Goal: Task Accomplishment & Management: Use online tool/utility

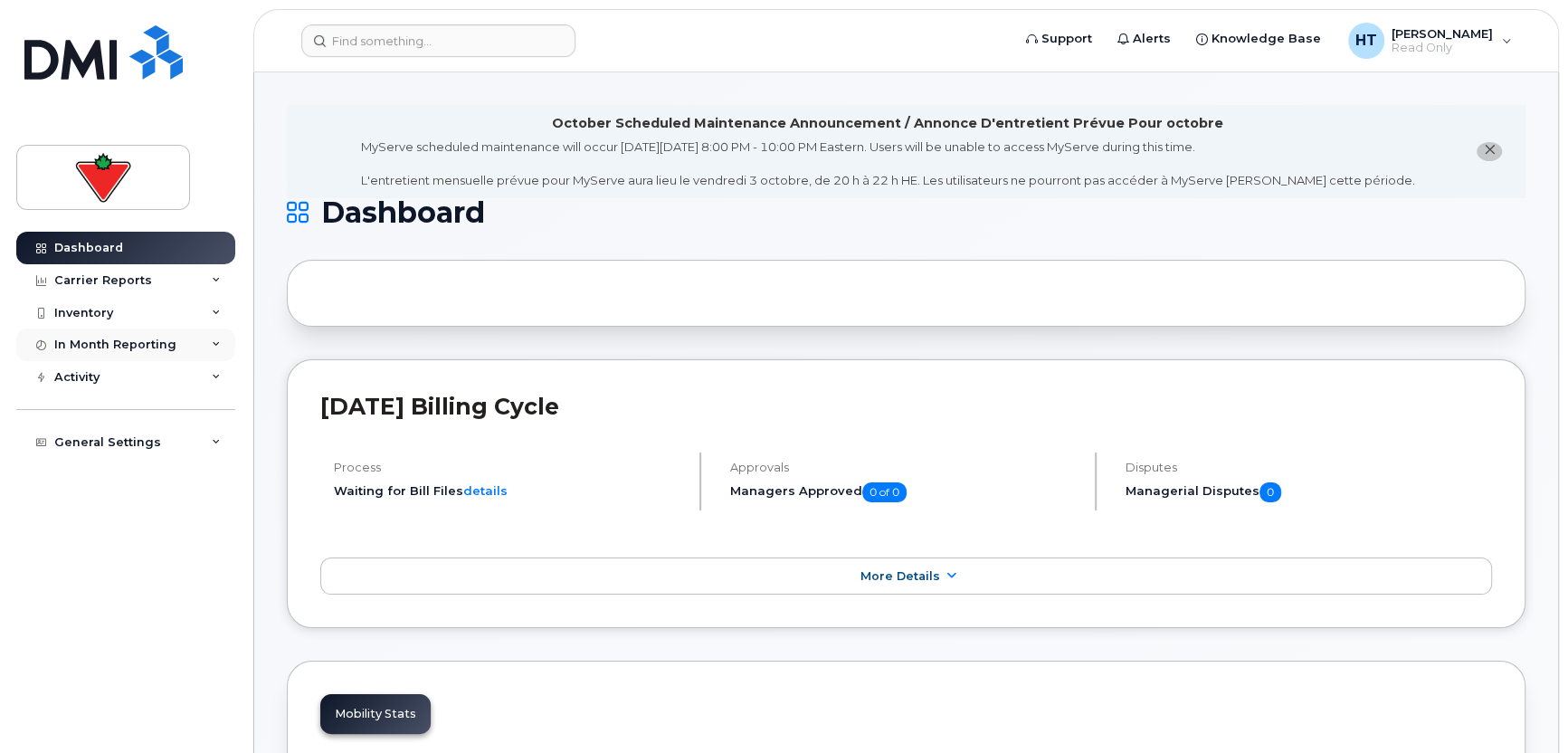
click at [217, 340] on icon at bounding box center [216, 344] width 9 height 9
click at [214, 277] on icon at bounding box center [216, 280] width 9 height 9
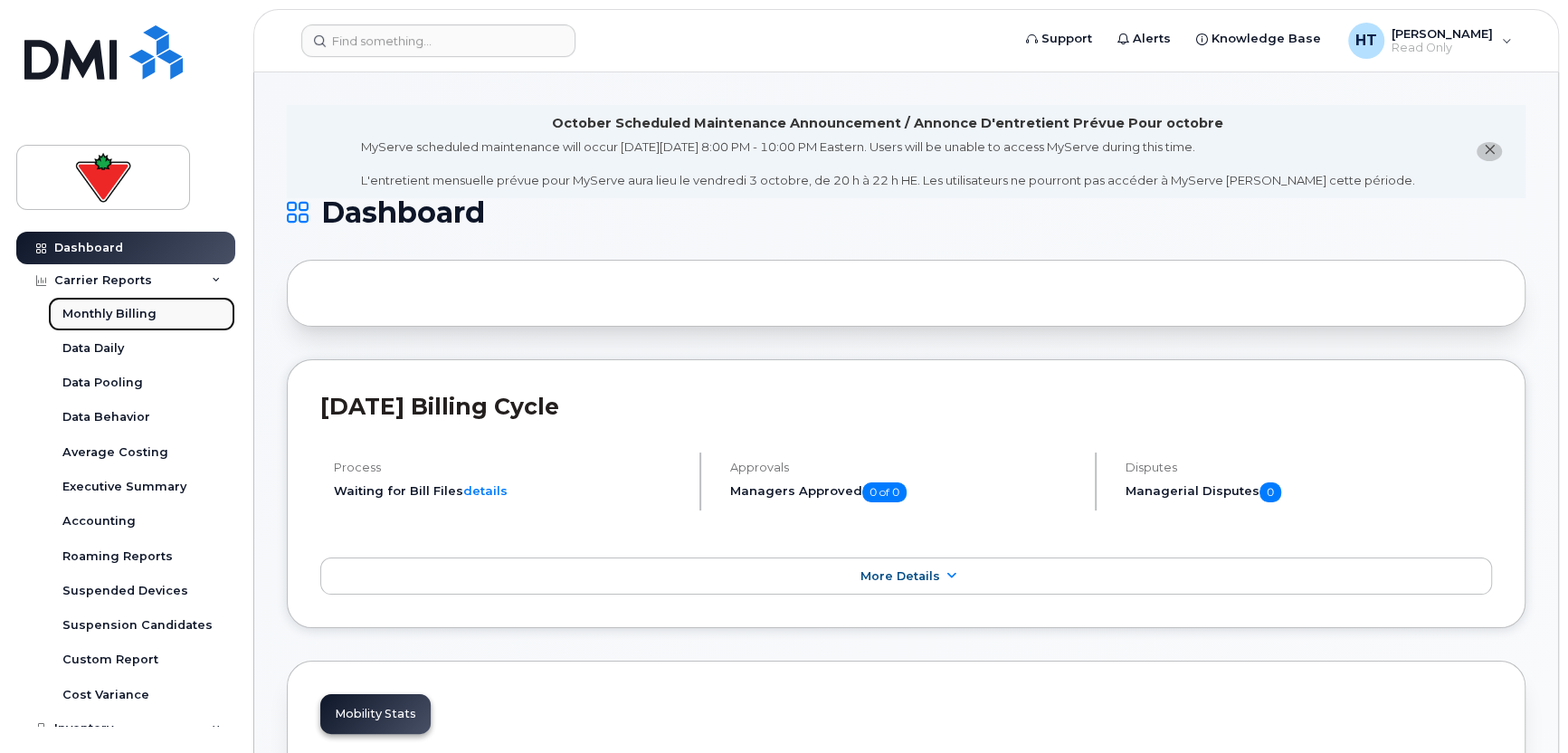
click at [118, 311] on div "Monthly Billing" at bounding box center [108, 314] width 94 height 16
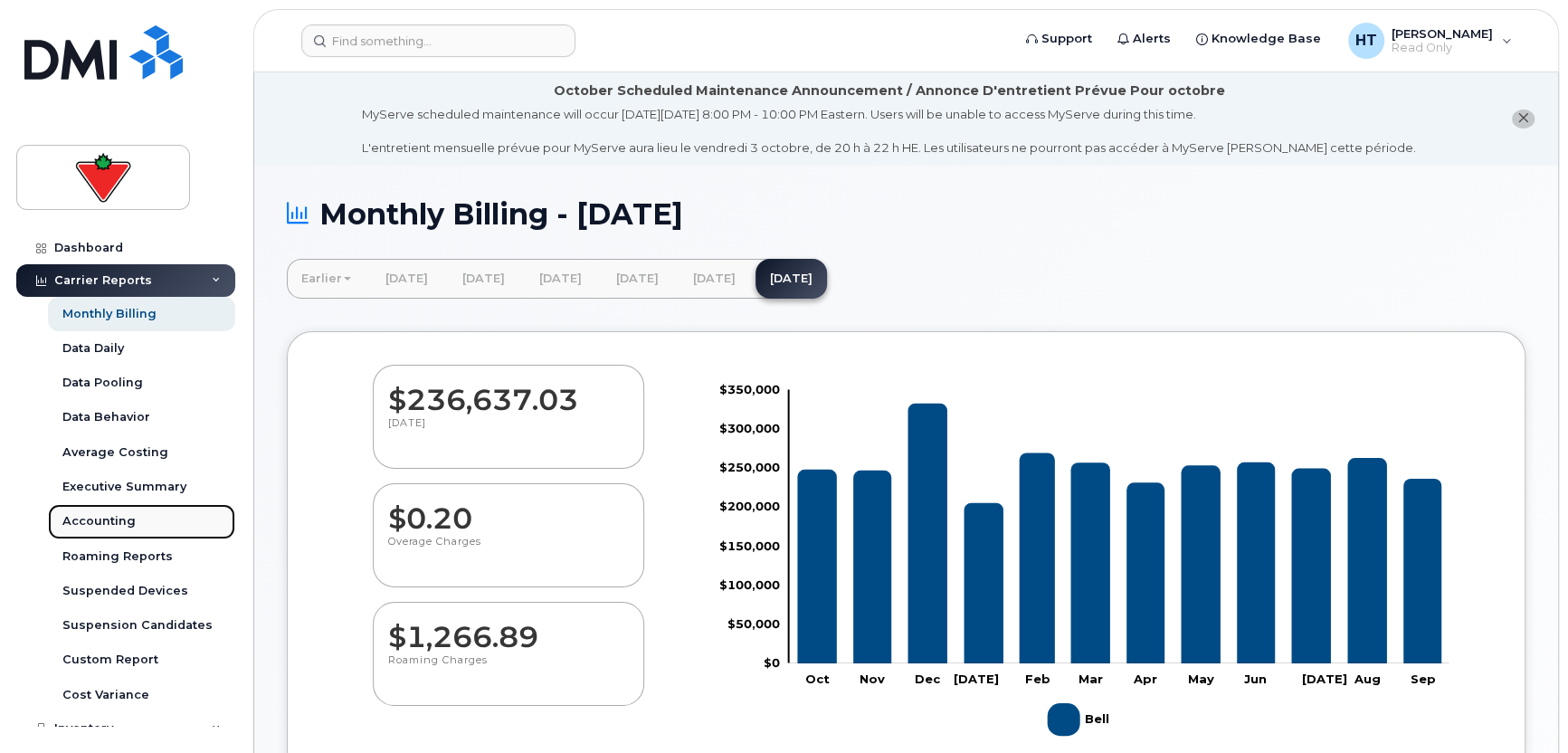
click at [123, 522] on div "Accounting" at bounding box center [99, 521] width 74 height 16
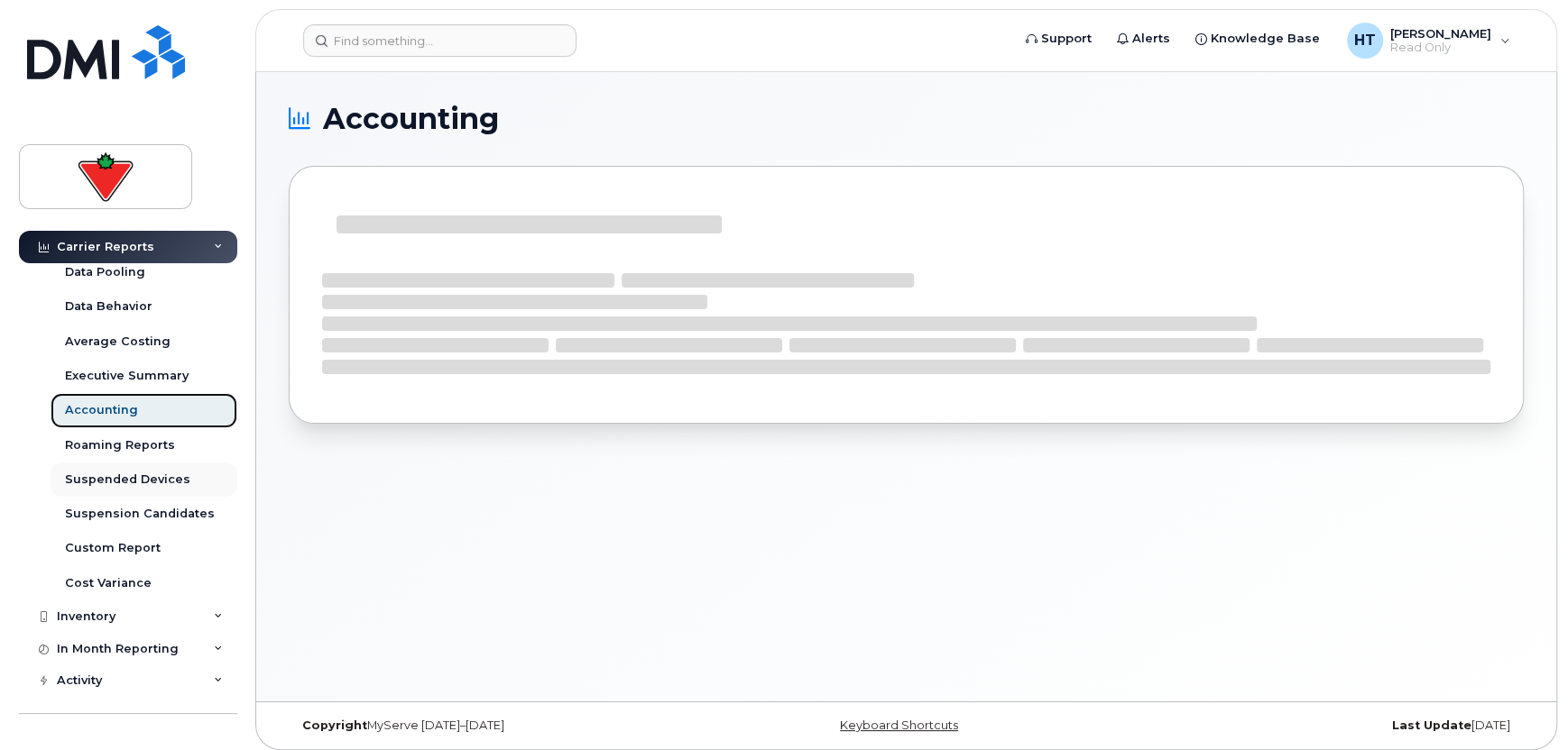
scroll to position [148, 0]
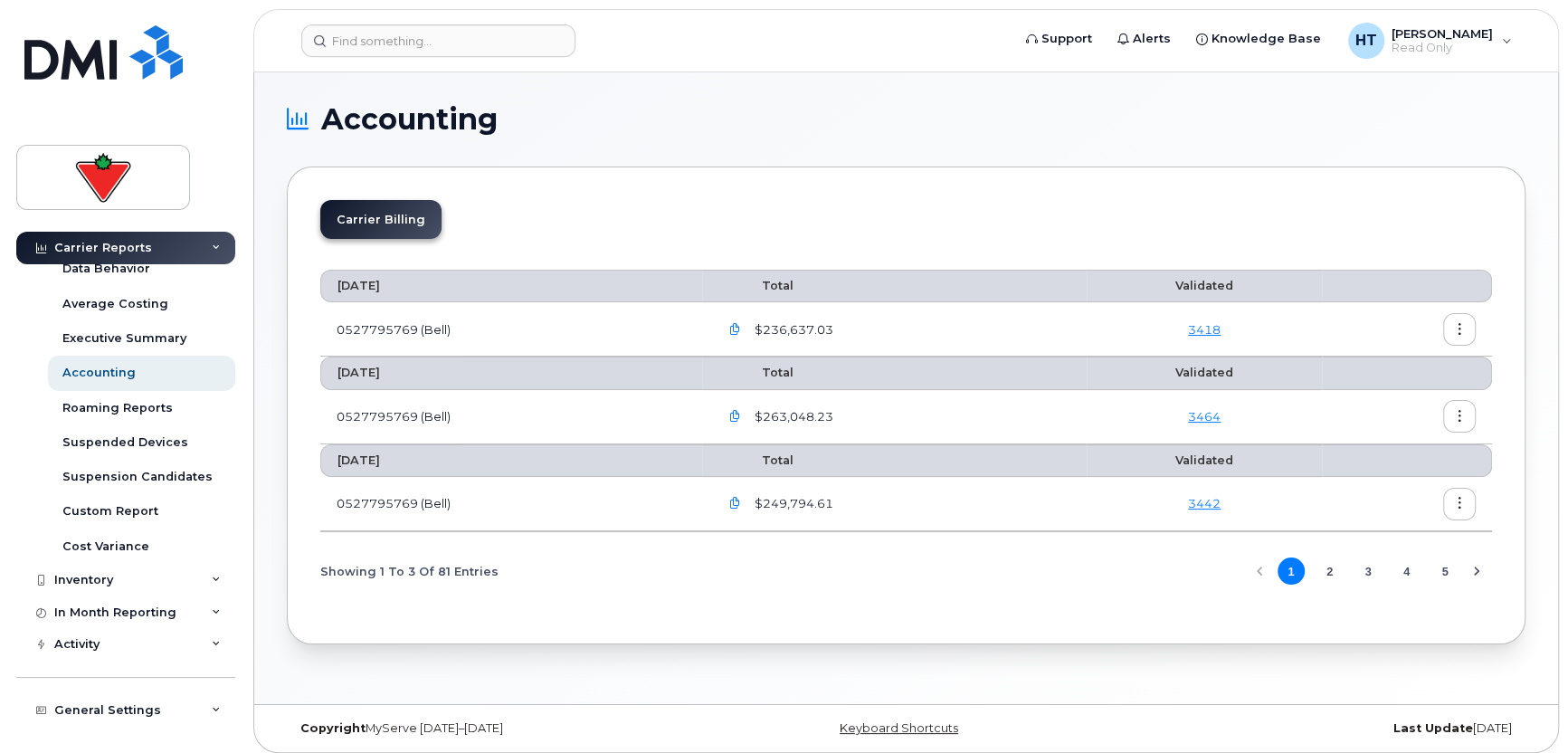
click at [1202, 329] on link "3418" at bounding box center [1205, 329] width 33 height 15
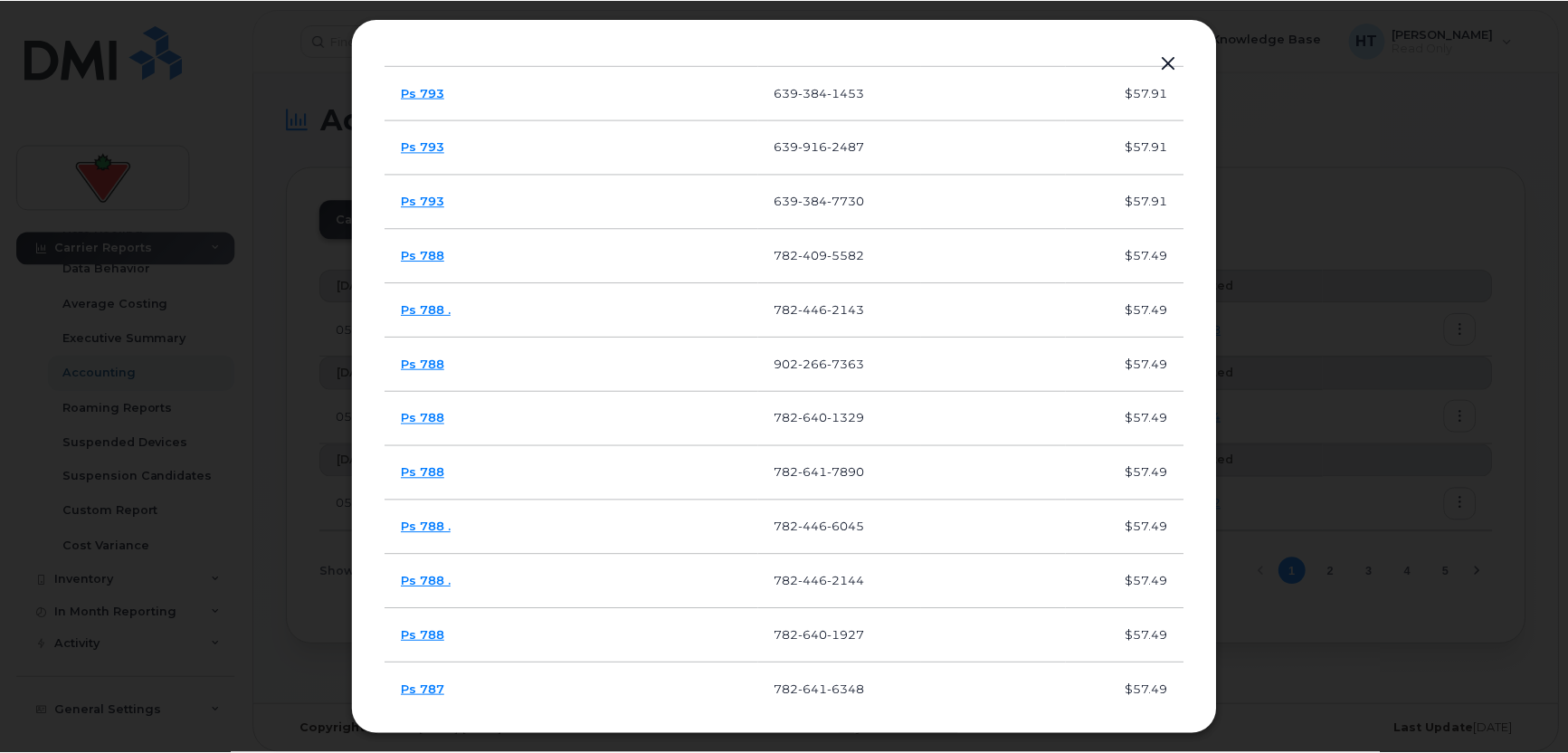
scroll to position [634, 0]
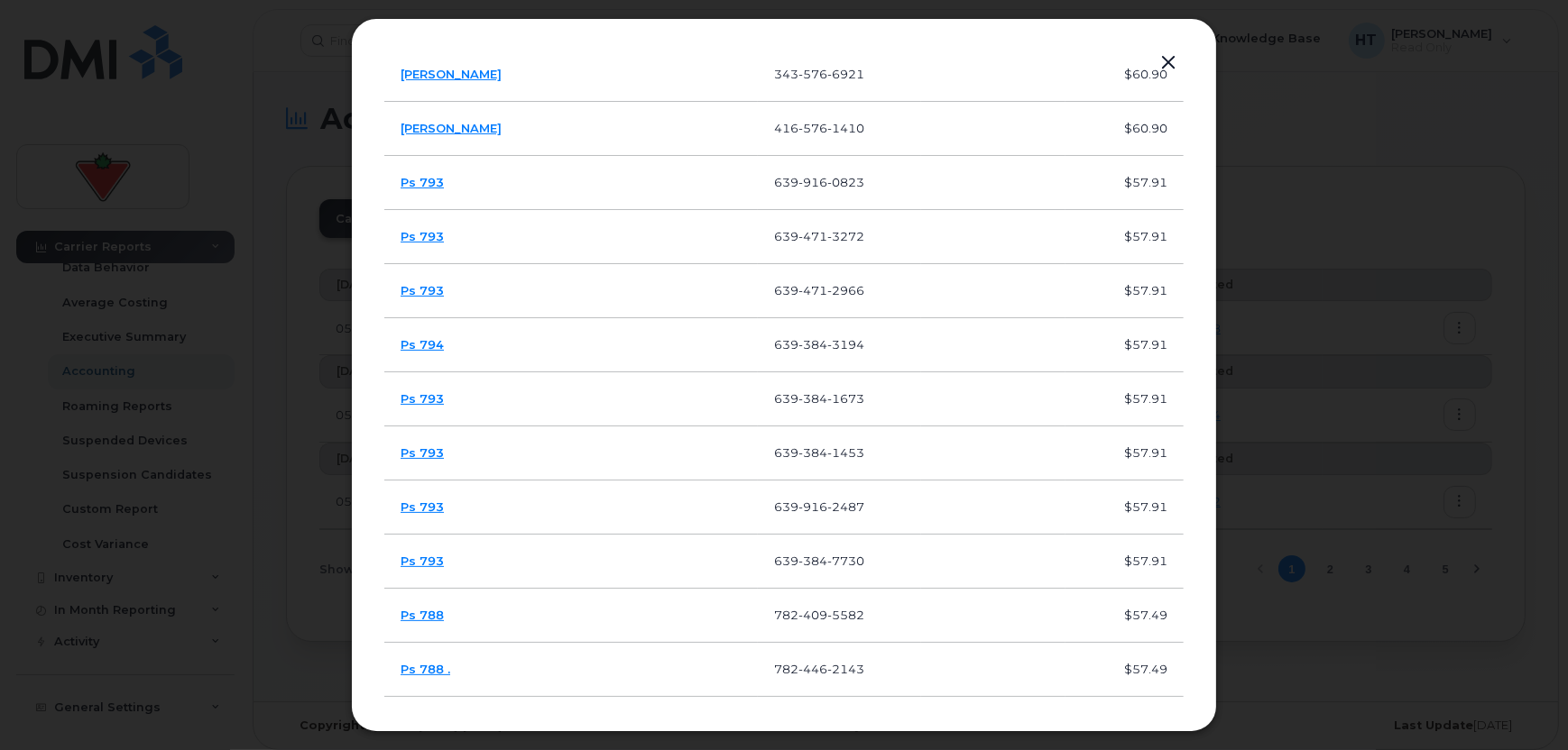
click at [1166, 60] on button "button" at bounding box center [1168, 63] width 27 height 25
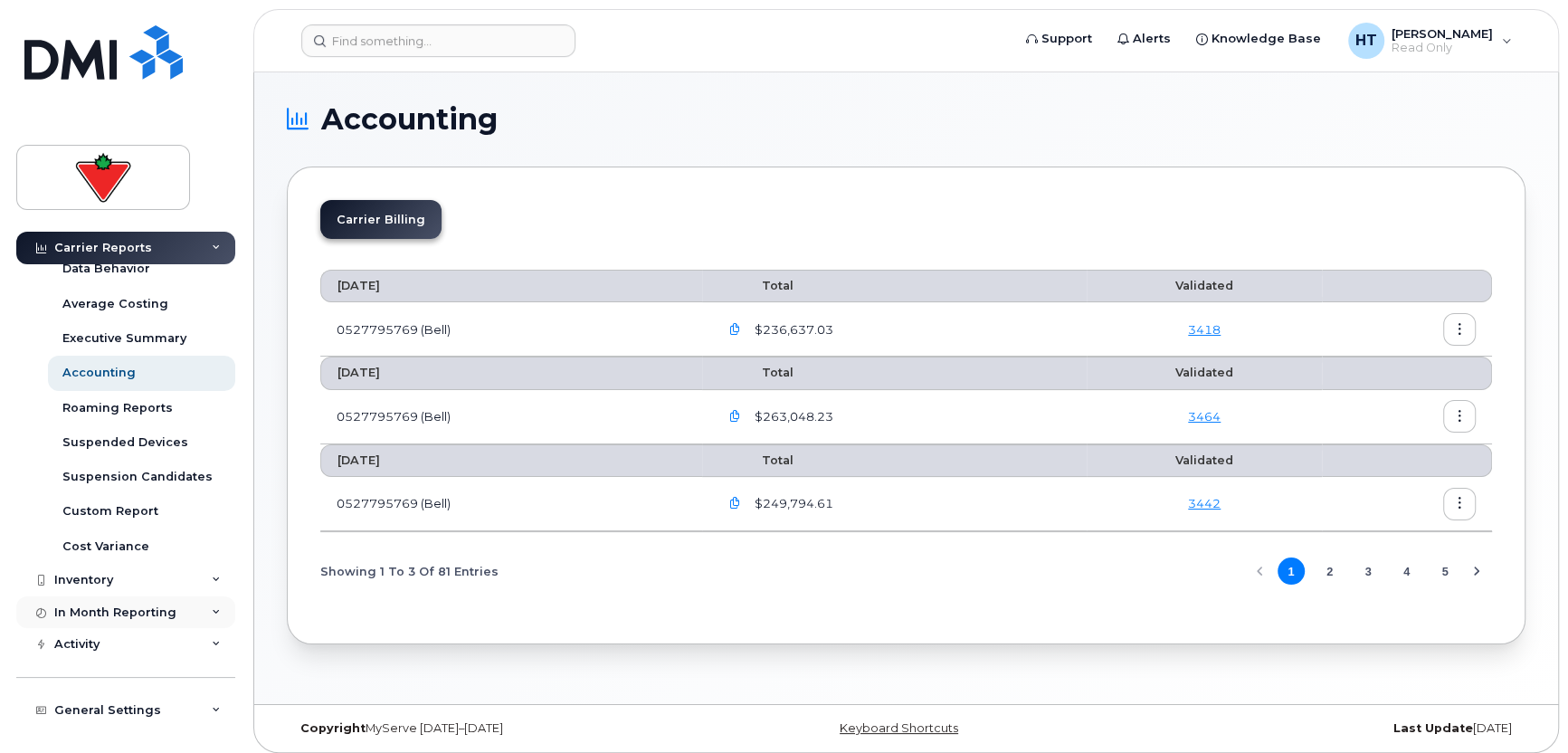
click at [104, 611] on div "In Month Reporting" at bounding box center [115, 612] width 122 height 15
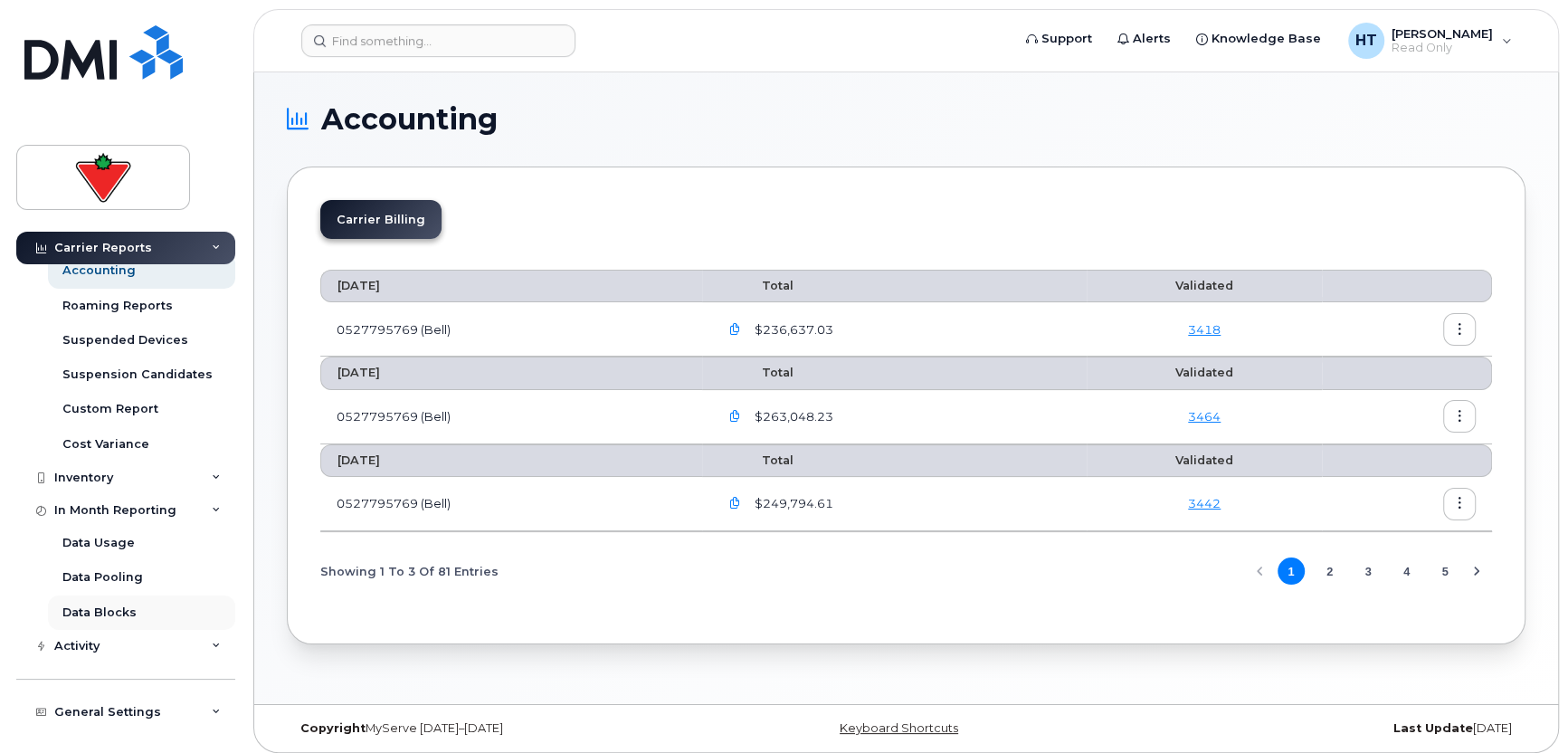
scroll to position [253, 0]
click at [110, 537] on div "Data Usage" at bounding box center [98, 541] width 73 height 16
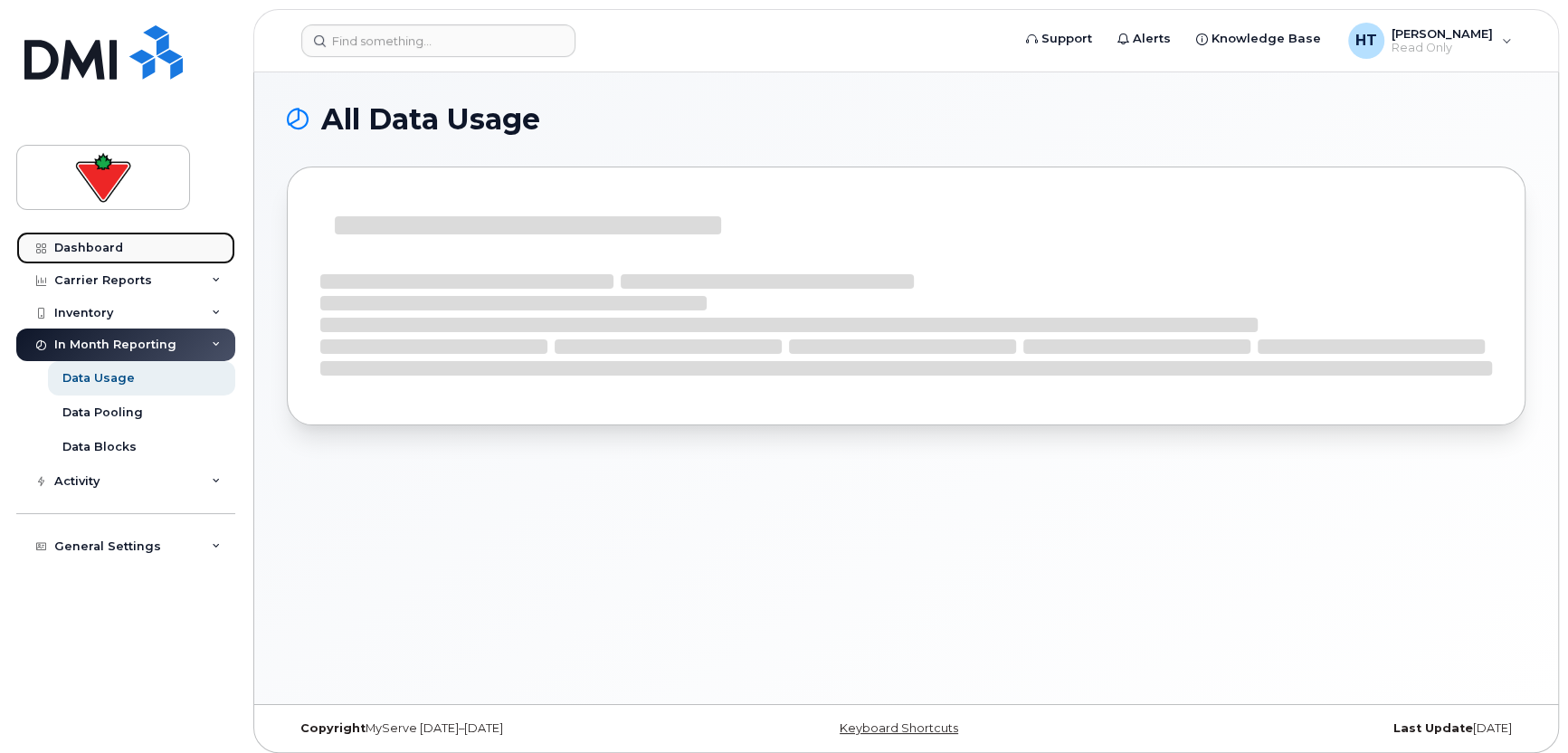
click at [101, 250] on div "Dashboard" at bounding box center [88, 248] width 69 height 15
click at [96, 241] on div "Dashboard" at bounding box center [88, 248] width 69 height 15
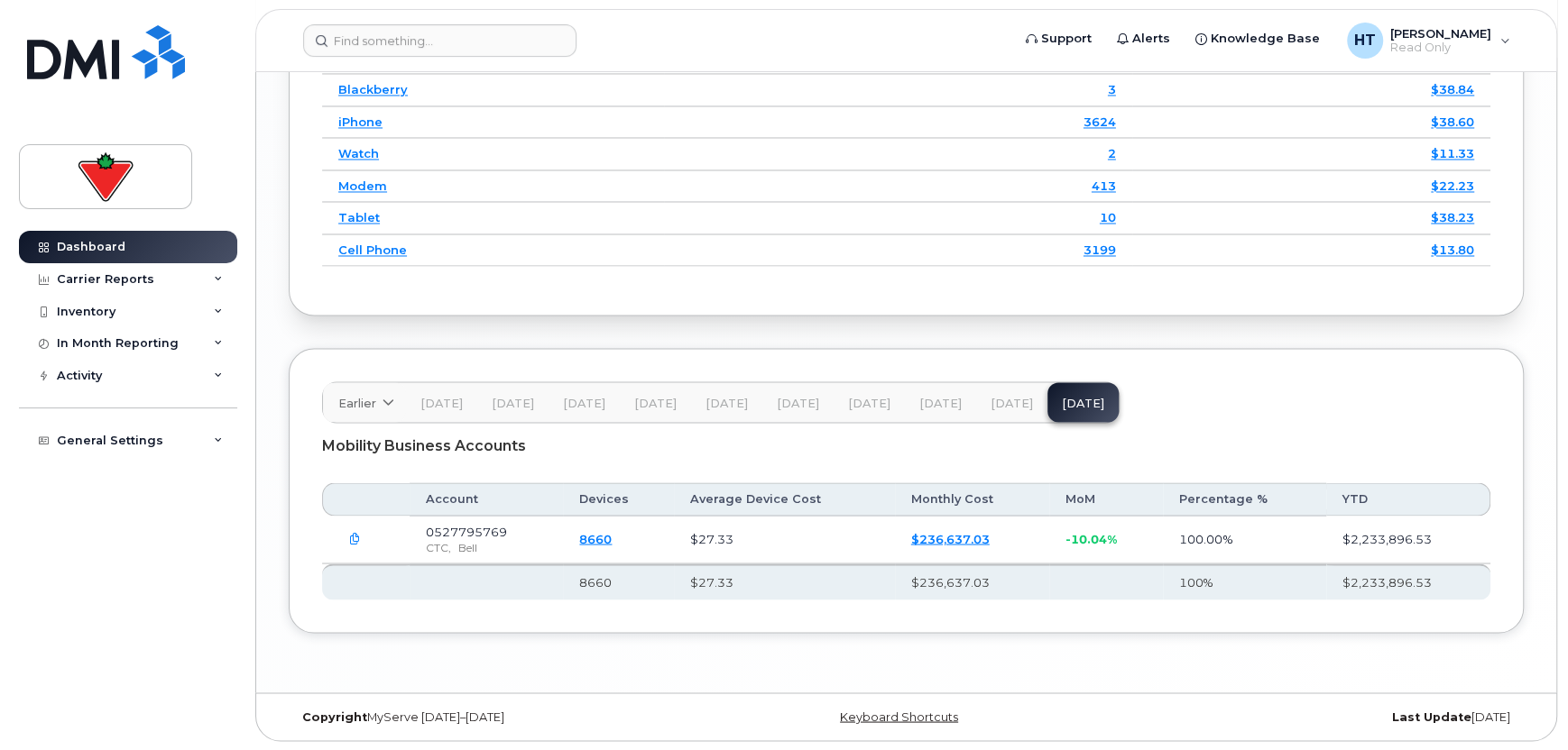
scroll to position [2577, 0]
click at [926, 534] on link "$236,637.03" at bounding box center [947, 538] width 78 height 14
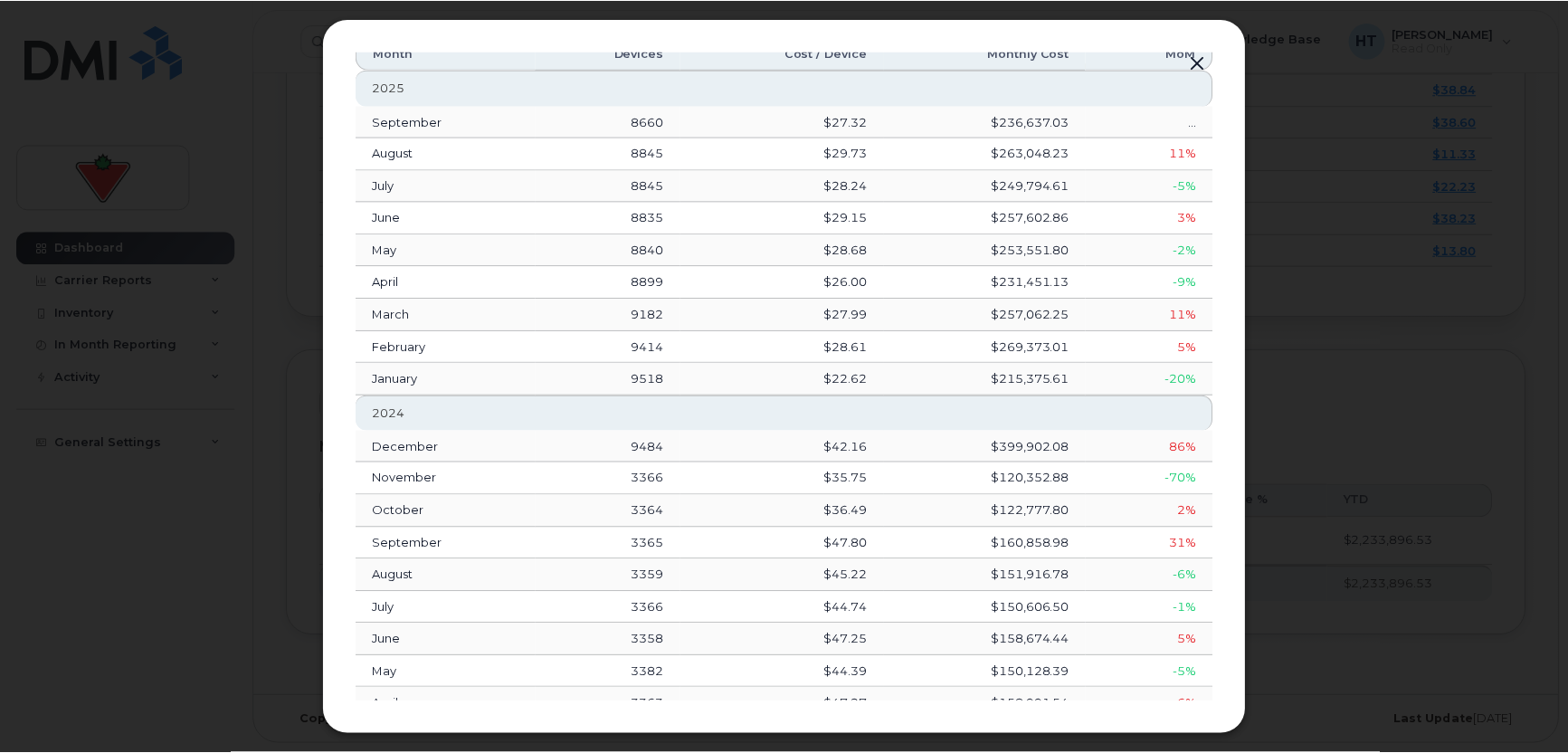
scroll to position [0, 0]
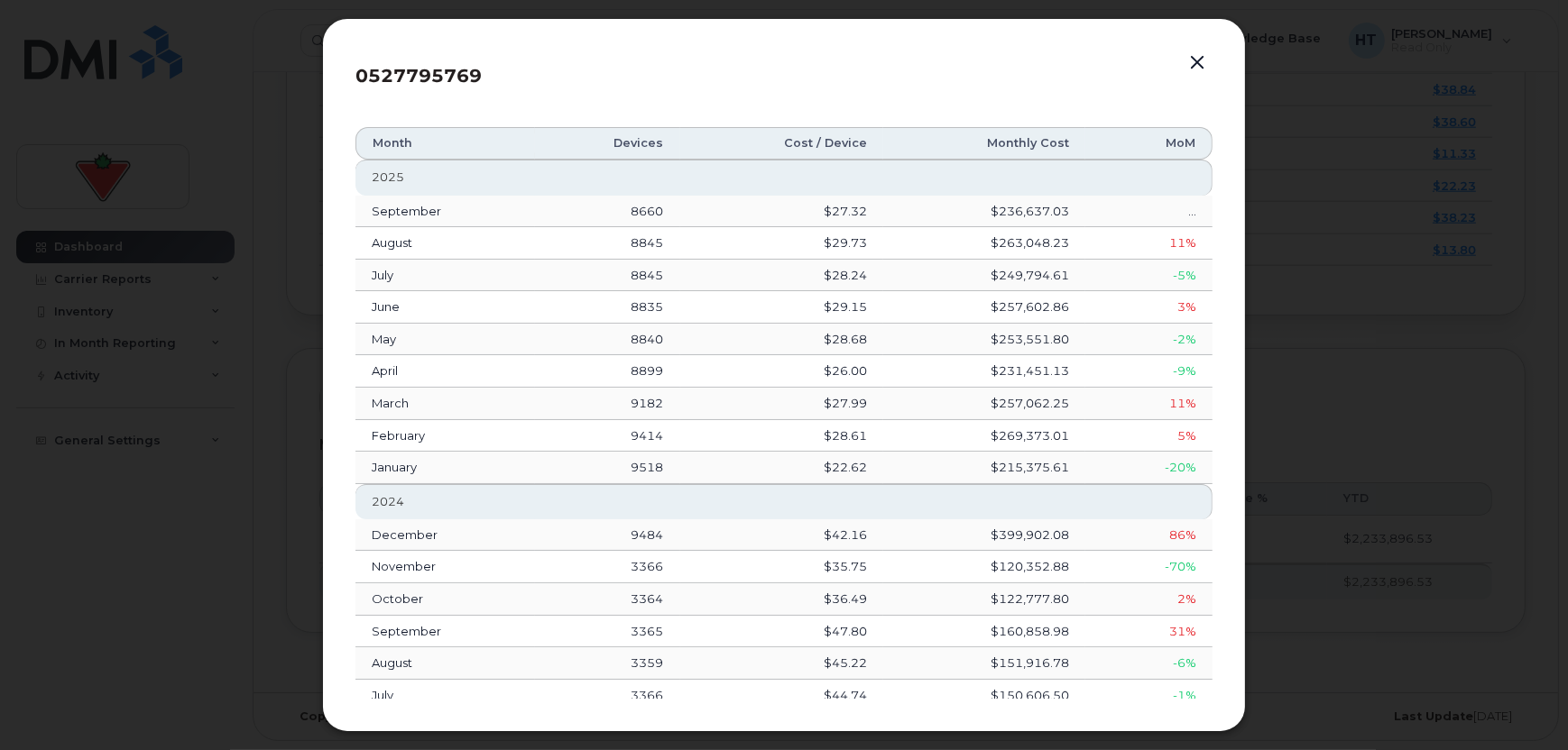
click at [1192, 56] on button "button" at bounding box center [1197, 63] width 27 height 25
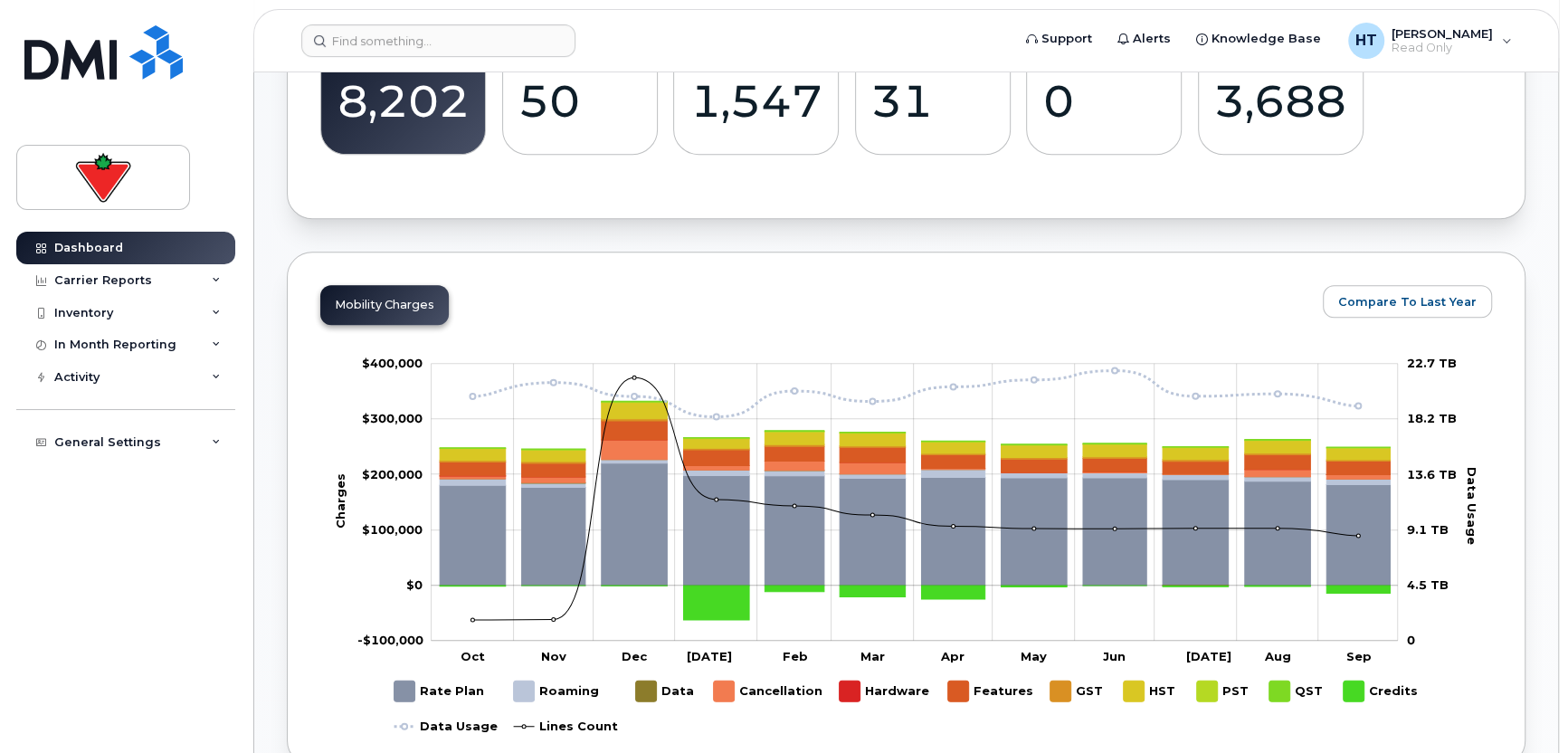
scroll to position [596, 0]
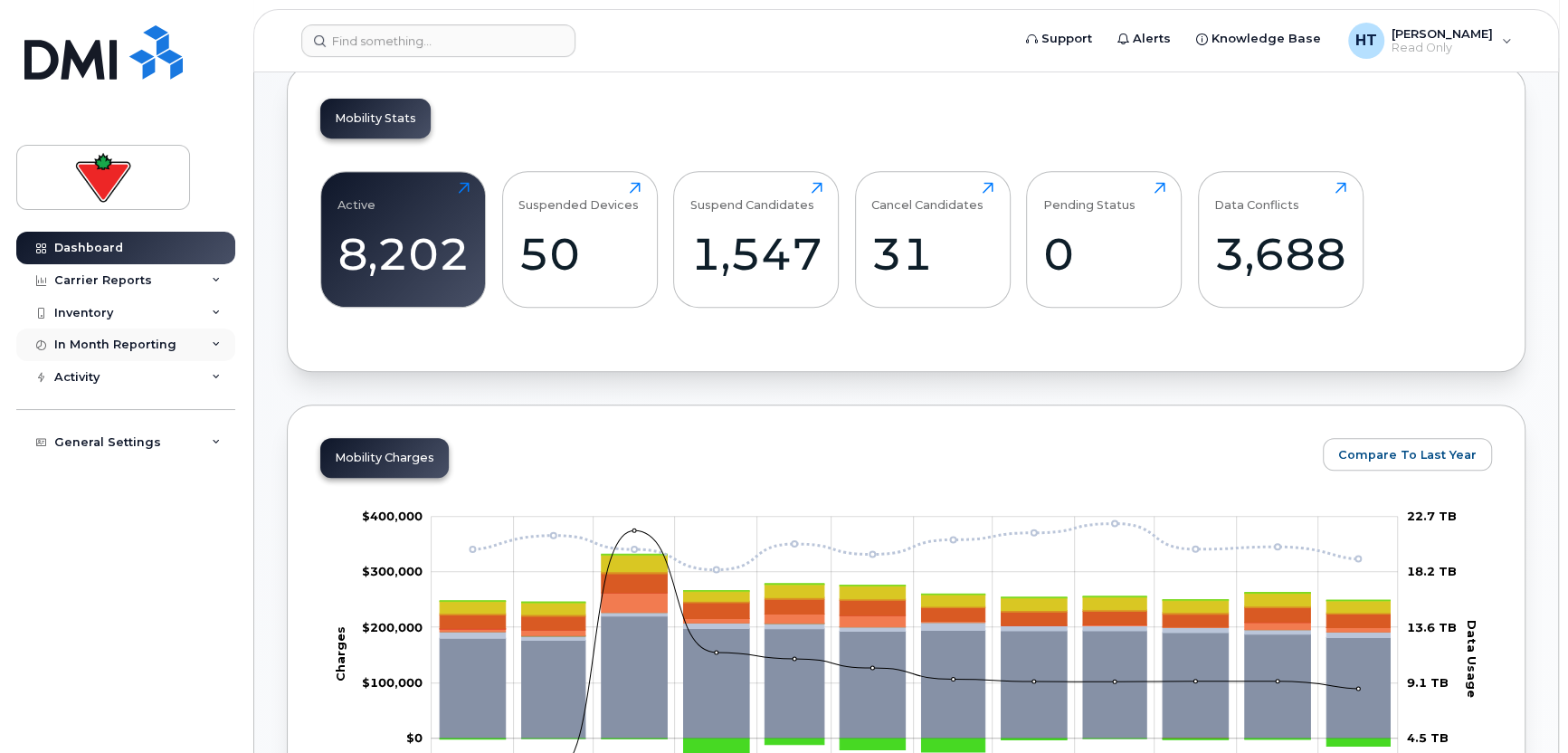
click at [214, 337] on div "In Month Reporting" at bounding box center [126, 345] width 219 height 33
click at [216, 310] on icon at bounding box center [216, 313] width 9 height 9
click at [222, 284] on div "Carrier Reports" at bounding box center [126, 281] width 219 height 33
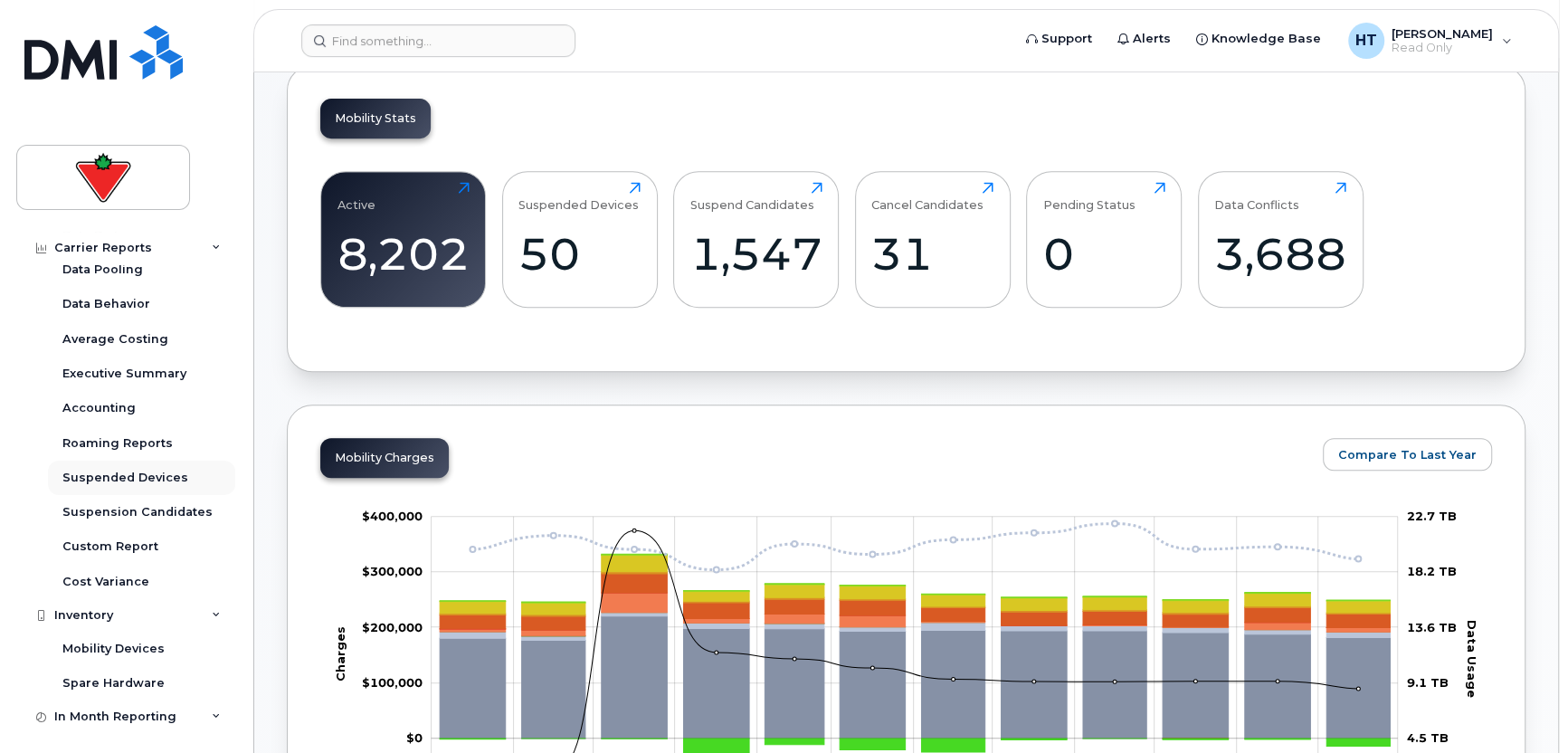
scroll to position [90, 0]
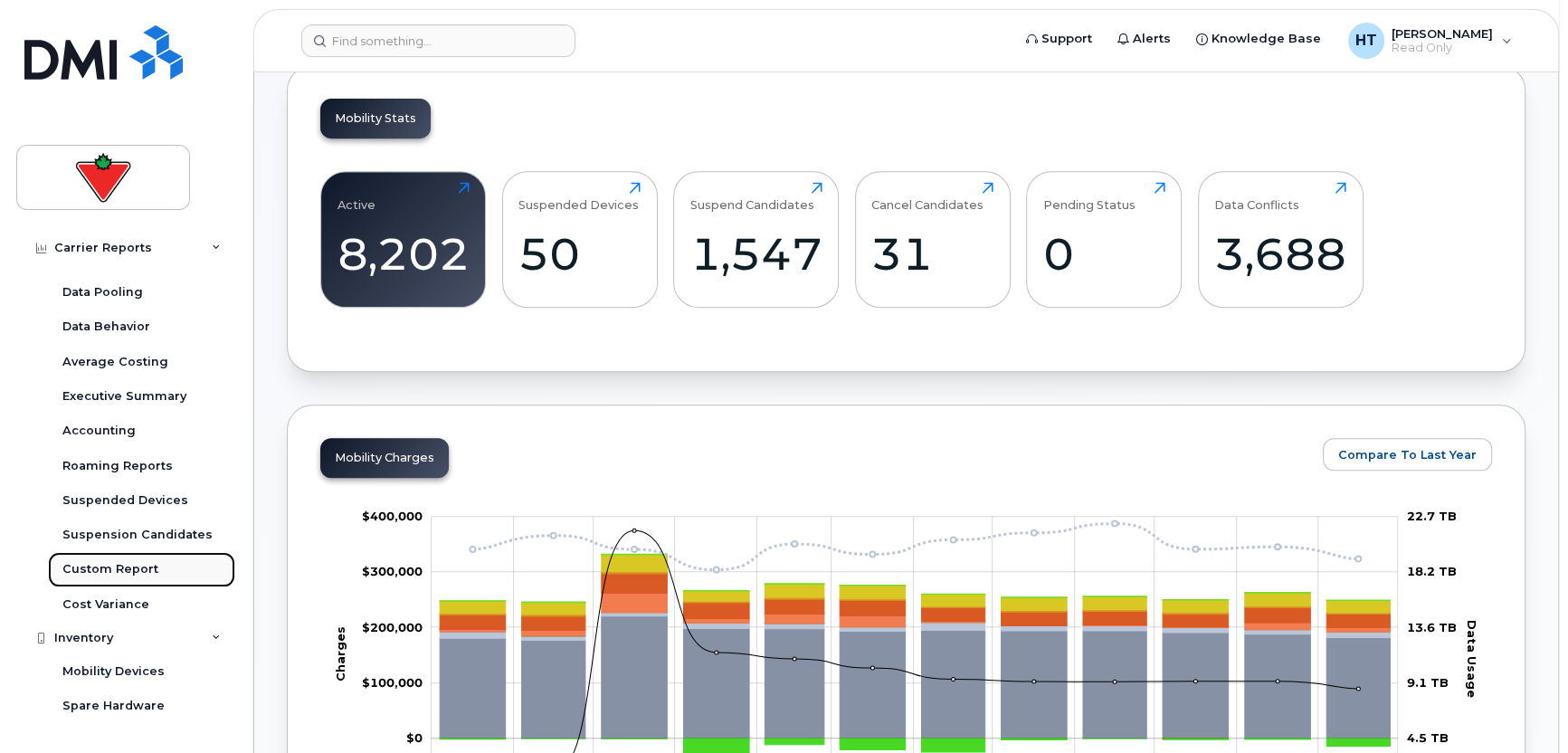
click at [124, 561] on div "Custom Report" at bounding box center [109, 569] width 96 height 16
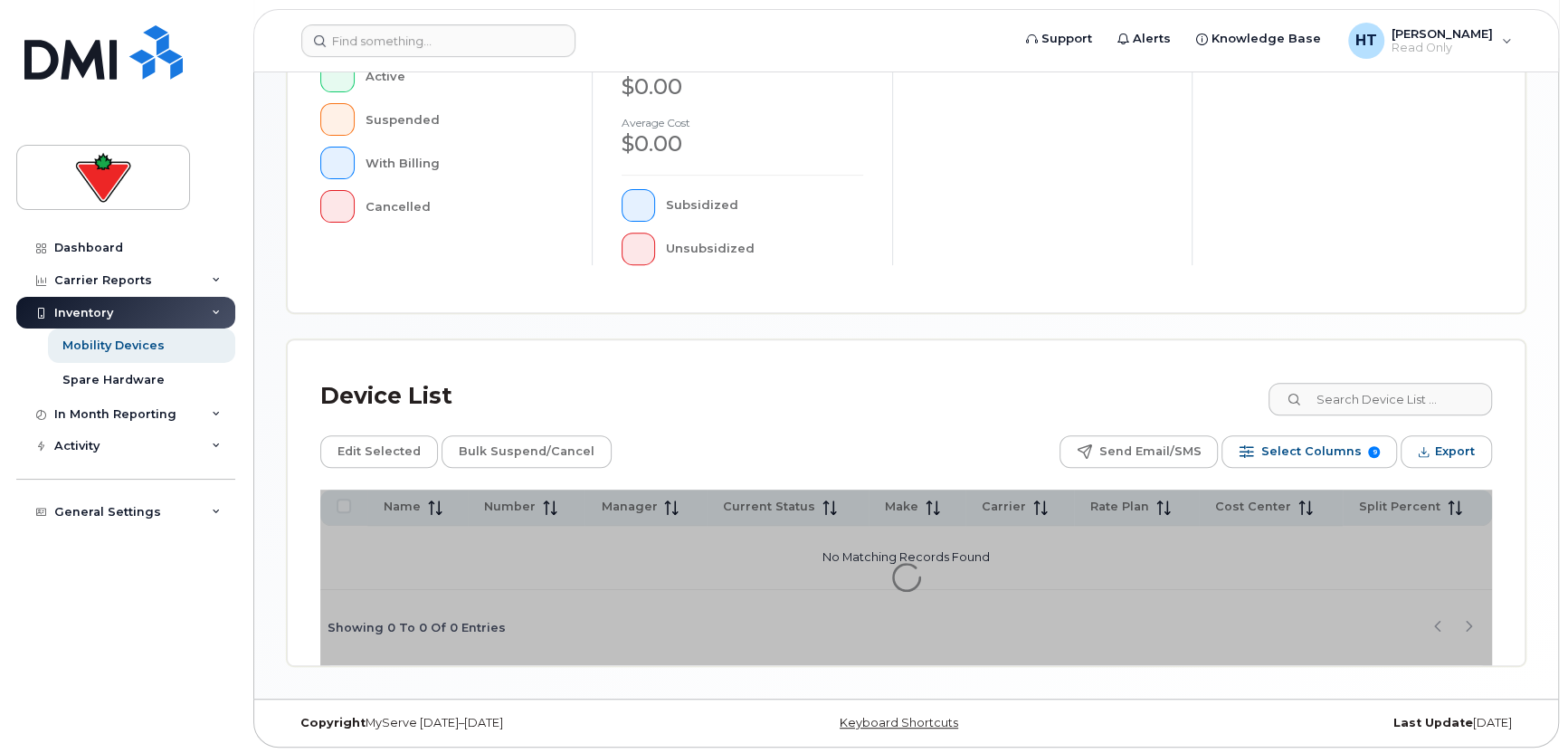
scroll to position [489, 0]
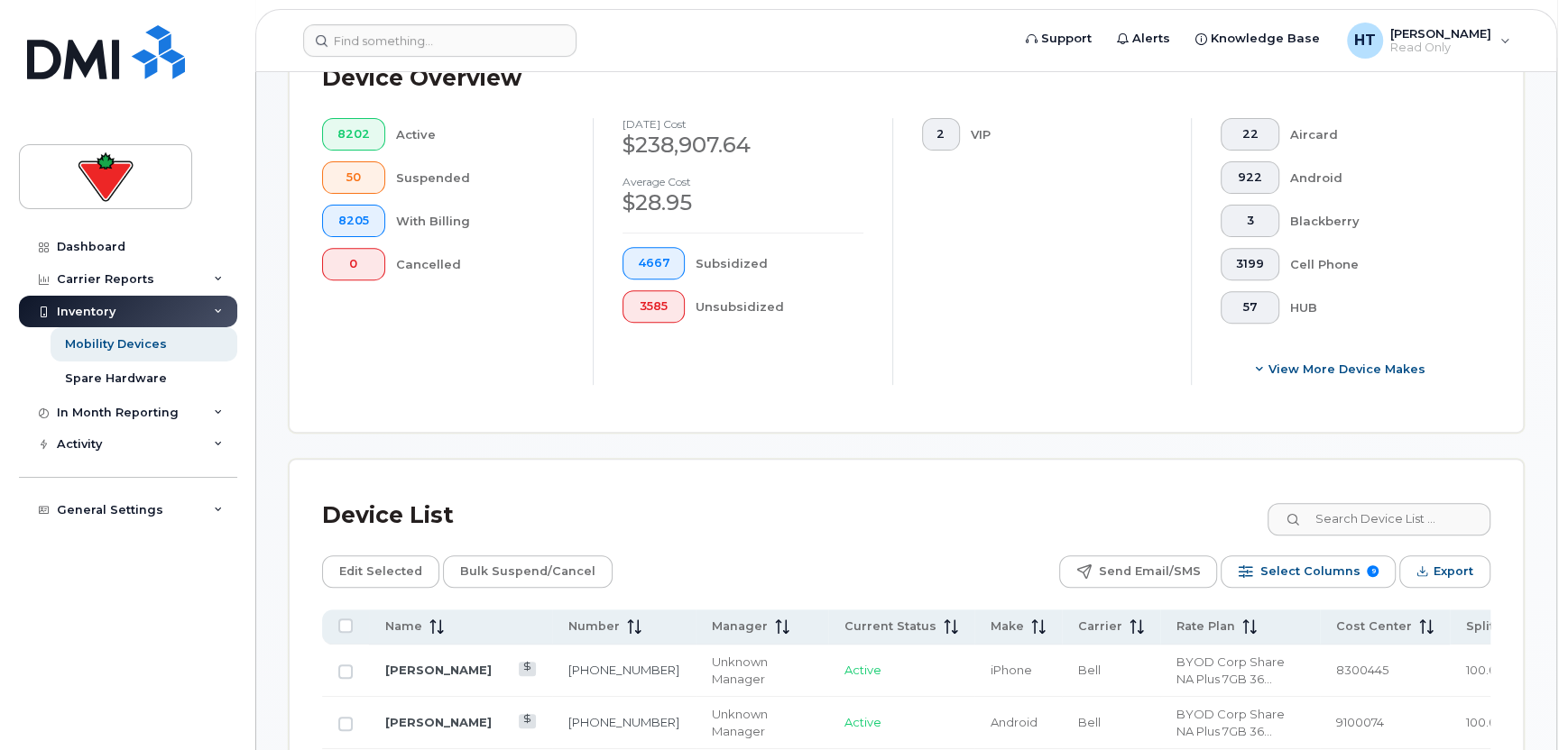
scroll to position [625, 0]
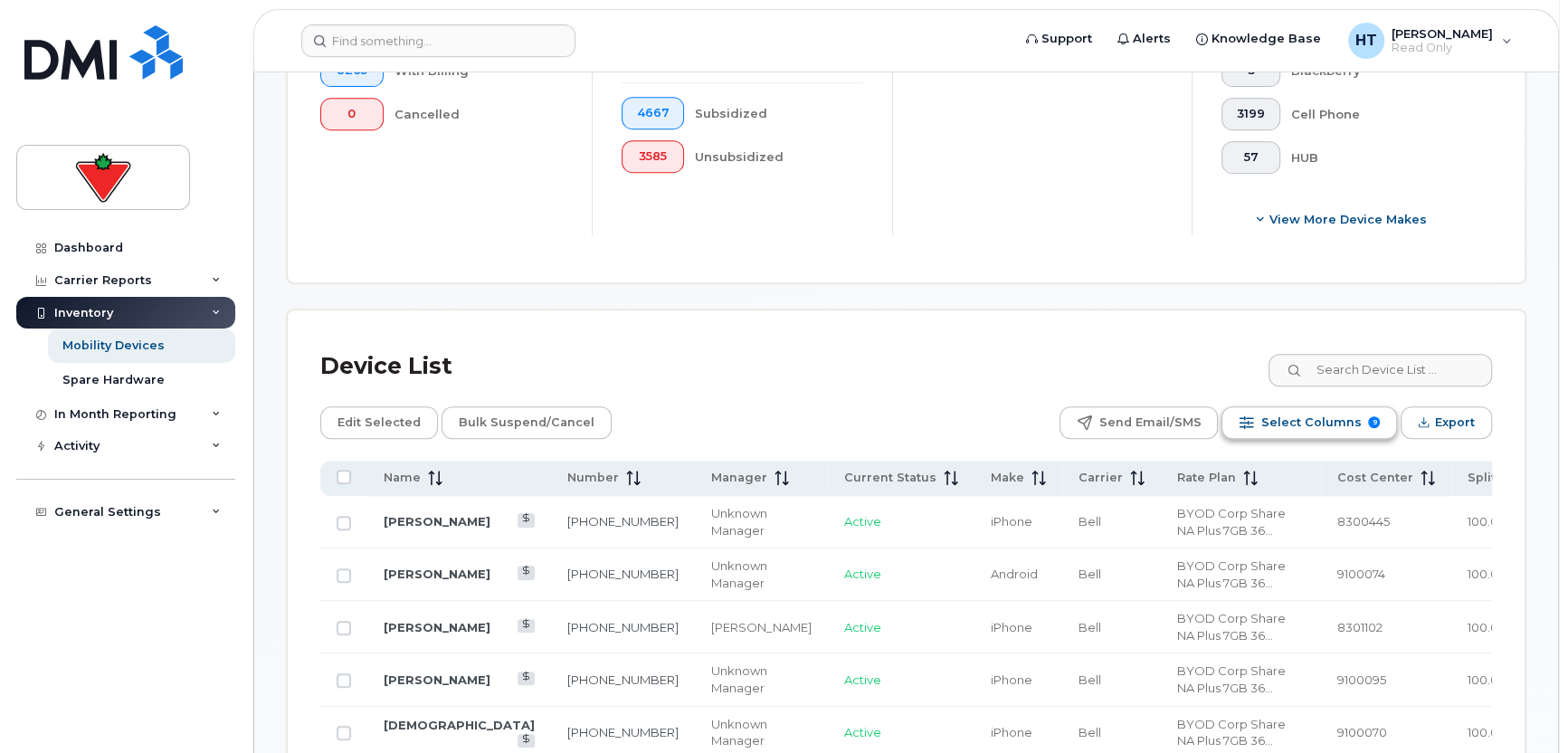
click at [1280, 424] on span "Select Columns" at bounding box center [1310, 423] width 101 height 27
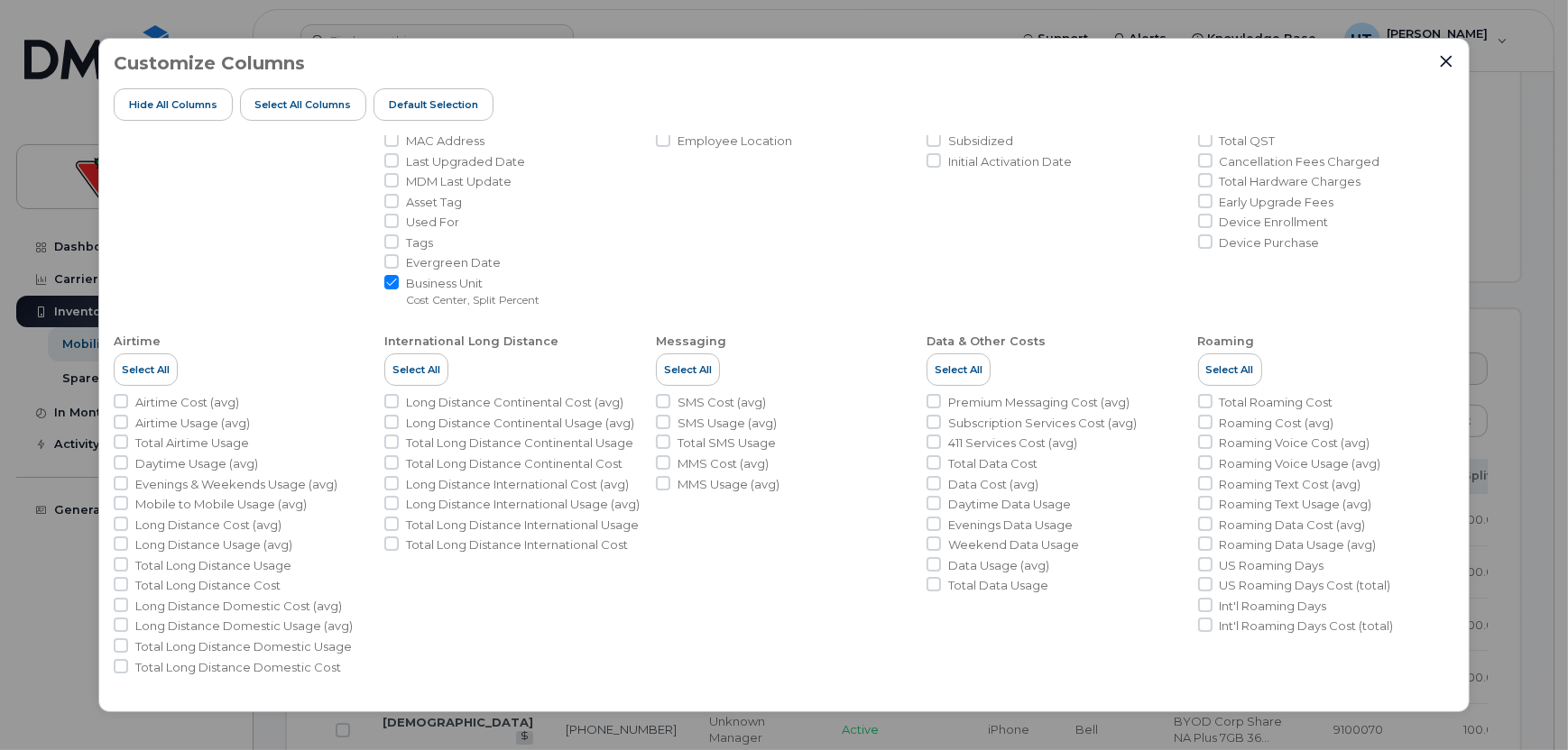
scroll to position [0, 0]
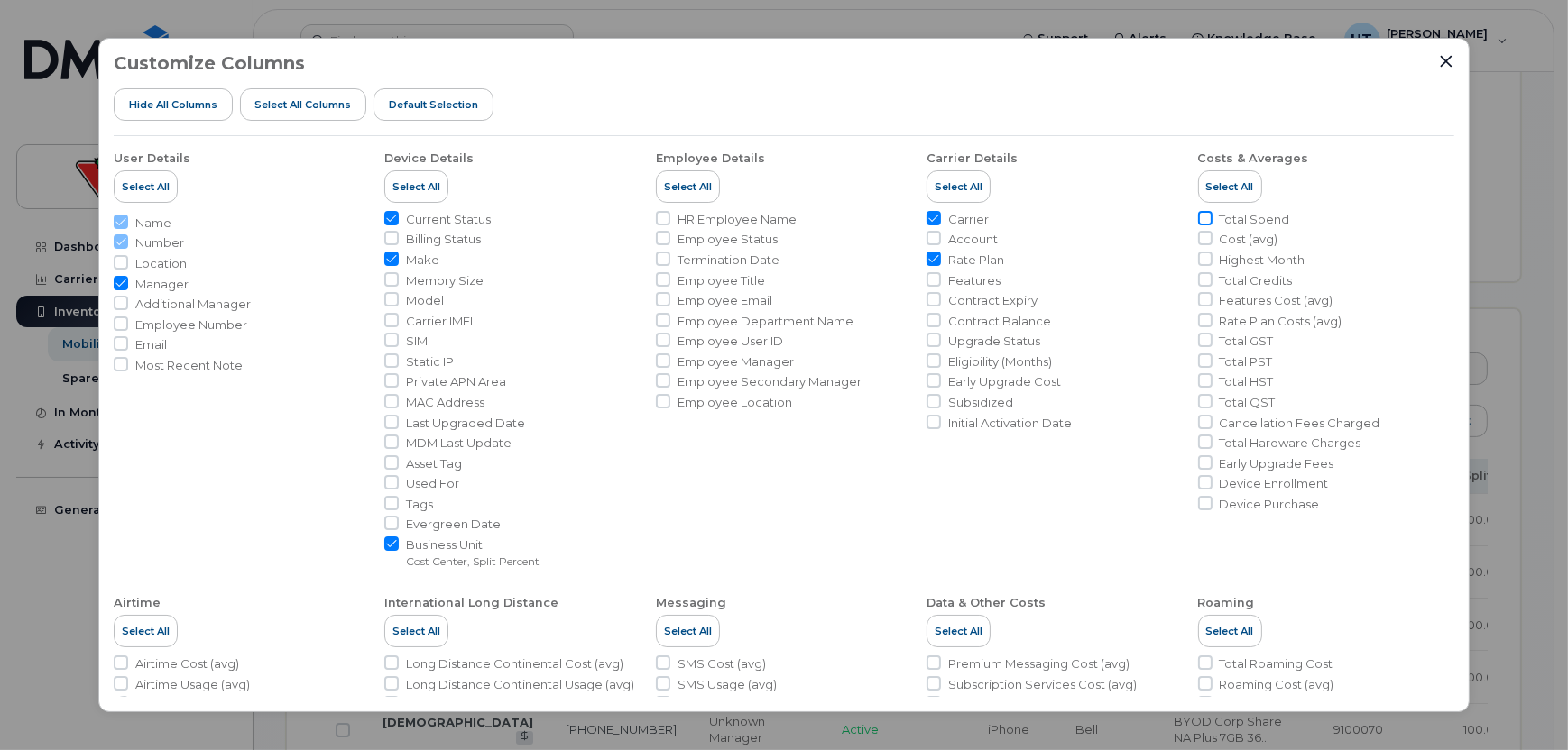
click at [1199, 217] on input "Total Spend" at bounding box center [1205, 218] width 14 height 14
checkbox input "true"
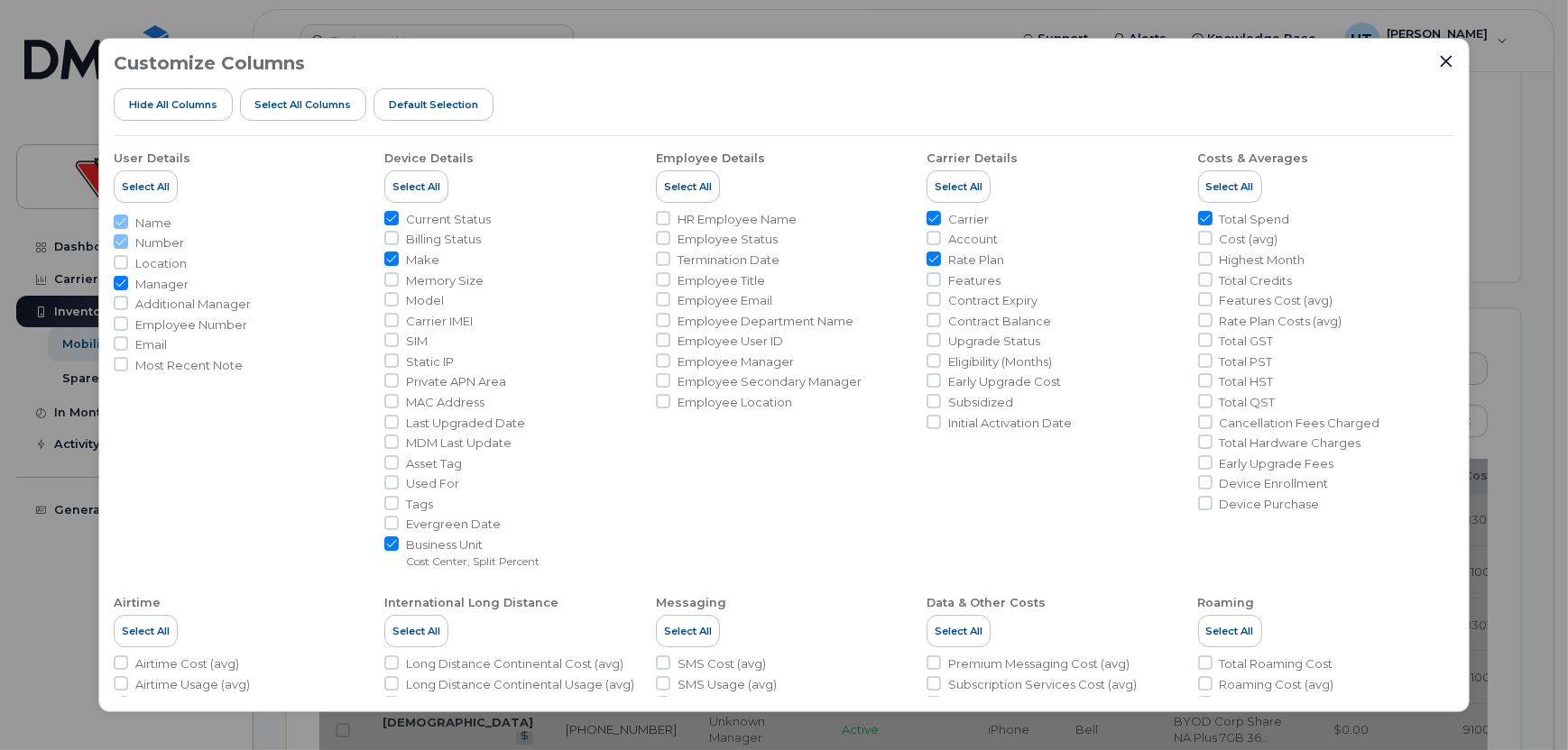
scroll to position [262, 0]
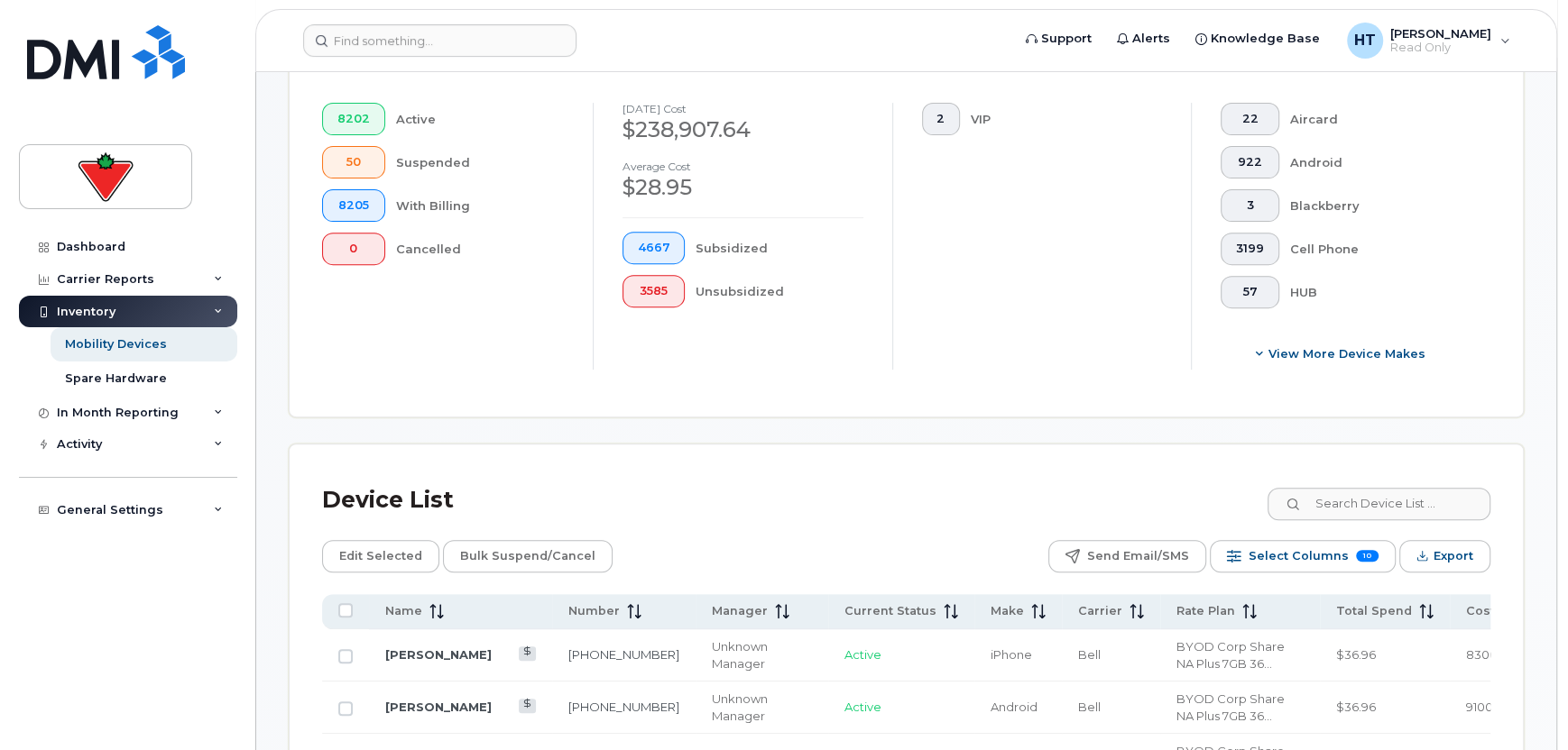
scroll to position [715, 0]
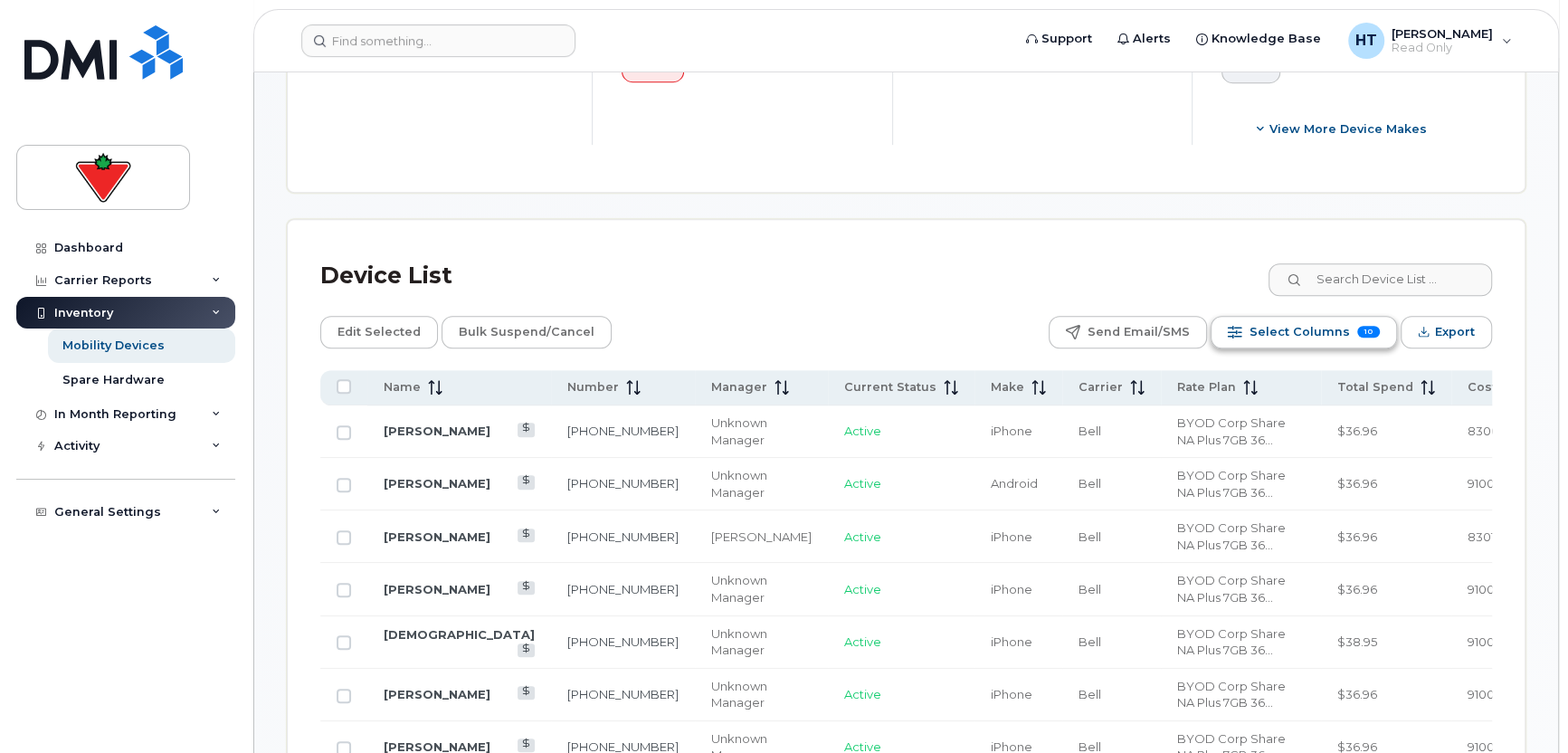
click at [1266, 327] on span "Select Columns" at bounding box center [1300, 332] width 101 height 27
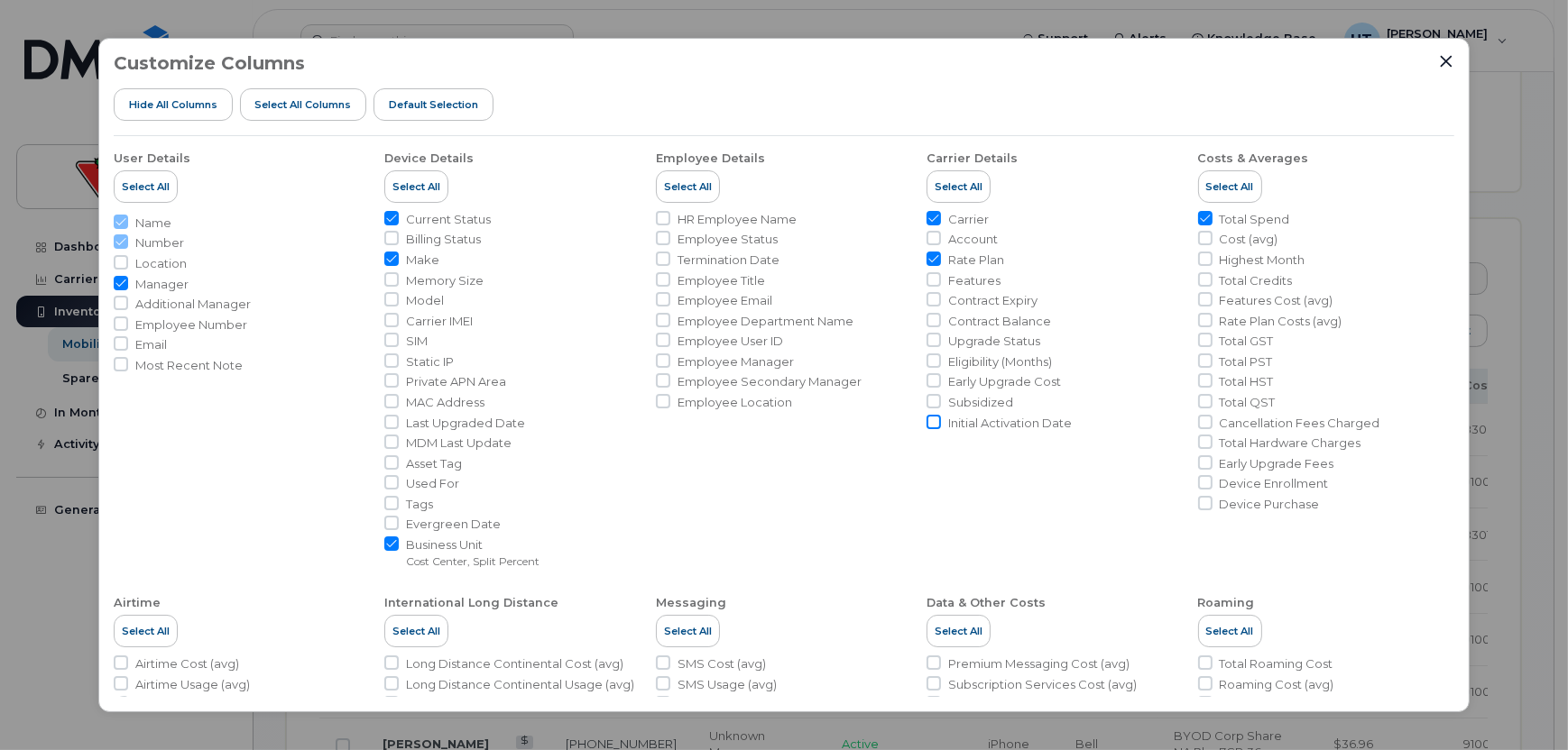
click at [932, 422] on input "Initial Activation Date" at bounding box center [933, 422] width 14 height 14
checkbox input "true"
click at [1201, 416] on input "Cancellation Fees Charged" at bounding box center [1205, 422] width 14 height 14
checkbox input "true"
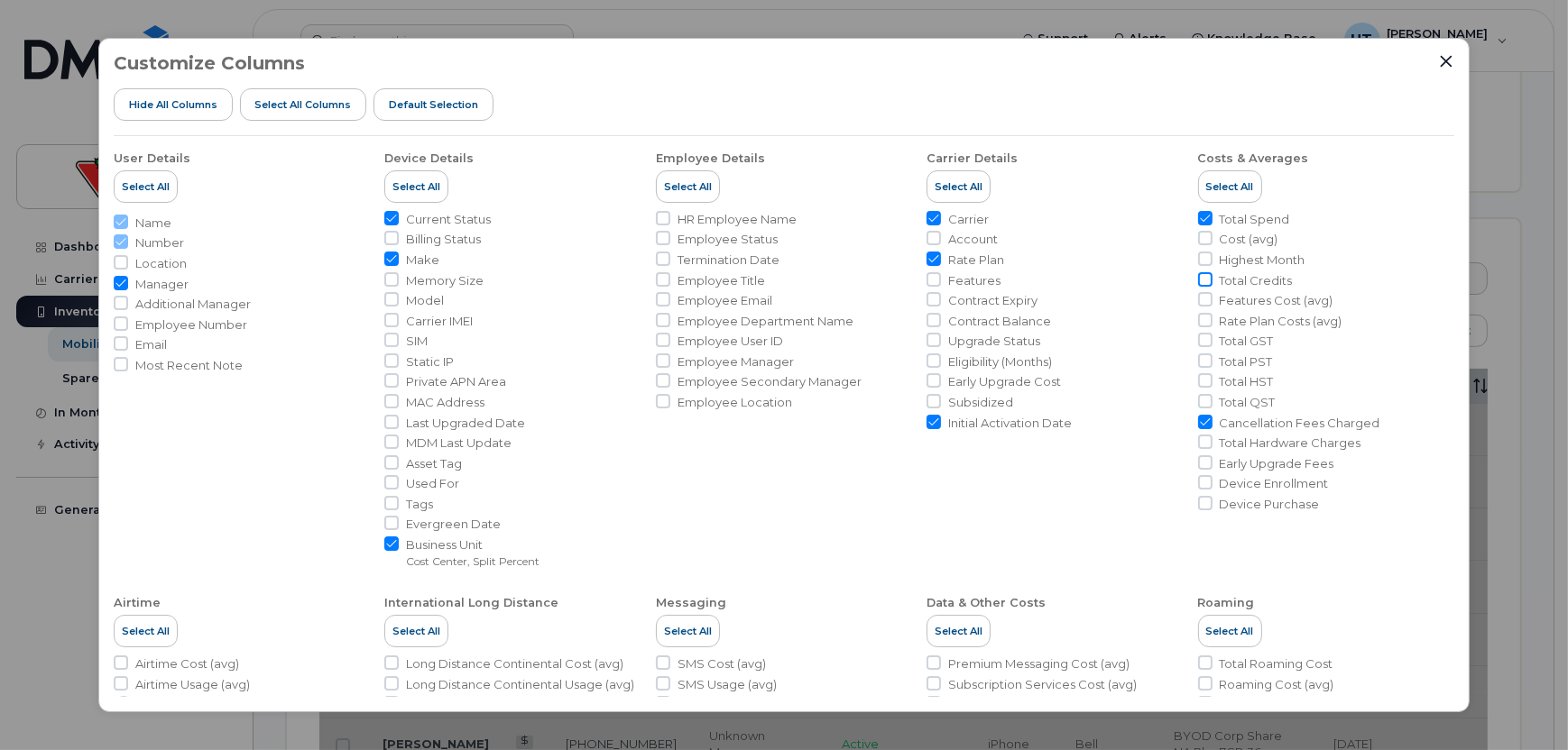
click at [1202, 277] on input "Total Credits" at bounding box center [1205, 279] width 14 height 14
checkbox input "true"
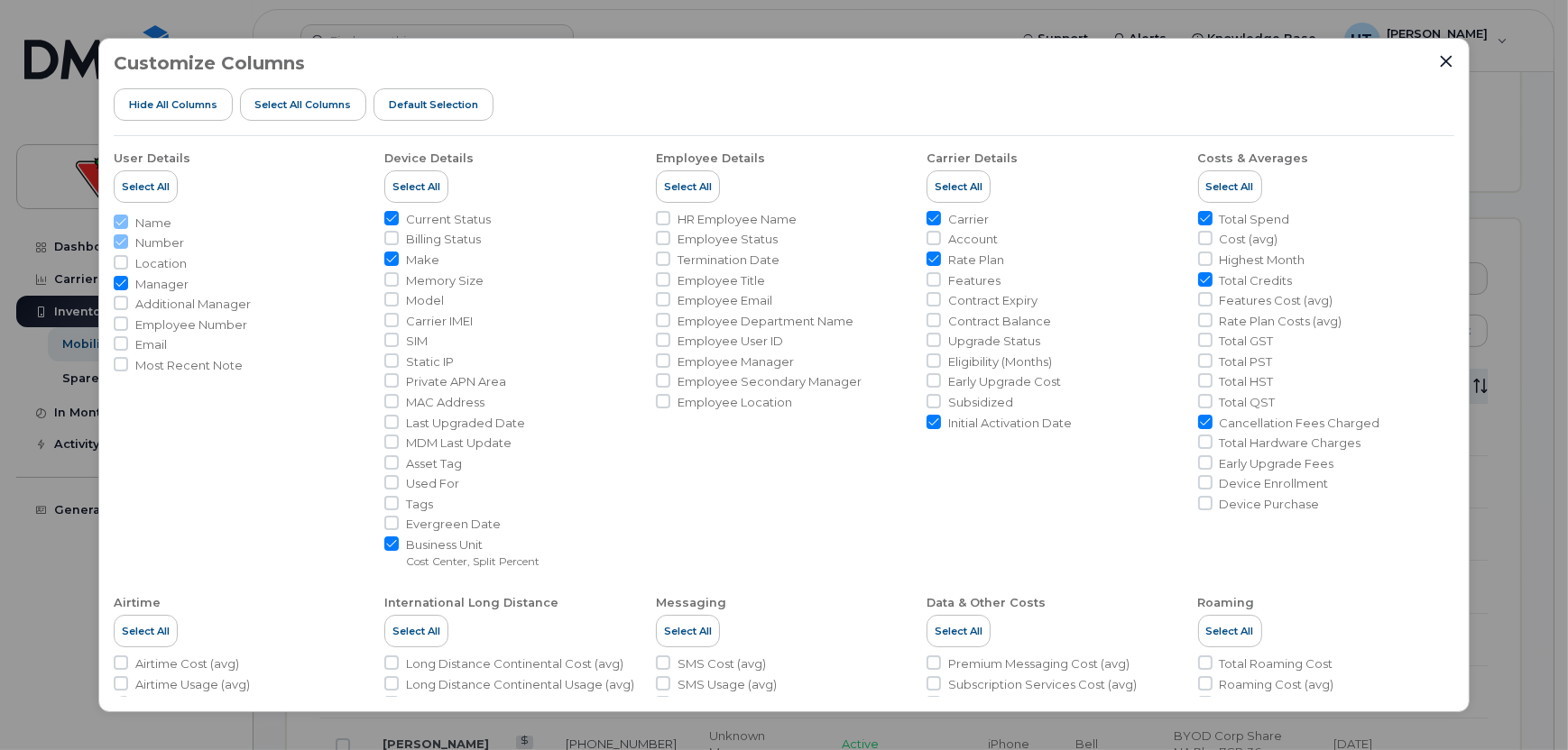
click at [1452, 57] on icon "Close" at bounding box center [1445, 61] width 14 height 14
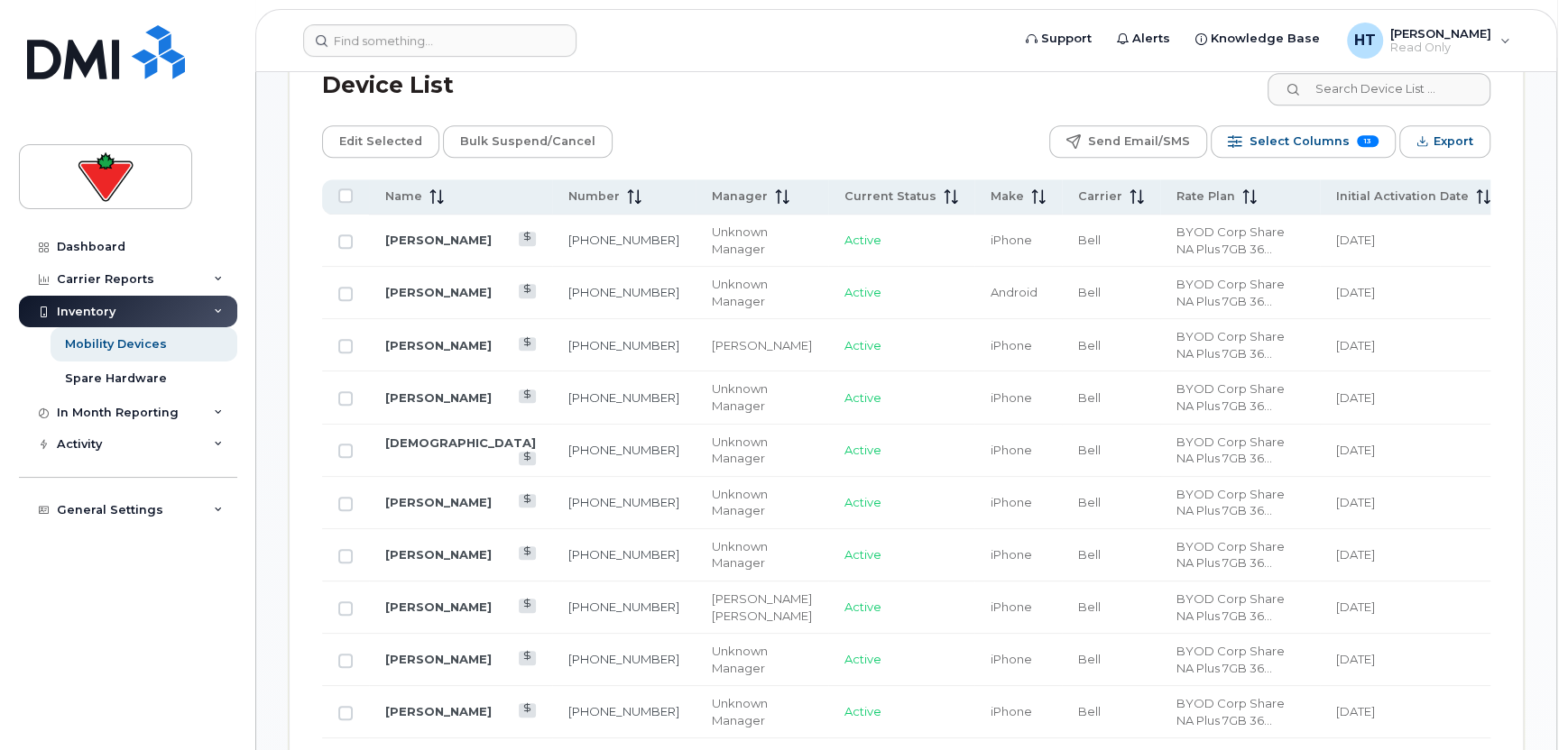
scroll to position [715, 0]
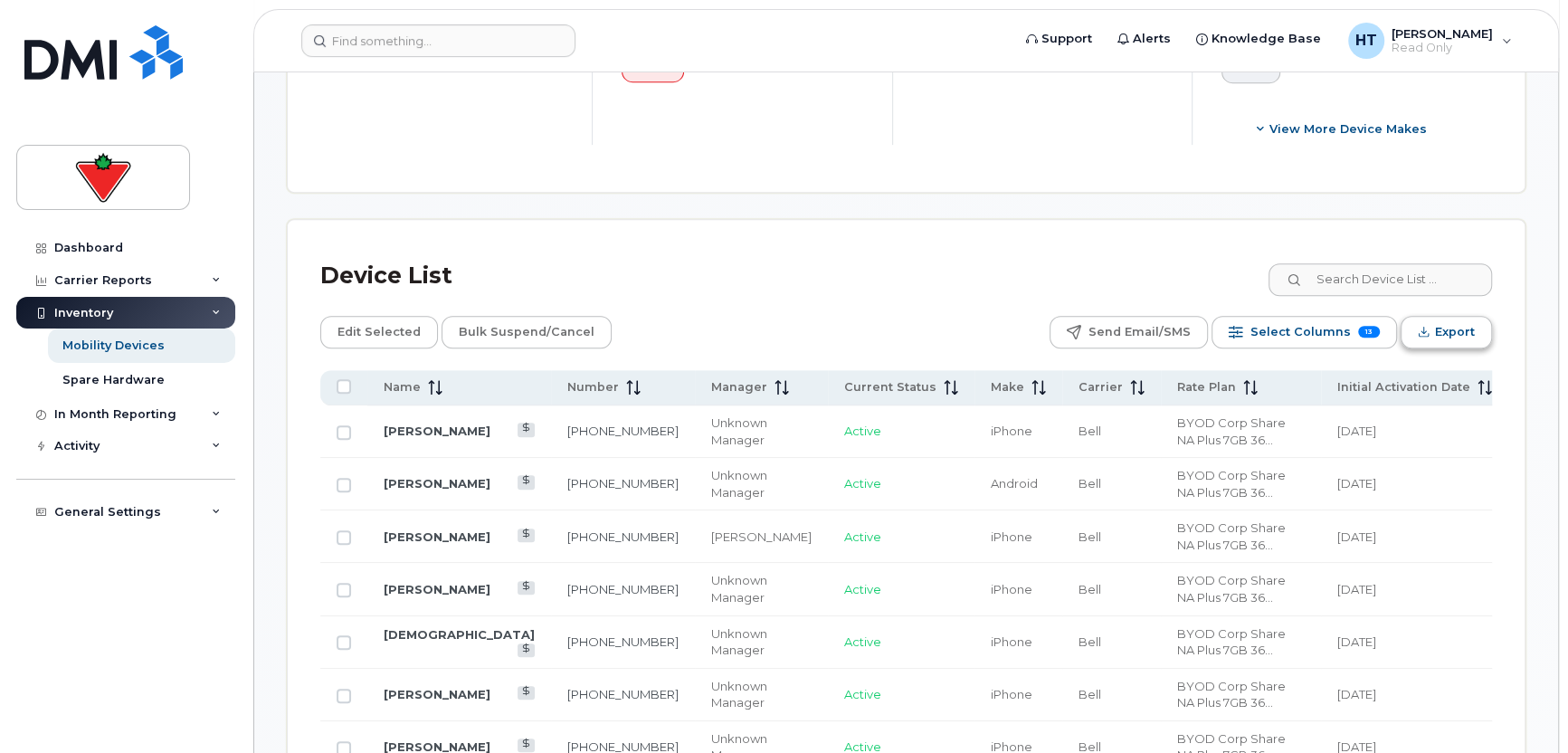
click at [1439, 326] on span "Export" at bounding box center [1455, 332] width 40 height 27
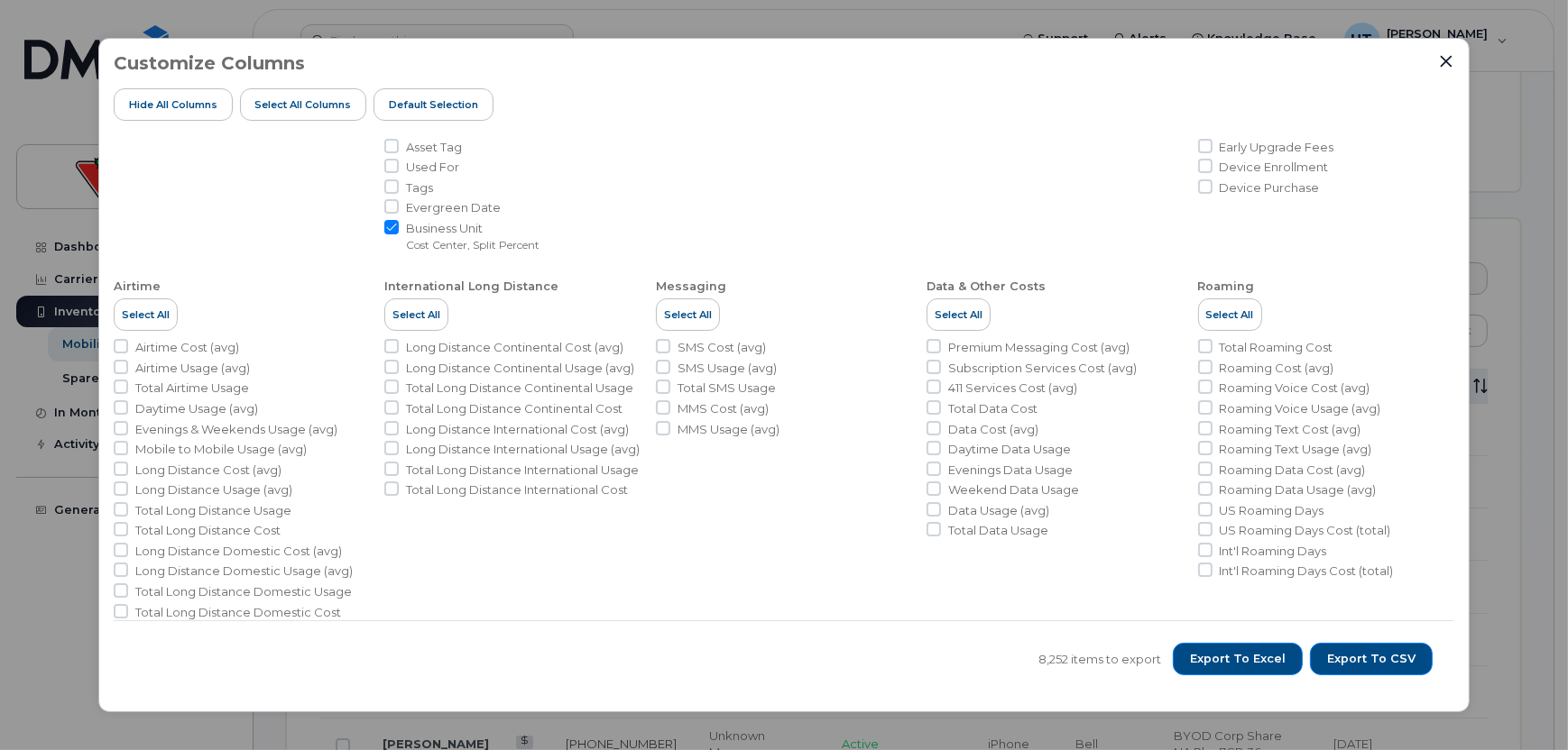
scroll to position [338, 0]
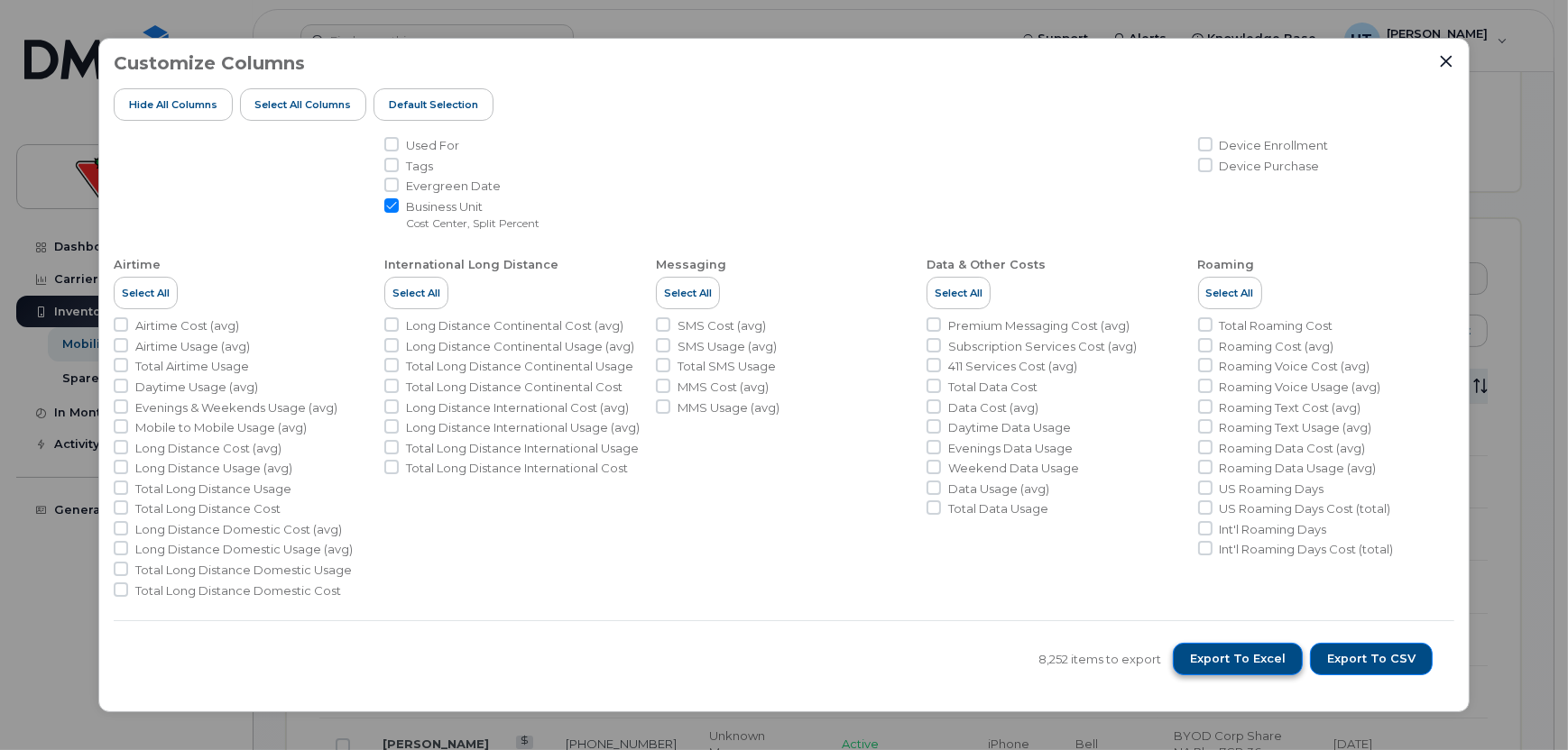
click at [1251, 662] on span "Export to Excel" at bounding box center [1237, 659] width 96 height 16
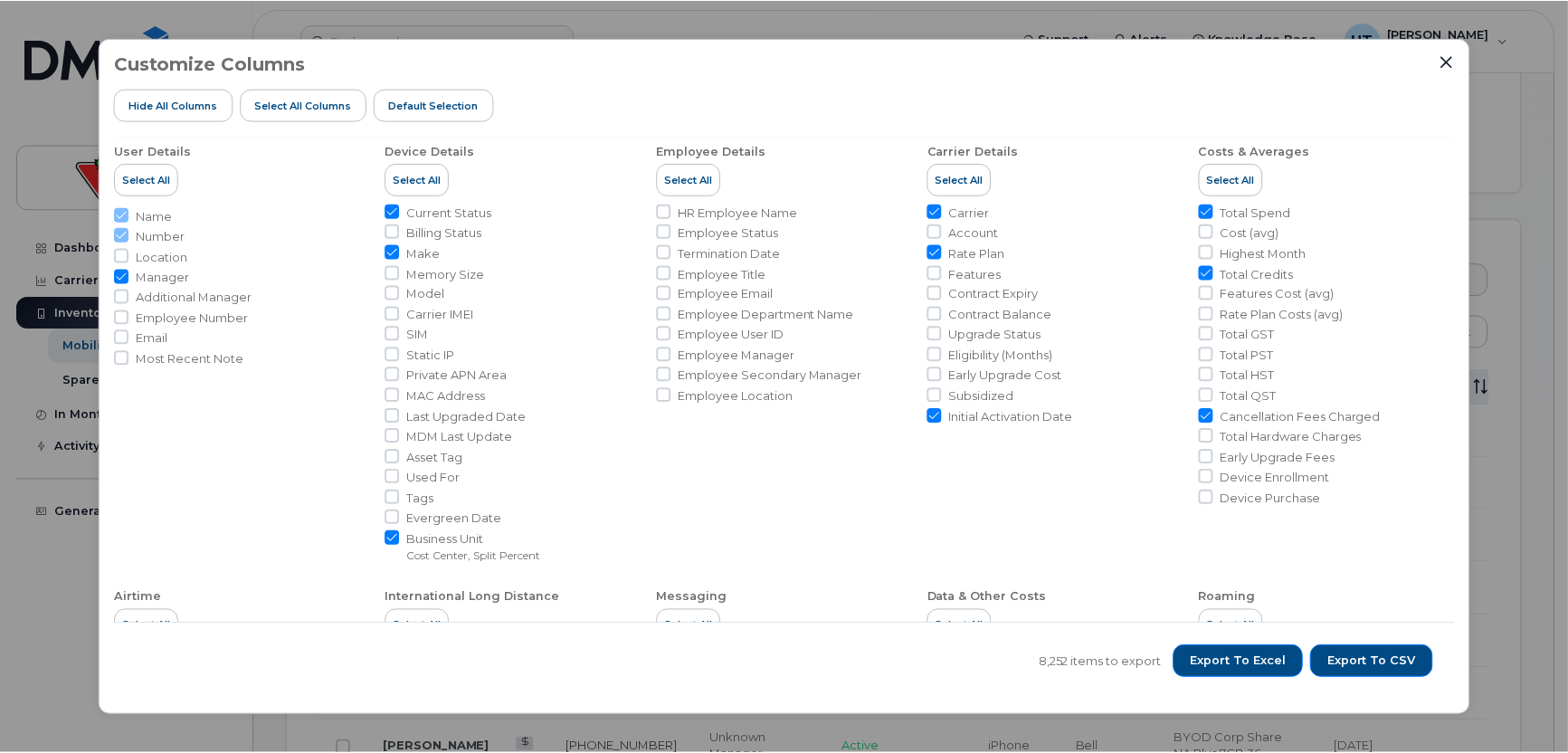
scroll to position [0, 0]
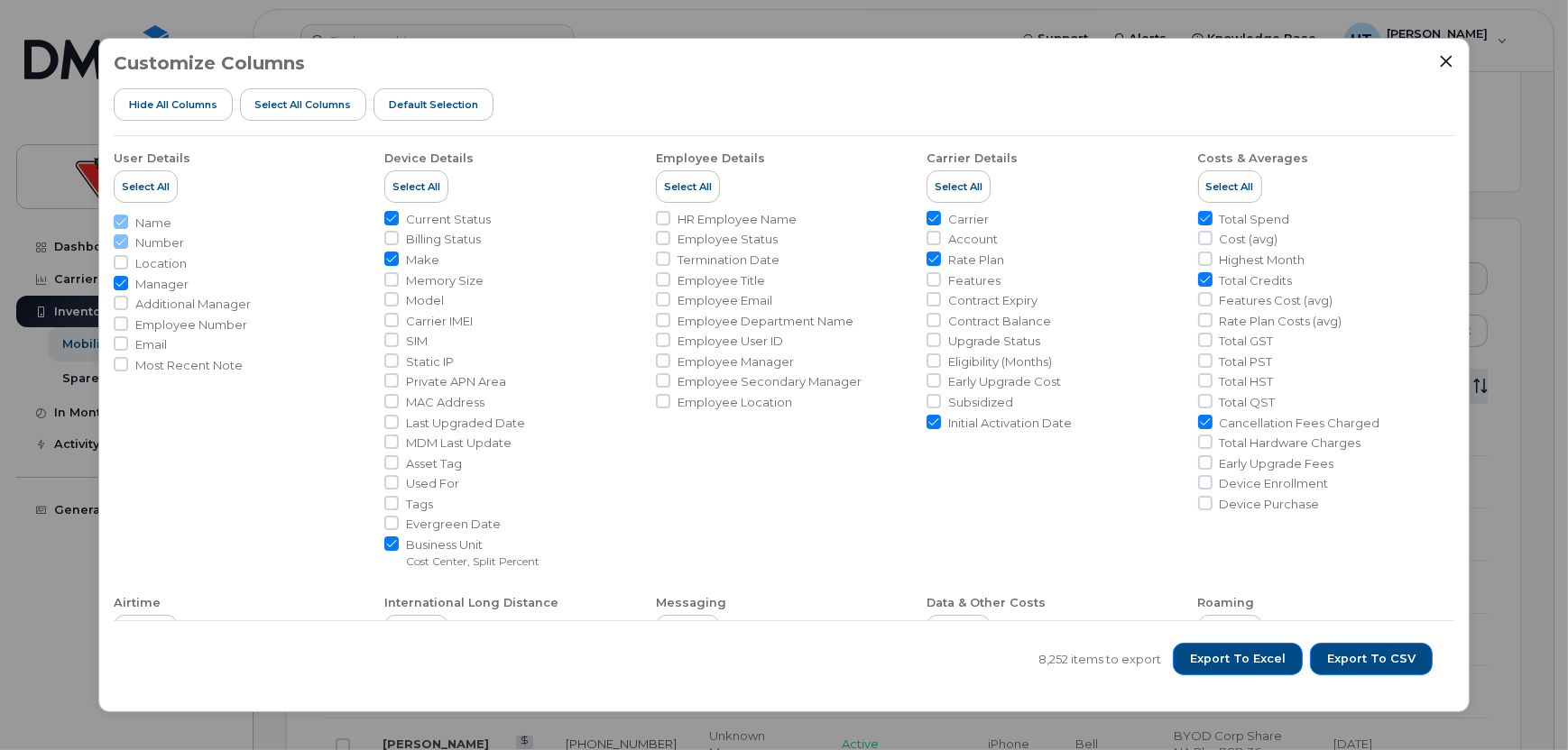
click at [1208, 558] on li "Costs & Averages Select All Total Spend Cost (avg) Highest Month Total Credits …" at bounding box center [1326, 352] width 256 height 433
click at [1448, 58] on icon "Close" at bounding box center [1446, 61] width 12 height 12
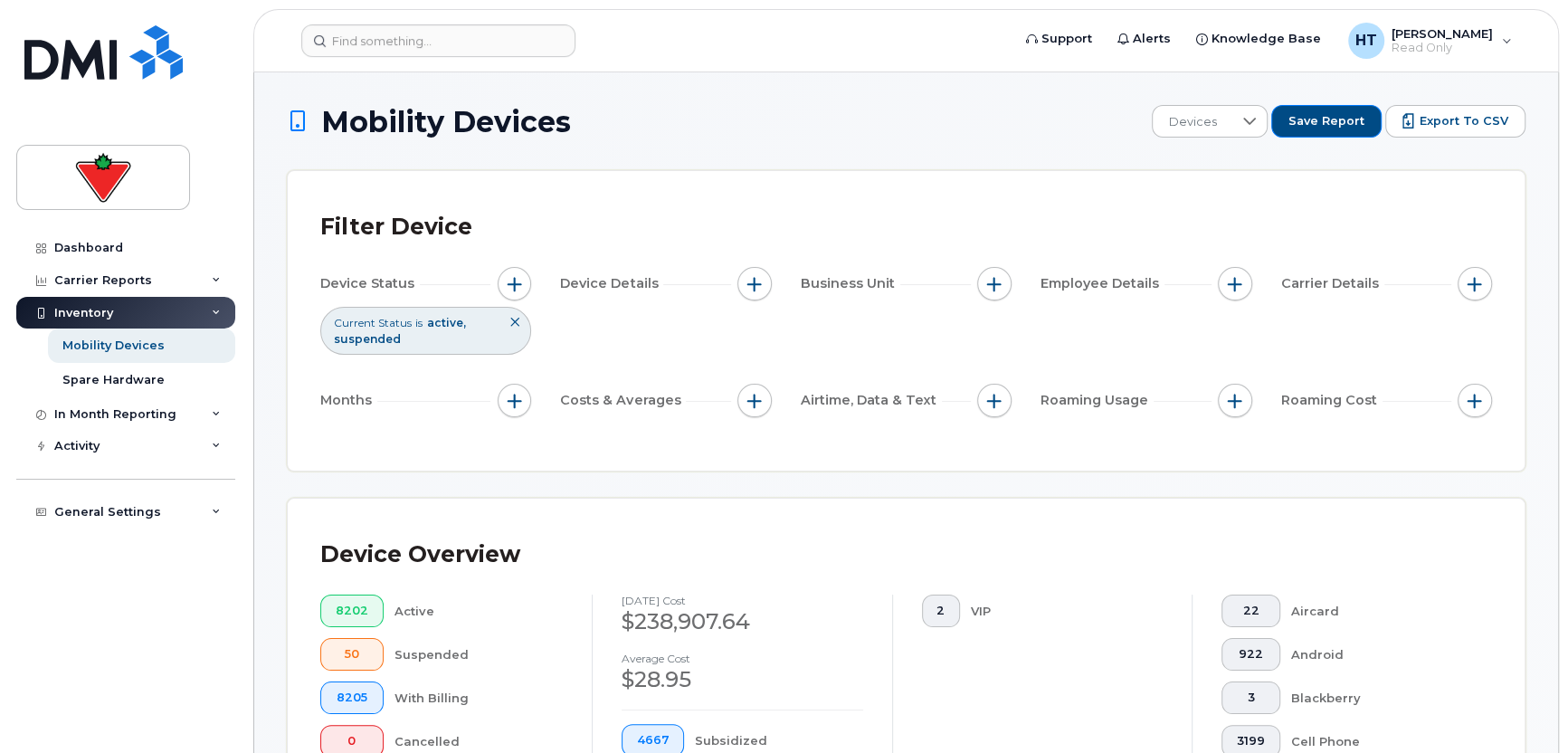
click at [97, 308] on div "Inventory" at bounding box center [83, 313] width 59 height 15
click at [218, 413] on icon at bounding box center [216, 414] width 9 height 9
click at [219, 309] on icon at bounding box center [216, 313] width 9 height 9
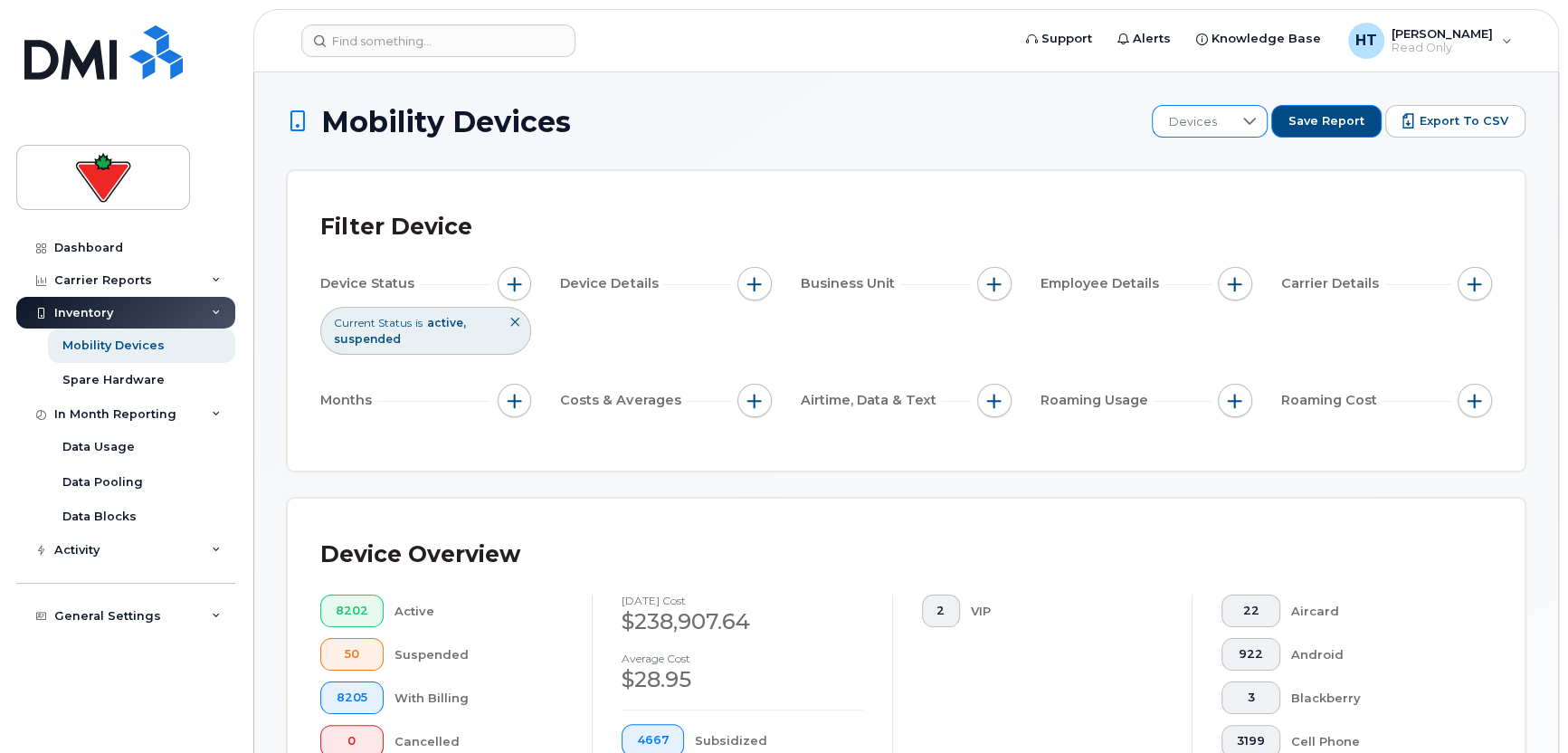
click at [1250, 129] on div at bounding box center [1250, 121] width 35 height 31
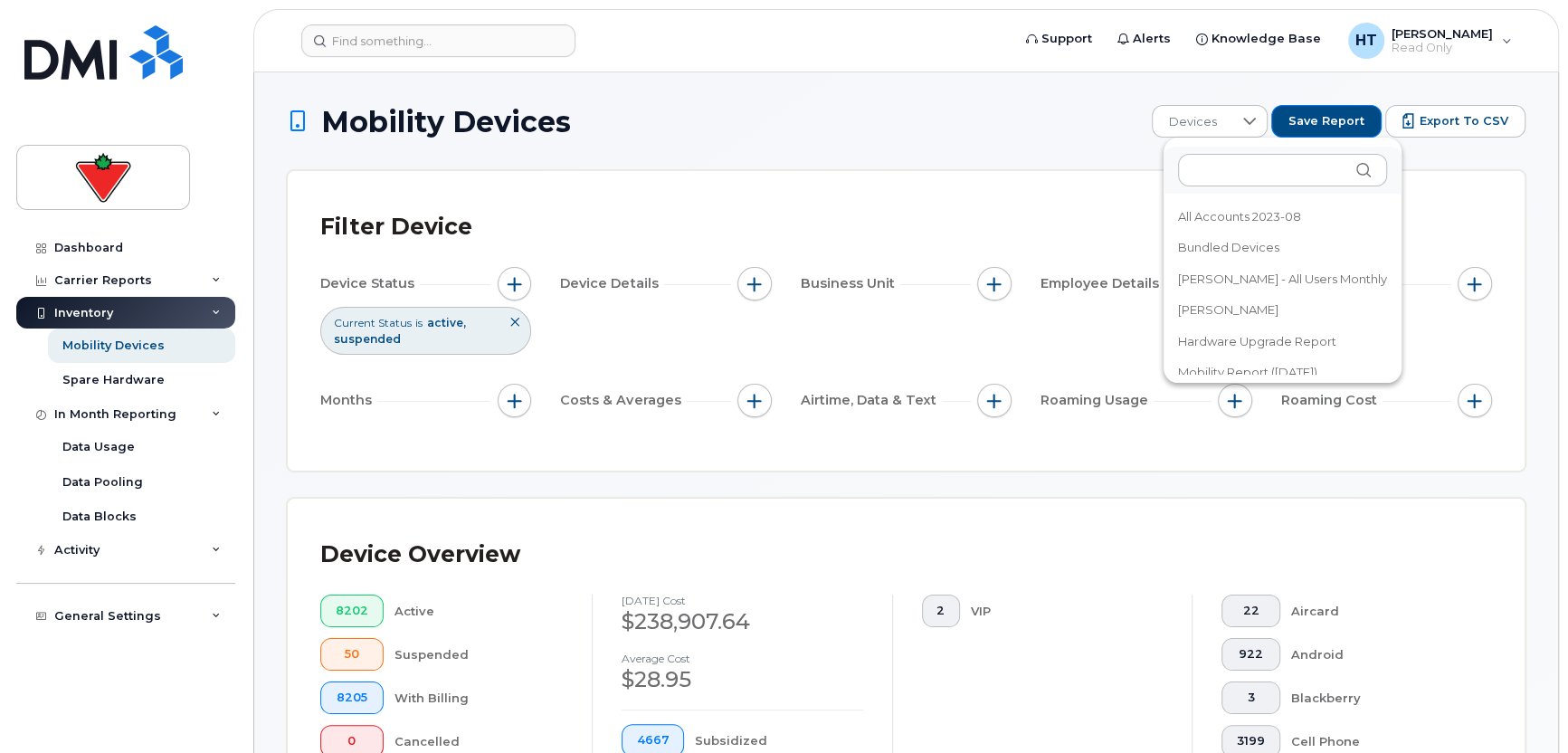
click at [1271, 216] on span "All Accounts 2023-08" at bounding box center [1239, 217] width 123 height 17
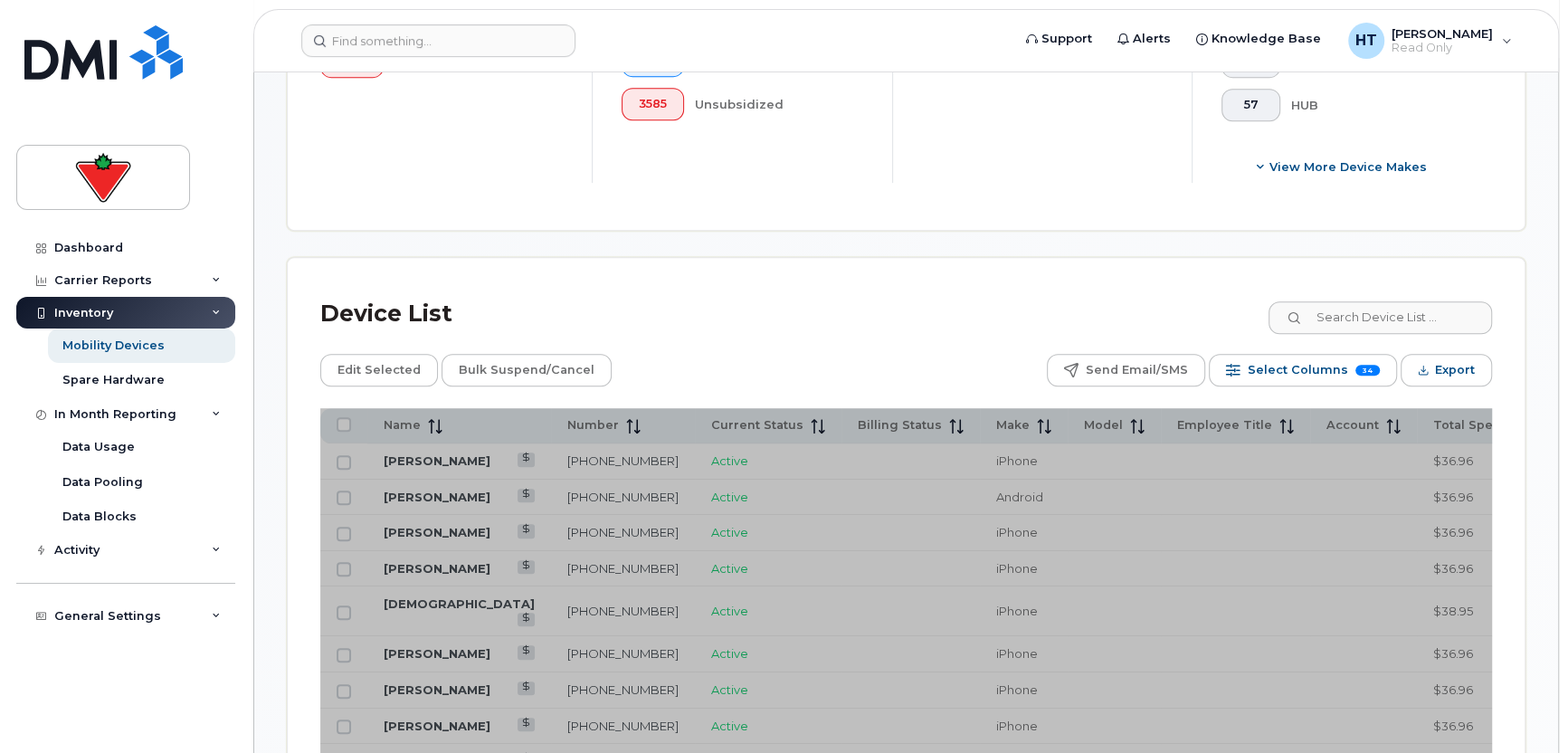
scroll to position [815, 0]
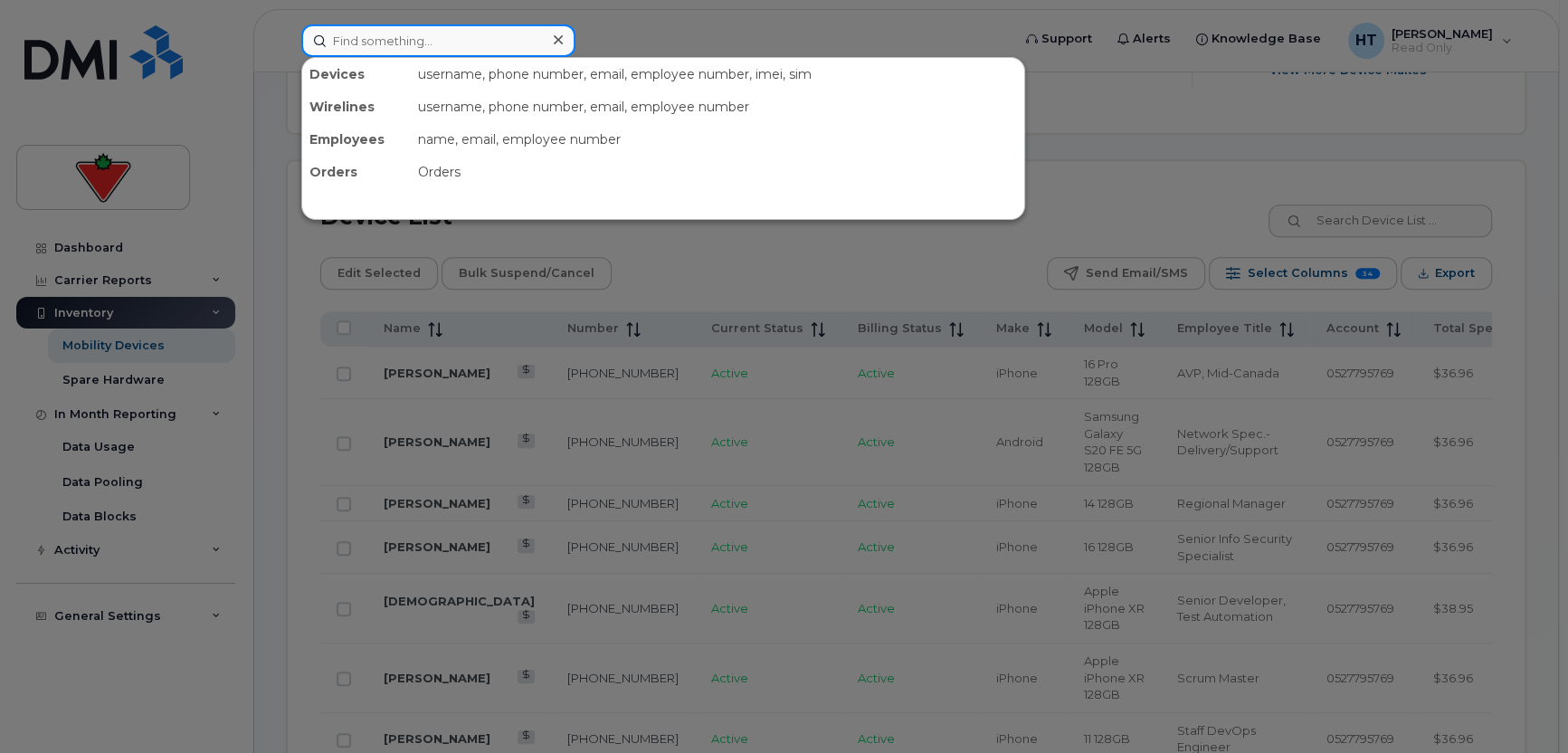
click at [360, 35] on input at bounding box center [438, 41] width 274 height 33
paste input "6136772516"
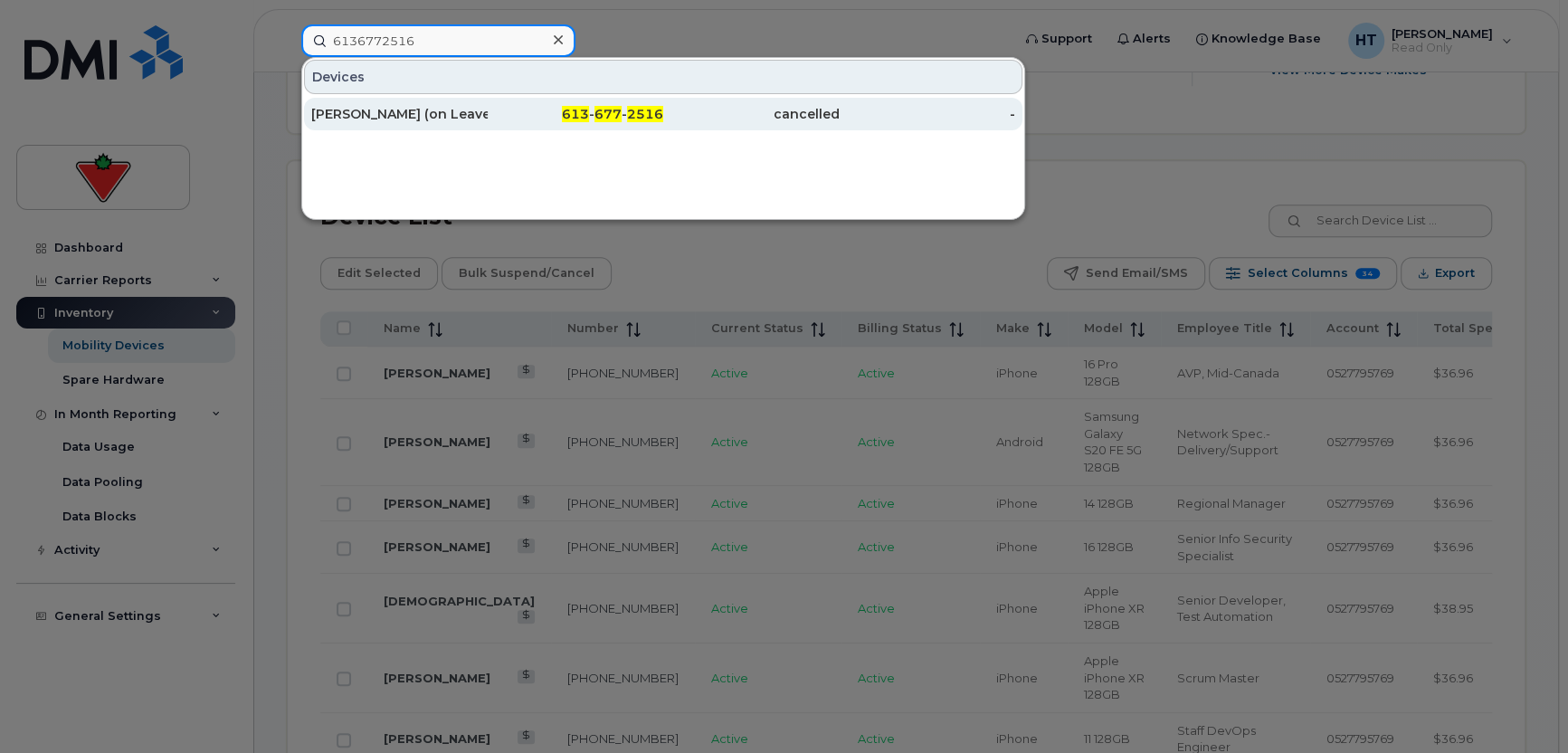
type input "6136772516"
click at [449, 115] on div "Dina Abbas (on Leave)" at bounding box center [399, 113] width 176 height 18
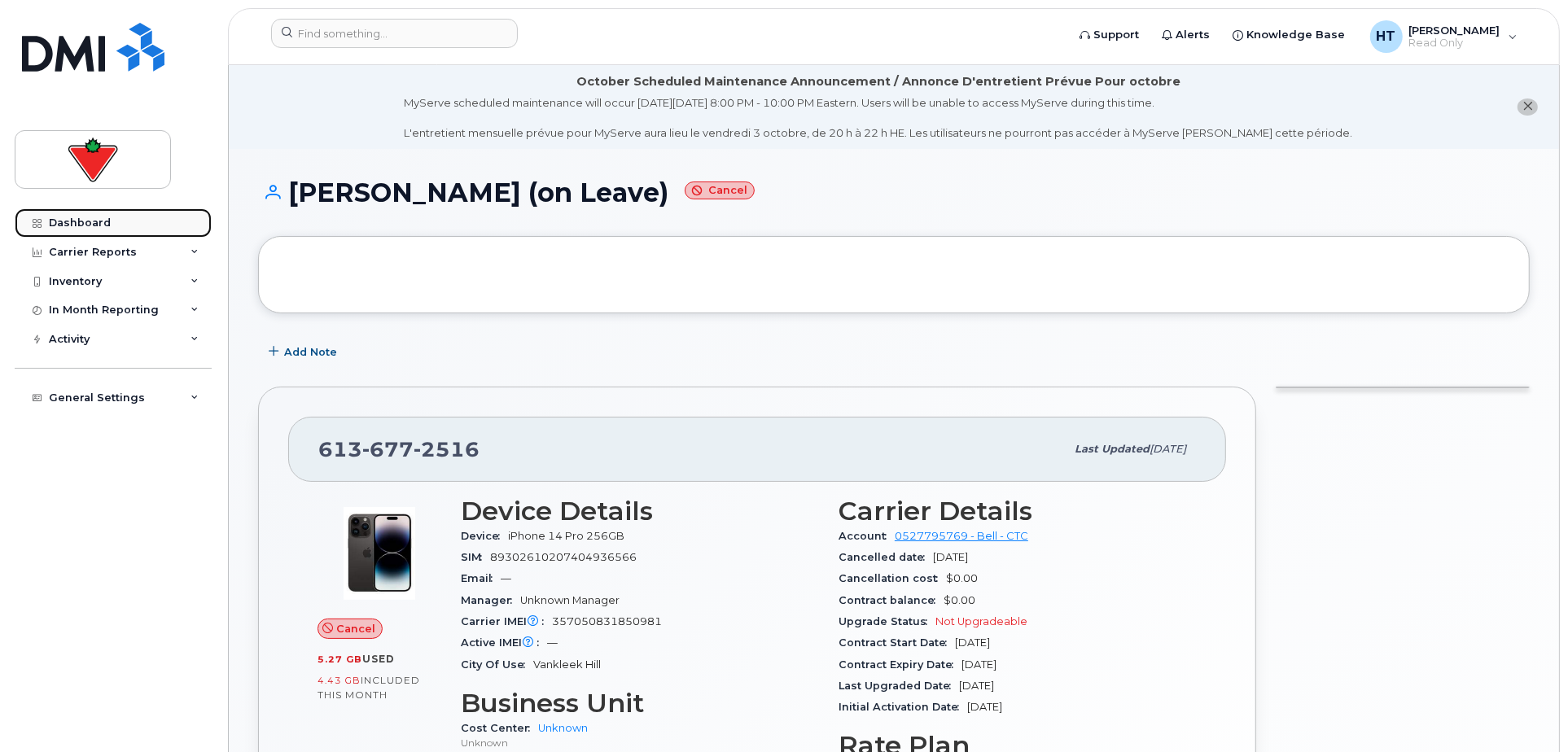
click at [65, 222] on div "Dashboard" at bounding box center [79, 223] width 62 height 13
click at [96, 255] on div "Carrier Reports" at bounding box center [92, 252] width 88 height 13
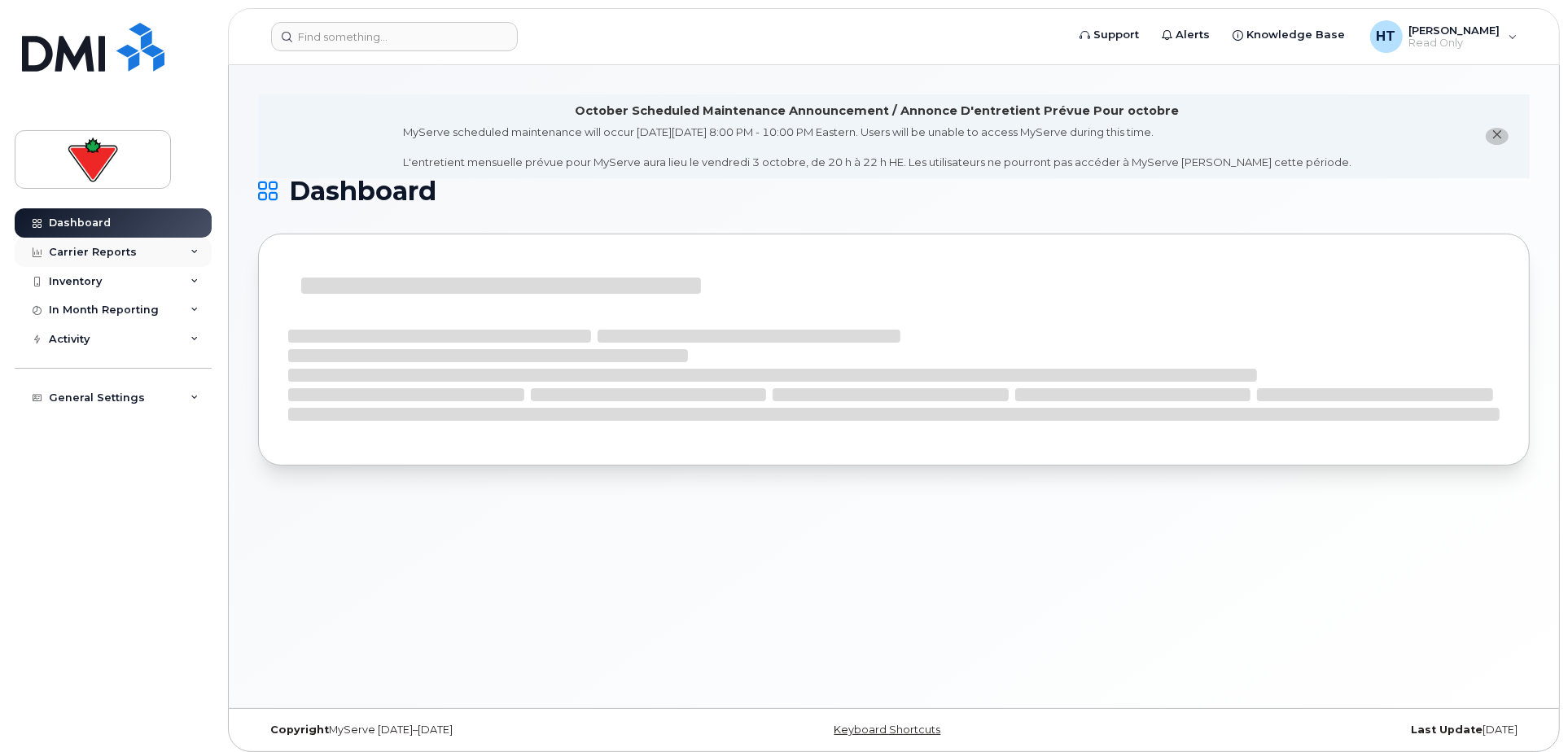
click at [204, 250] on div "Carrier Reports" at bounding box center [113, 253] width 197 height 30
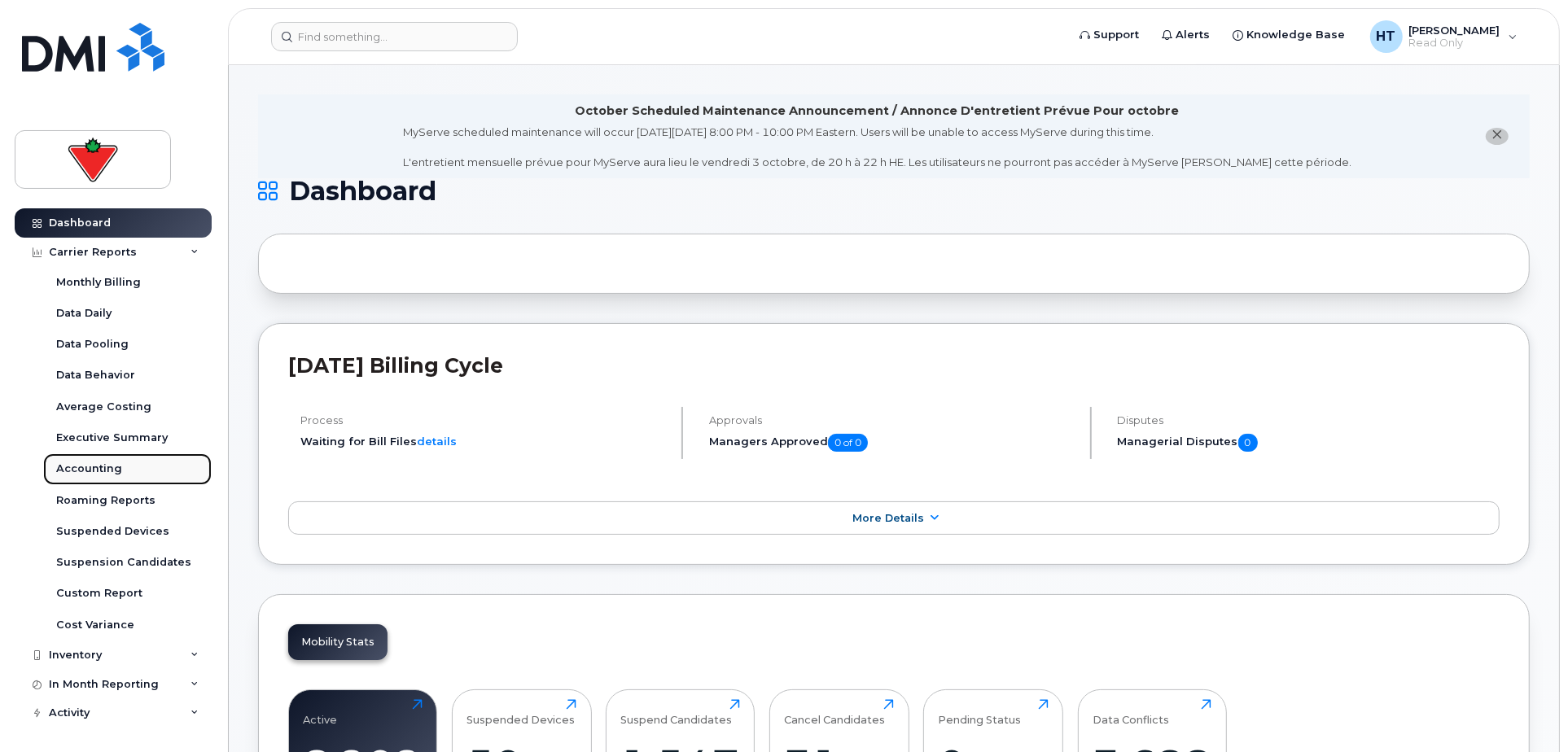
click at [102, 469] on div "Accounting" at bounding box center [89, 469] width 66 height 15
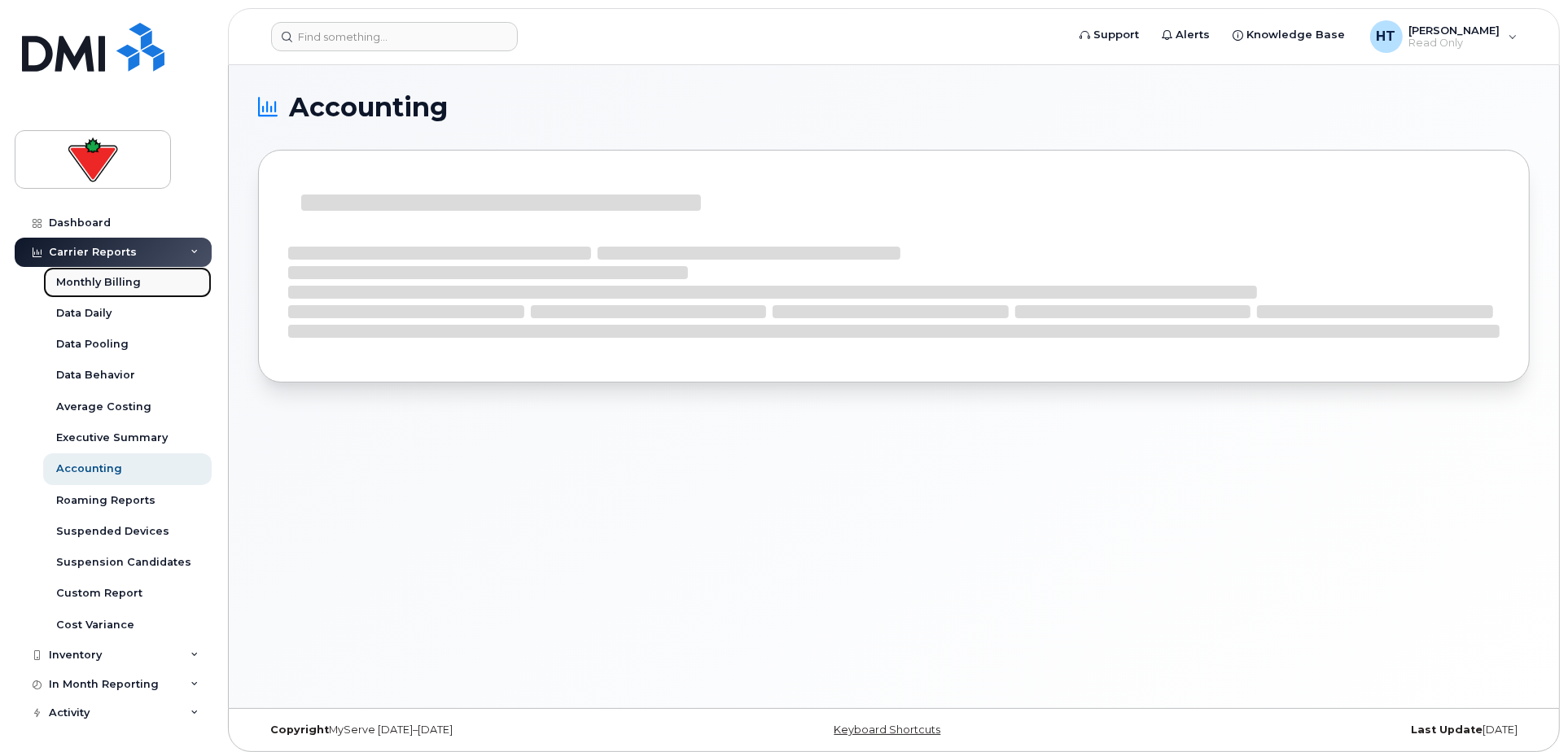
click at [125, 281] on div "Monthly Billing" at bounding box center [98, 282] width 85 height 15
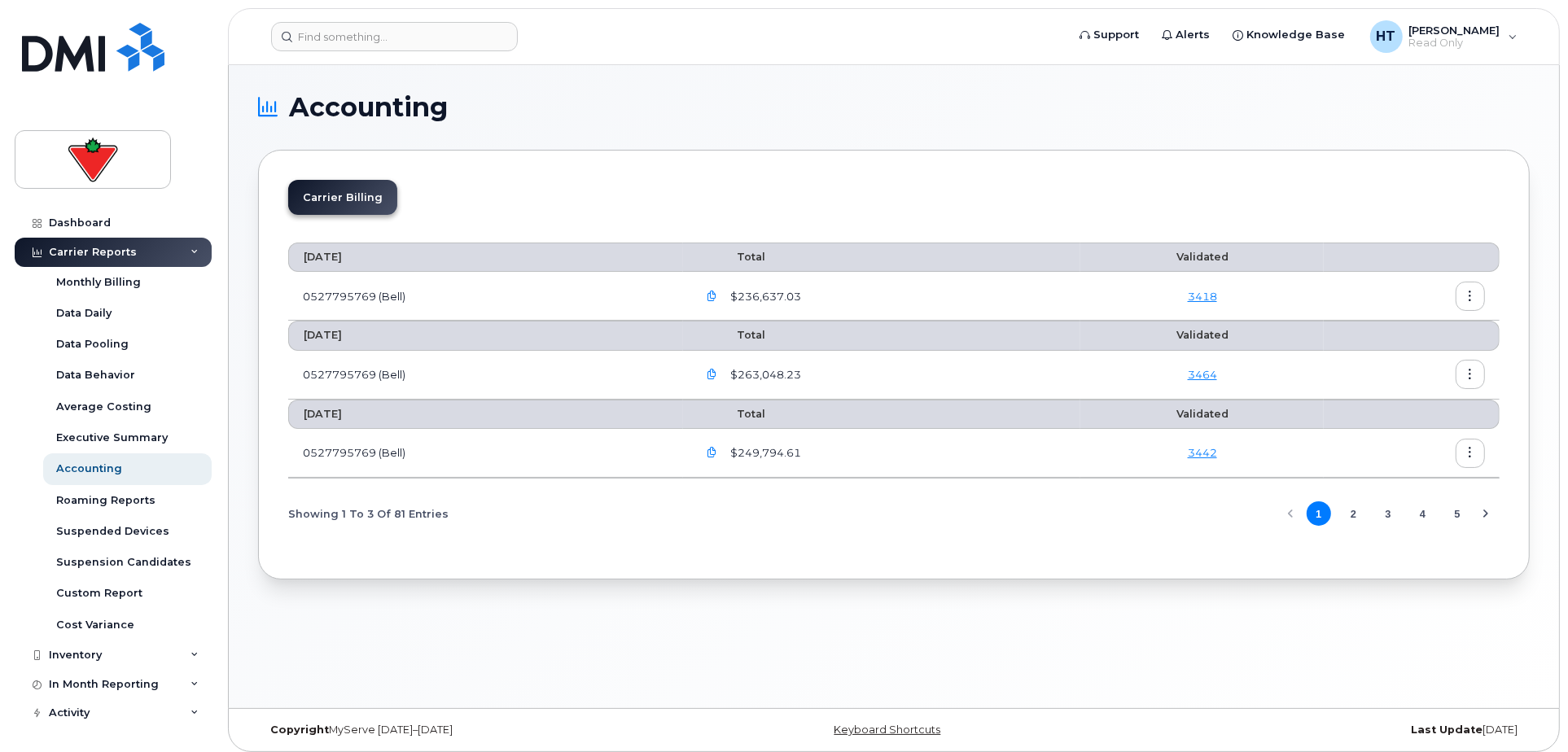
click at [1198, 295] on link "3418" at bounding box center [1203, 296] width 30 height 13
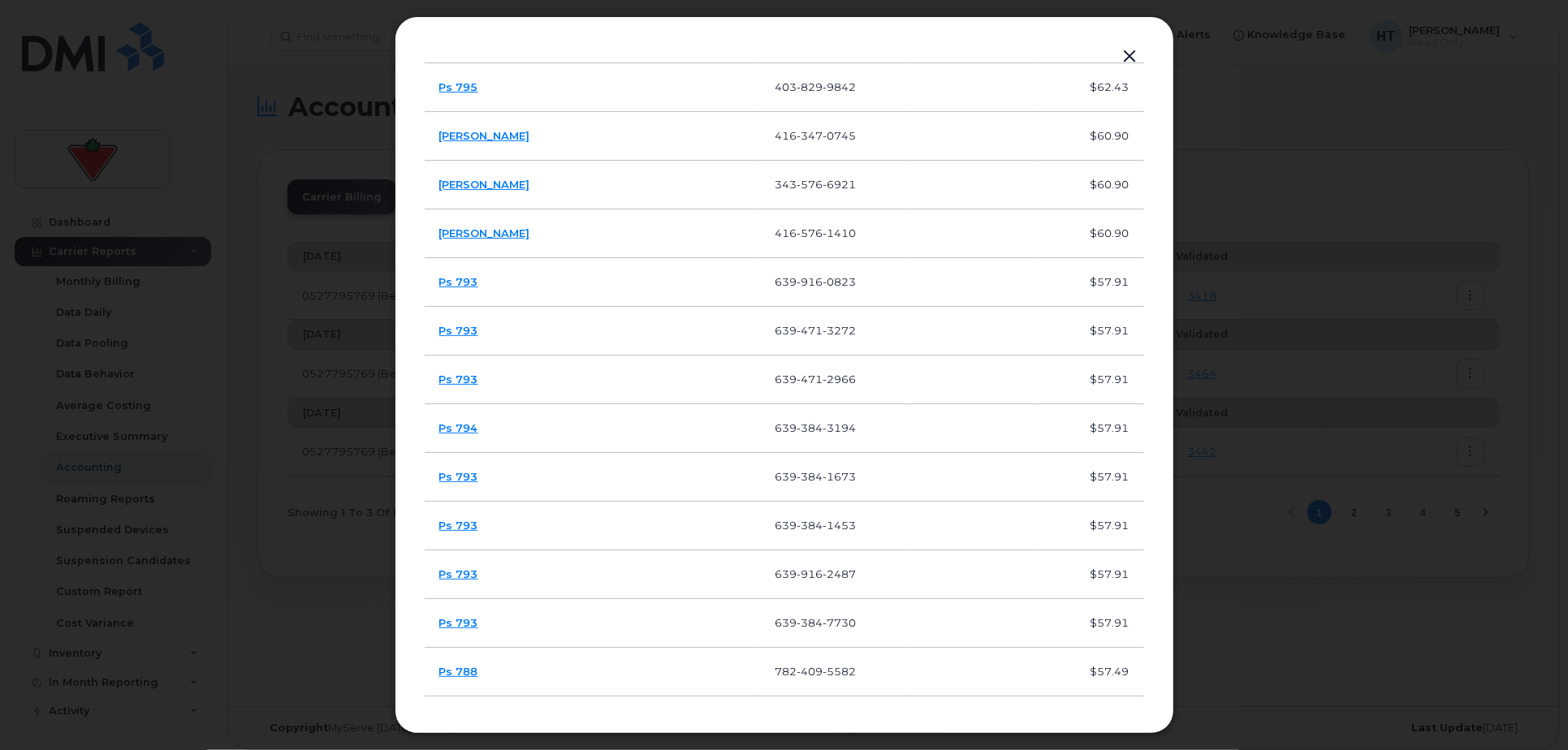
scroll to position [774, 0]
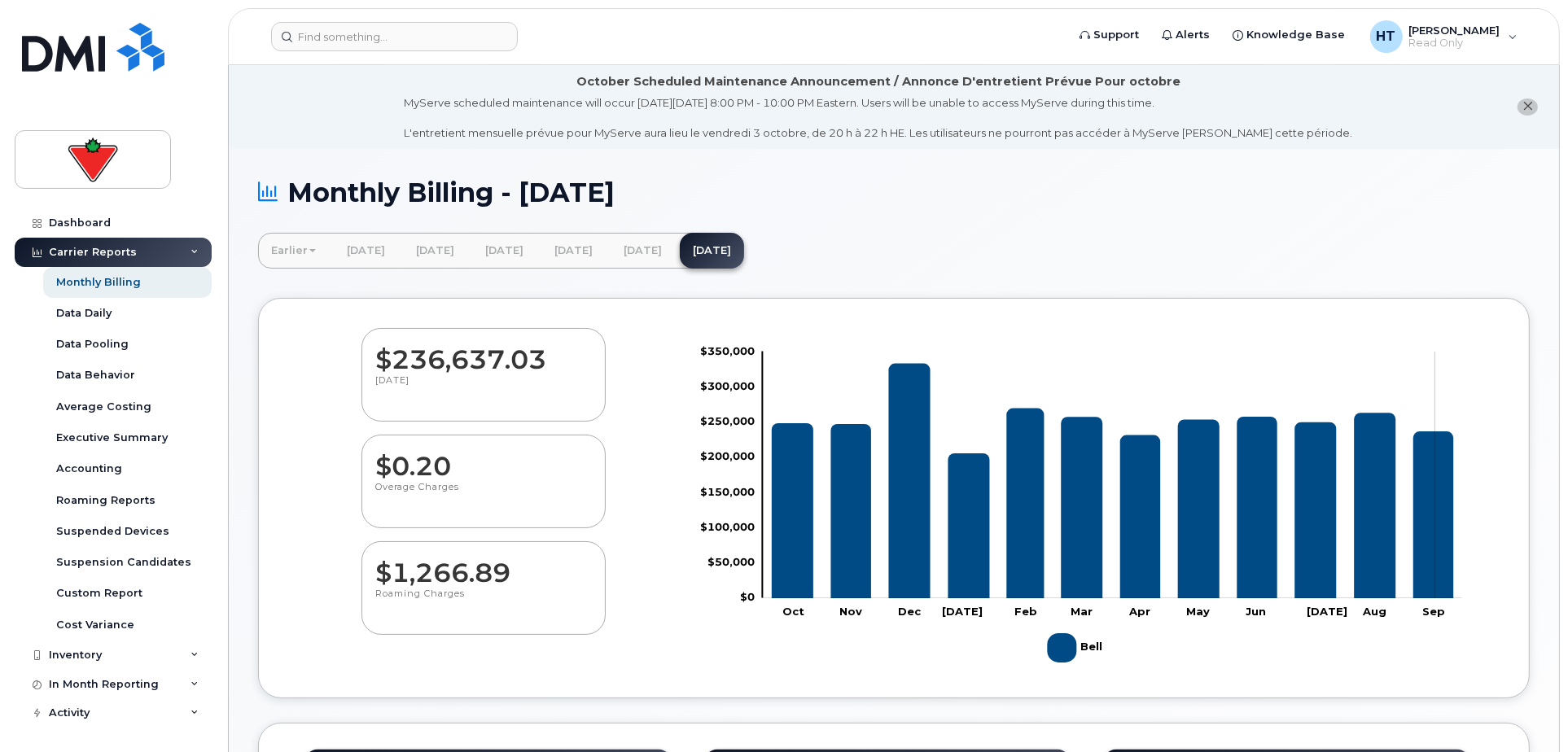
click at [1436, 572] on icon "Bell" at bounding box center [1434, 515] width 40 height 167
click at [1112, 237] on div "Earlier [DATE] [DATE] [DATE] [DATE] [DATE] [DATE] [DATE] [DATE] [DATE] [DATE] […" at bounding box center [893, 250] width 1272 height 36
click at [86, 658] on div "Inventory" at bounding box center [75, 655] width 53 height 13
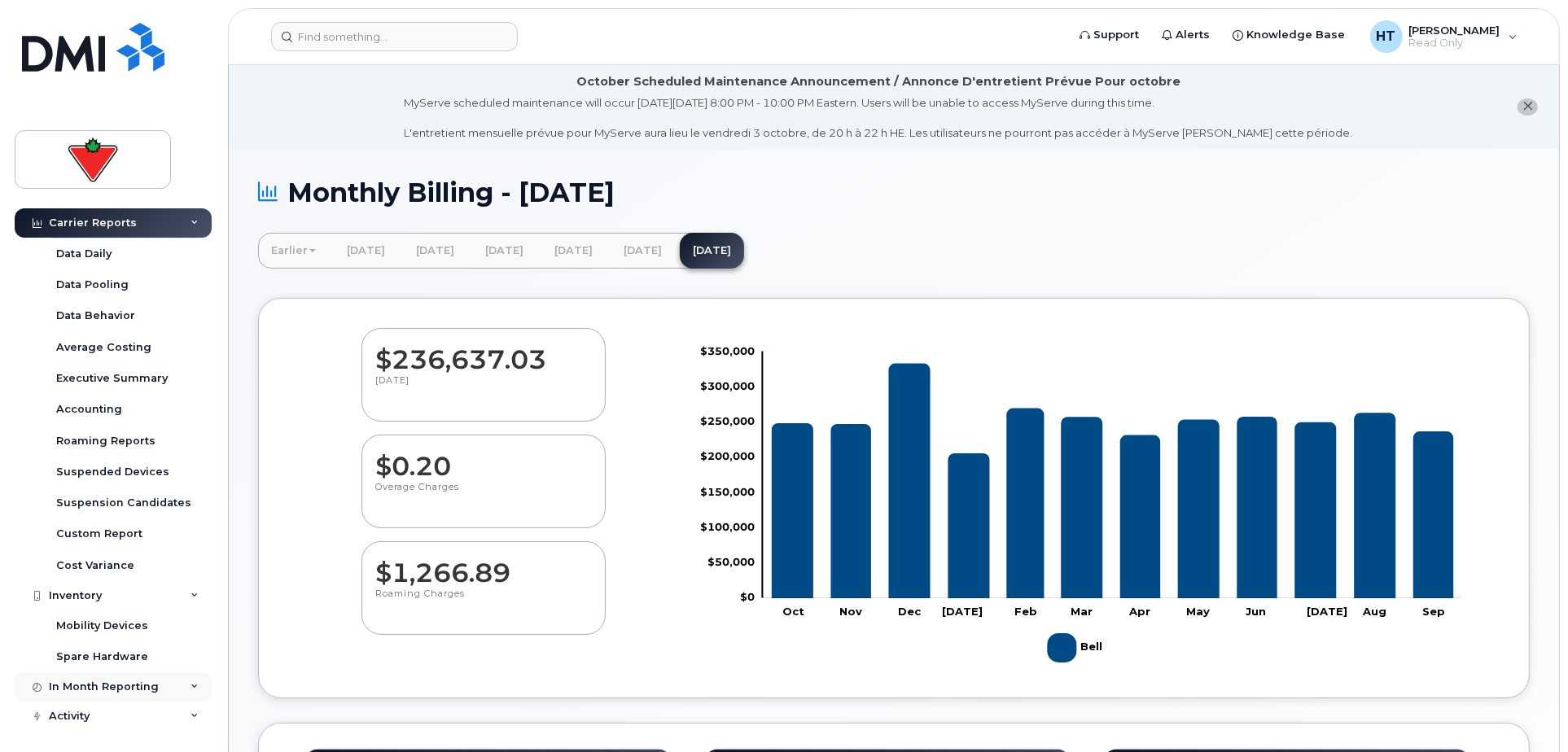
scroll to position [119, 0]
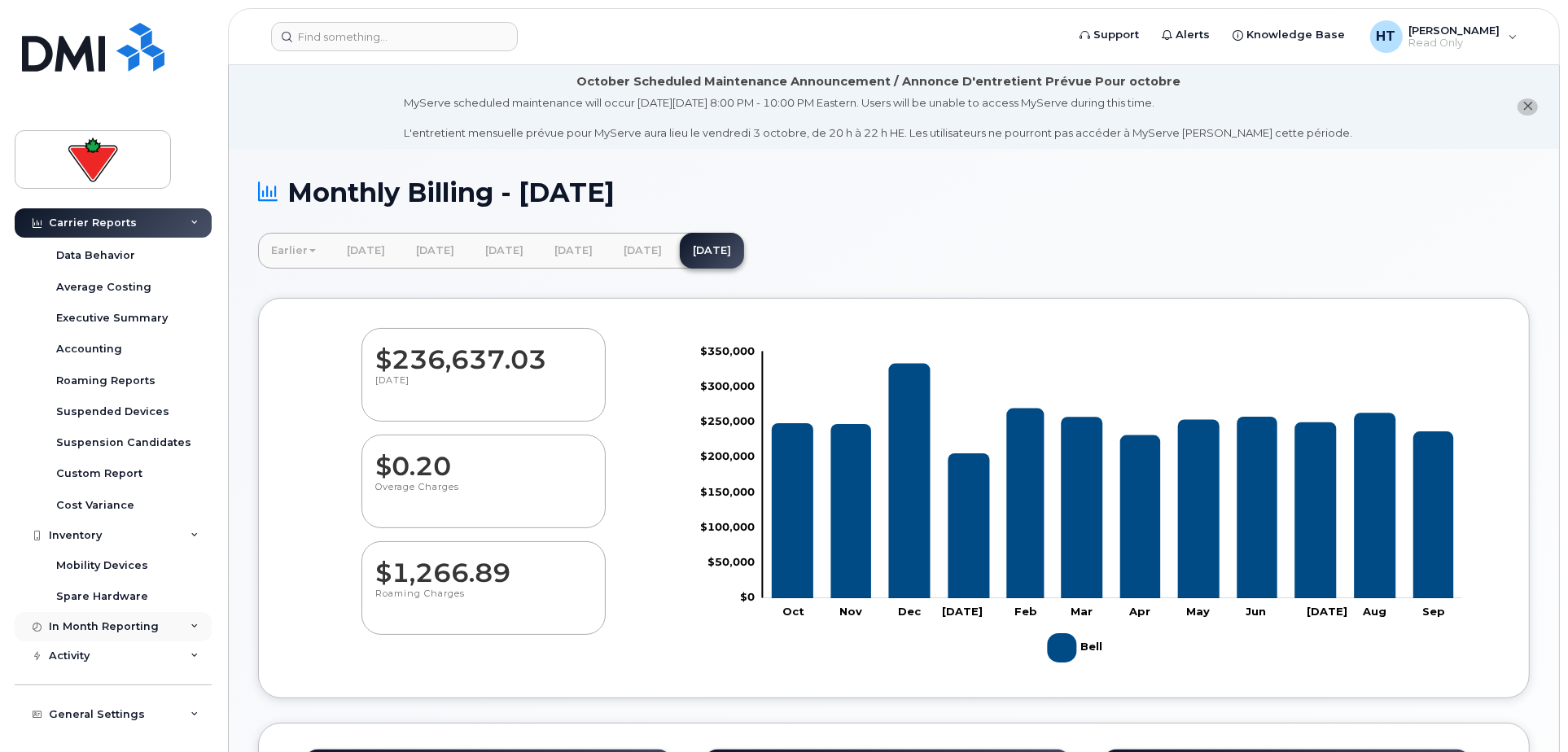
click at [117, 624] on div "In Month Reporting" at bounding box center [104, 627] width 110 height 13
click at [89, 650] on div "Activity" at bounding box center [69, 656] width 41 height 13
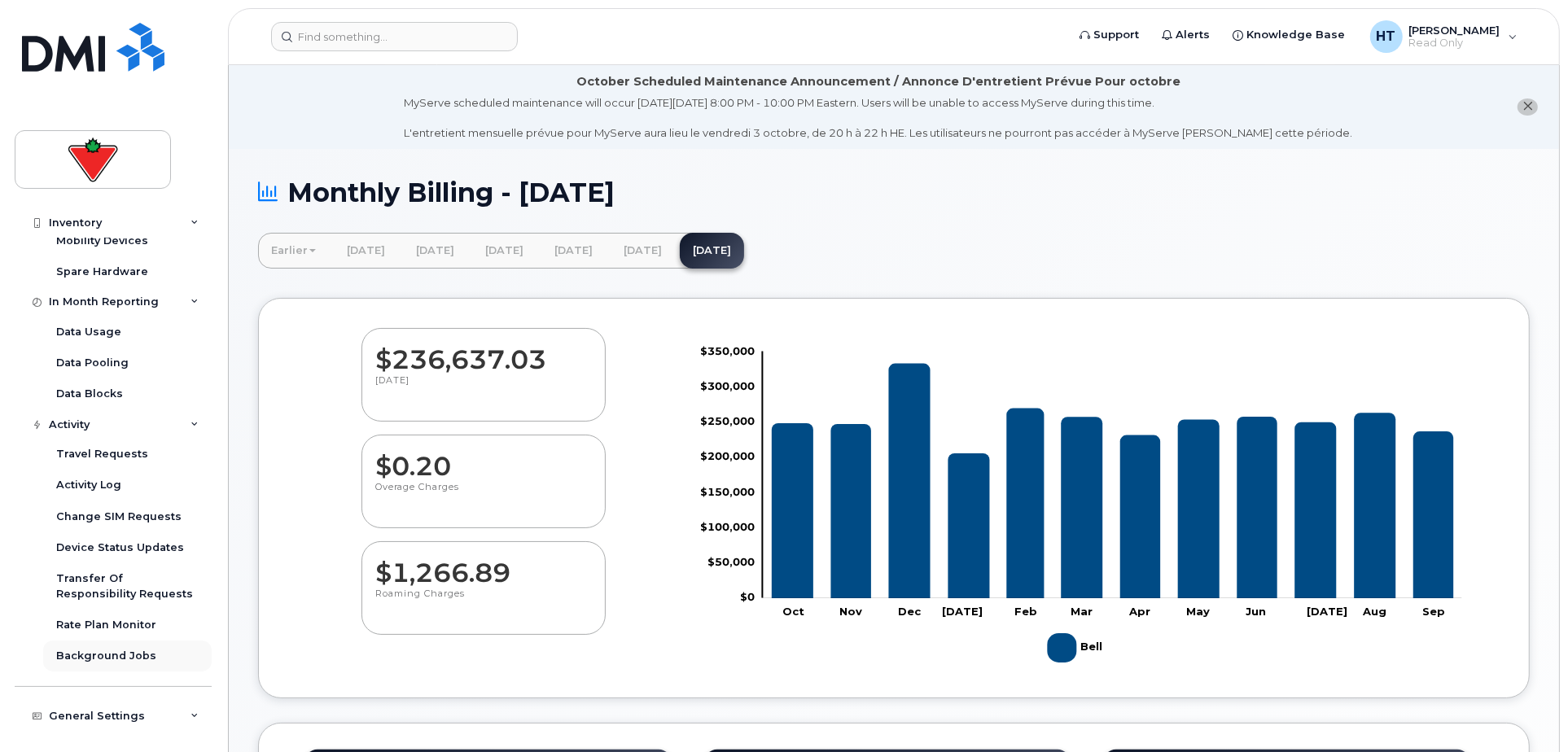
scroll to position [446, 0]
click at [118, 544] on div "Device Status Updates" at bounding box center [119, 545] width 128 height 15
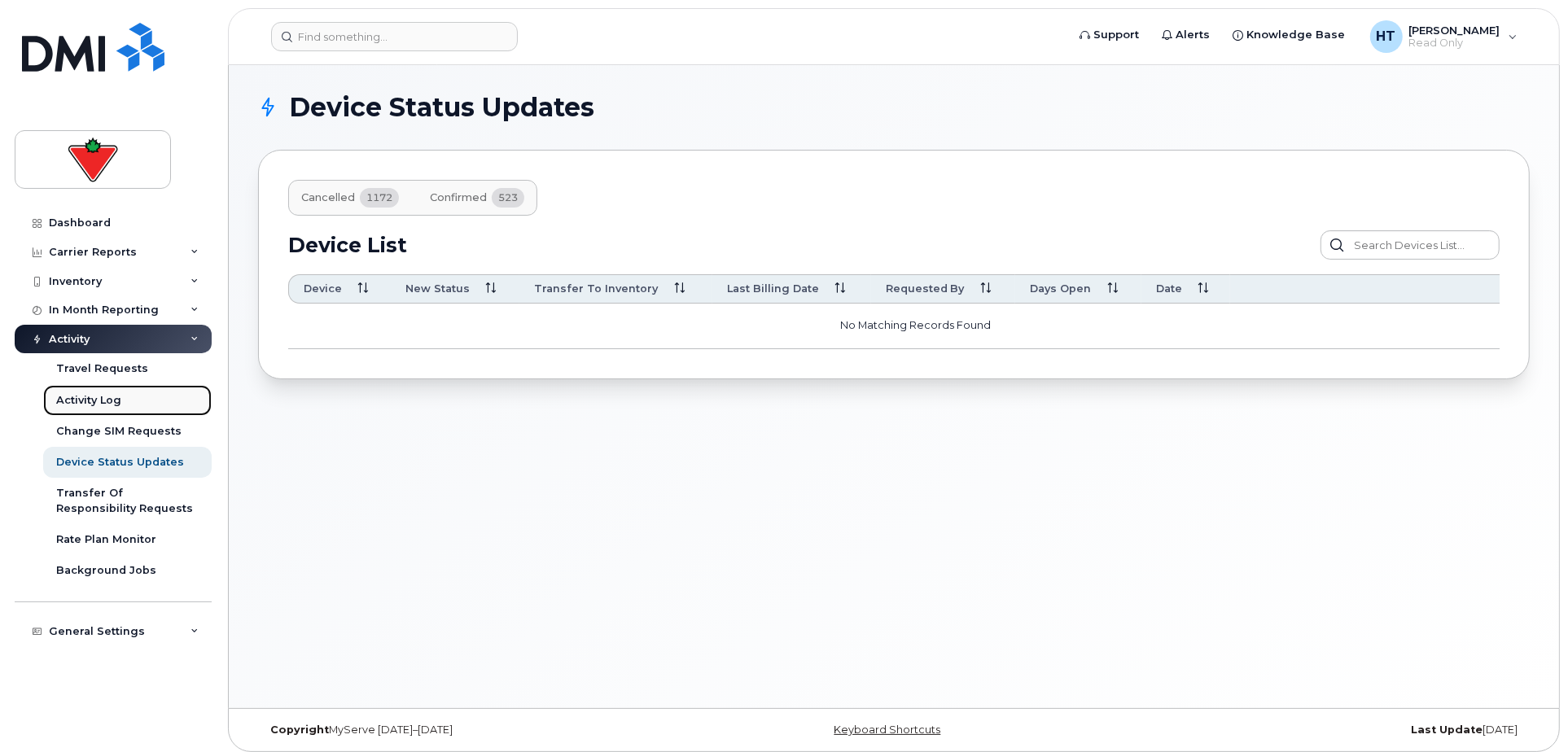
click at [103, 394] on div "Activity Log" at bounding box center [88, 400] width 65 height 15
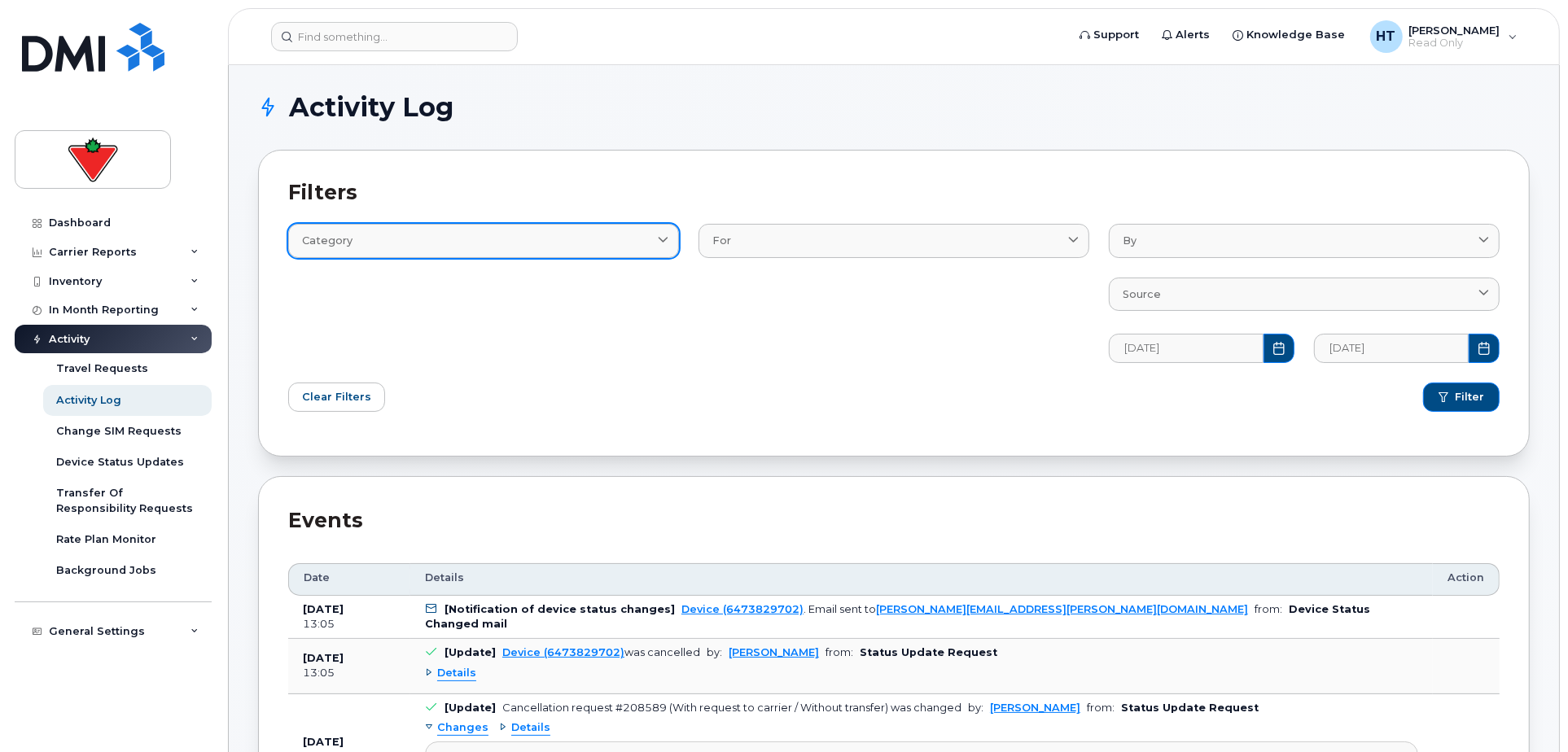
click at [666, 236] on icon at bounding box center [663, 241] width 10 height 10
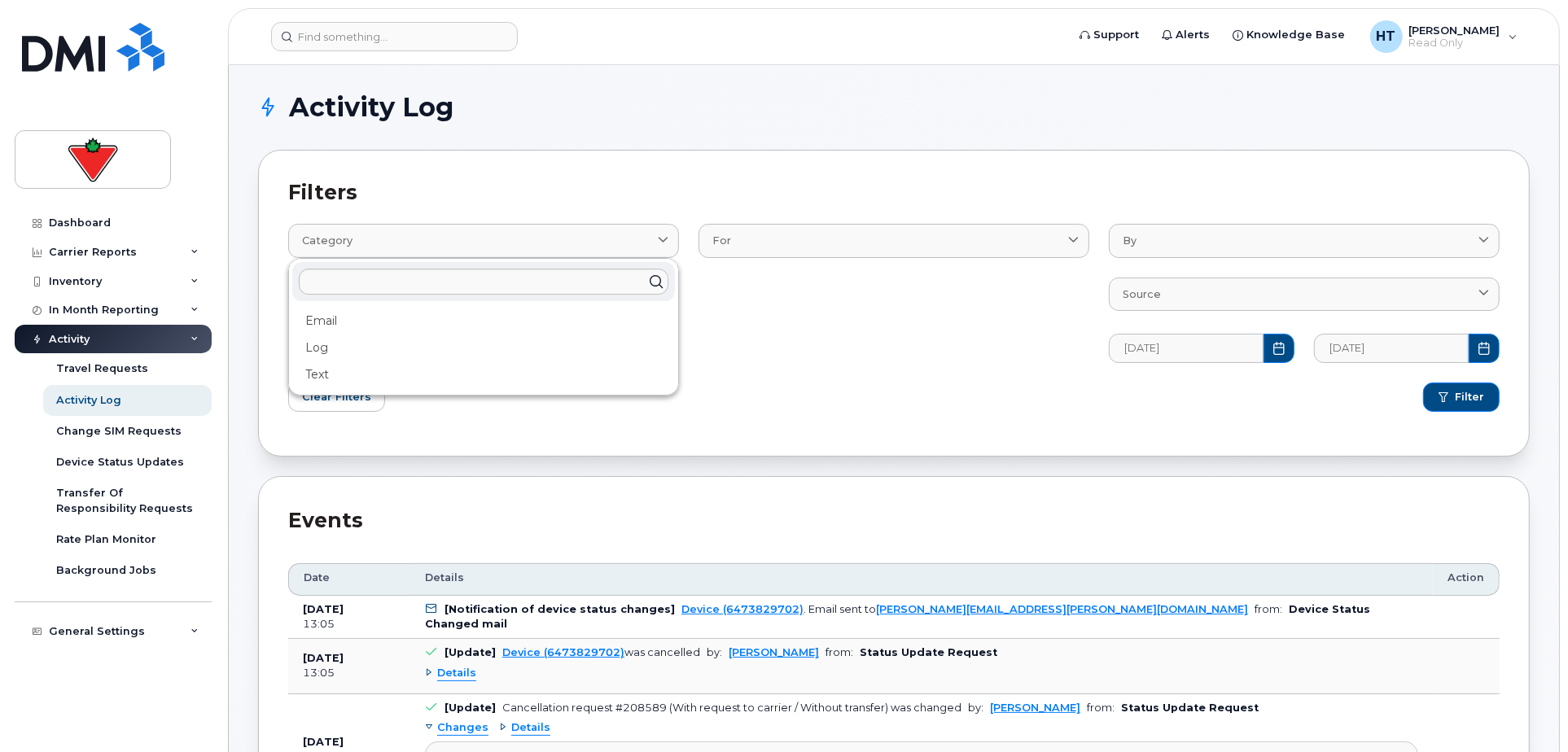
click at [757, 323] on div "For BillProcessingWorkflow Device DeviceRequests::StatusUpdateRequest User" at bounding box center [893, 283] width 411 height 178
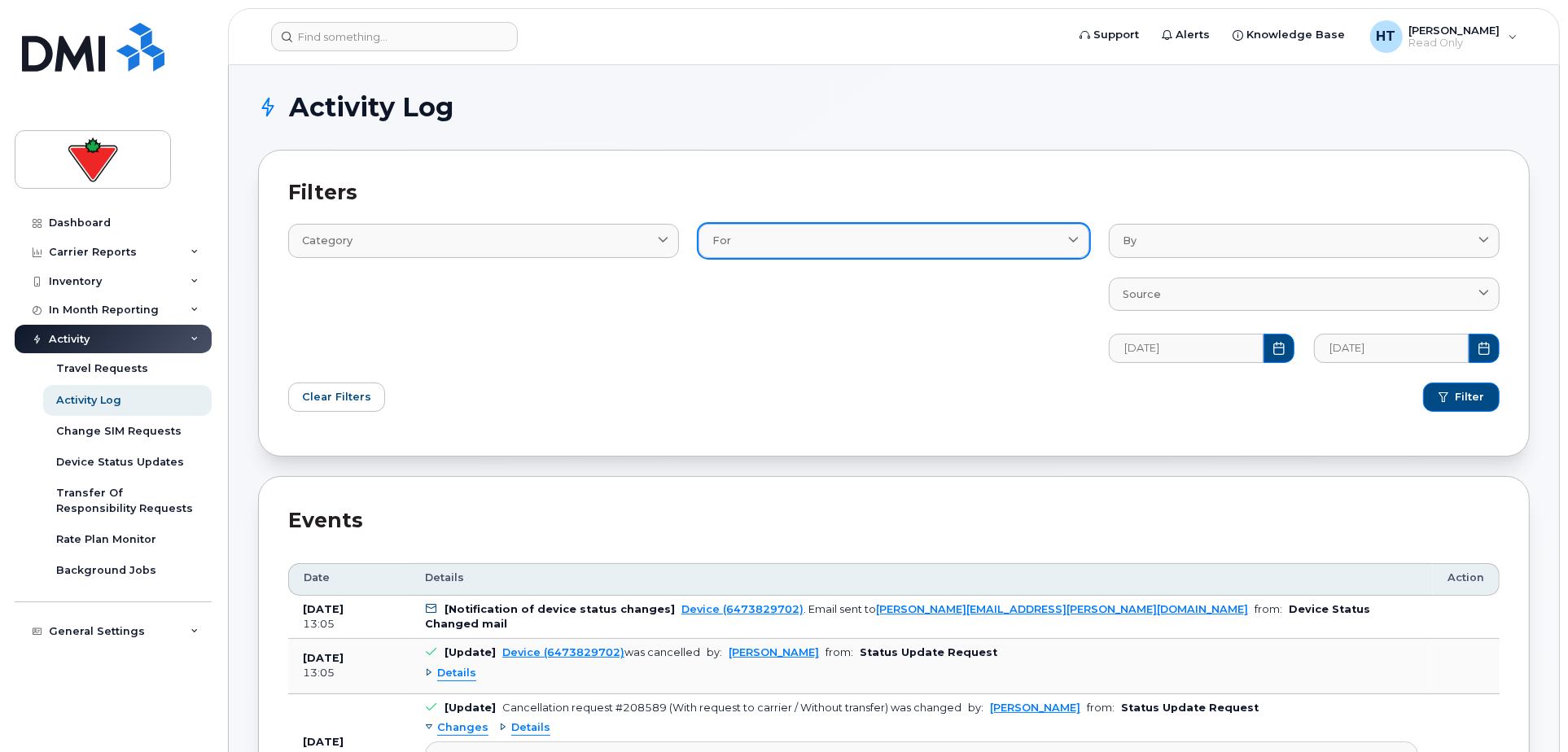
click at [896, 244] on div "For" at bounding box center [893, 241] width 363 height 16
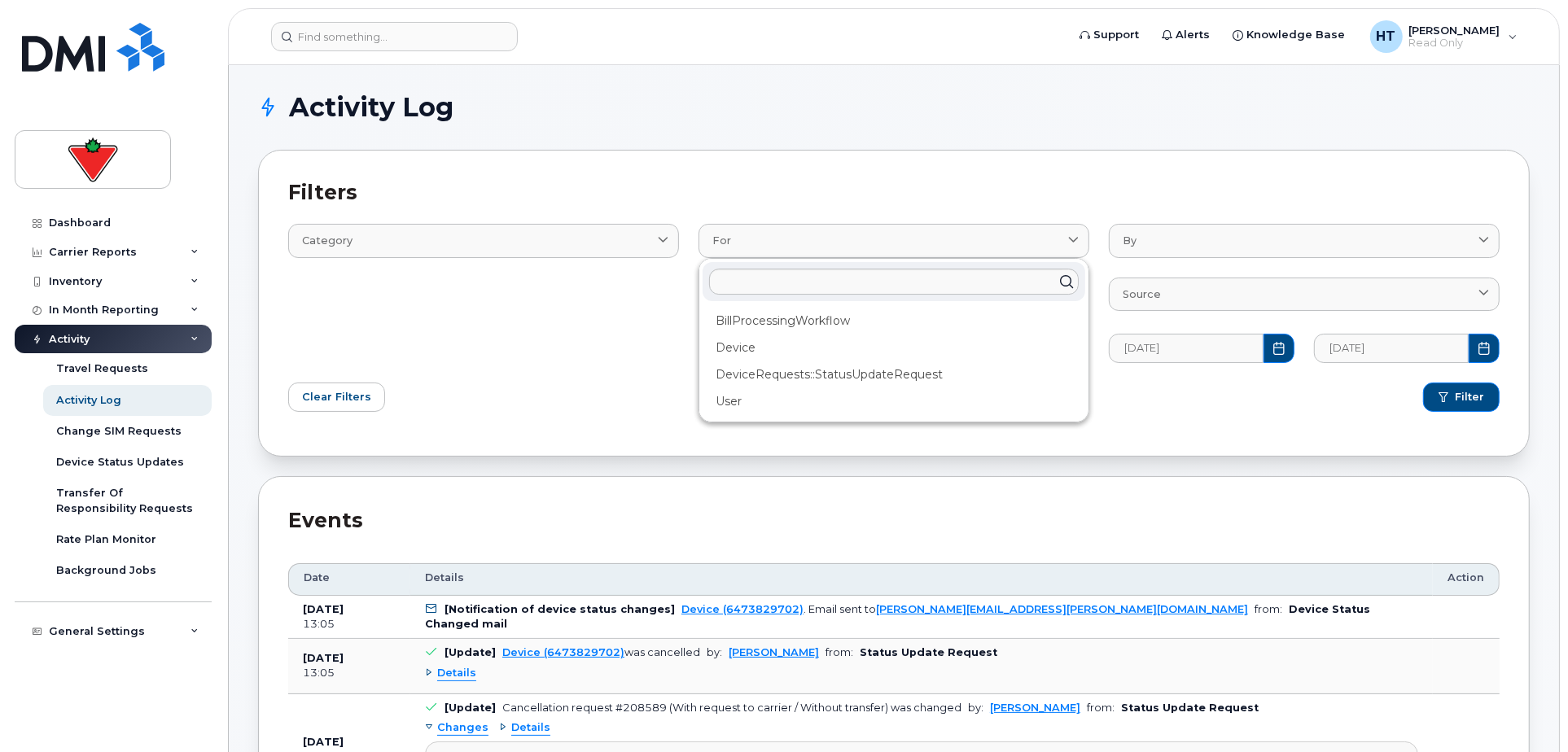
click at [607, 369] on div "Category Email Log Text" at bounding box center [484, 283] width 411 height 178
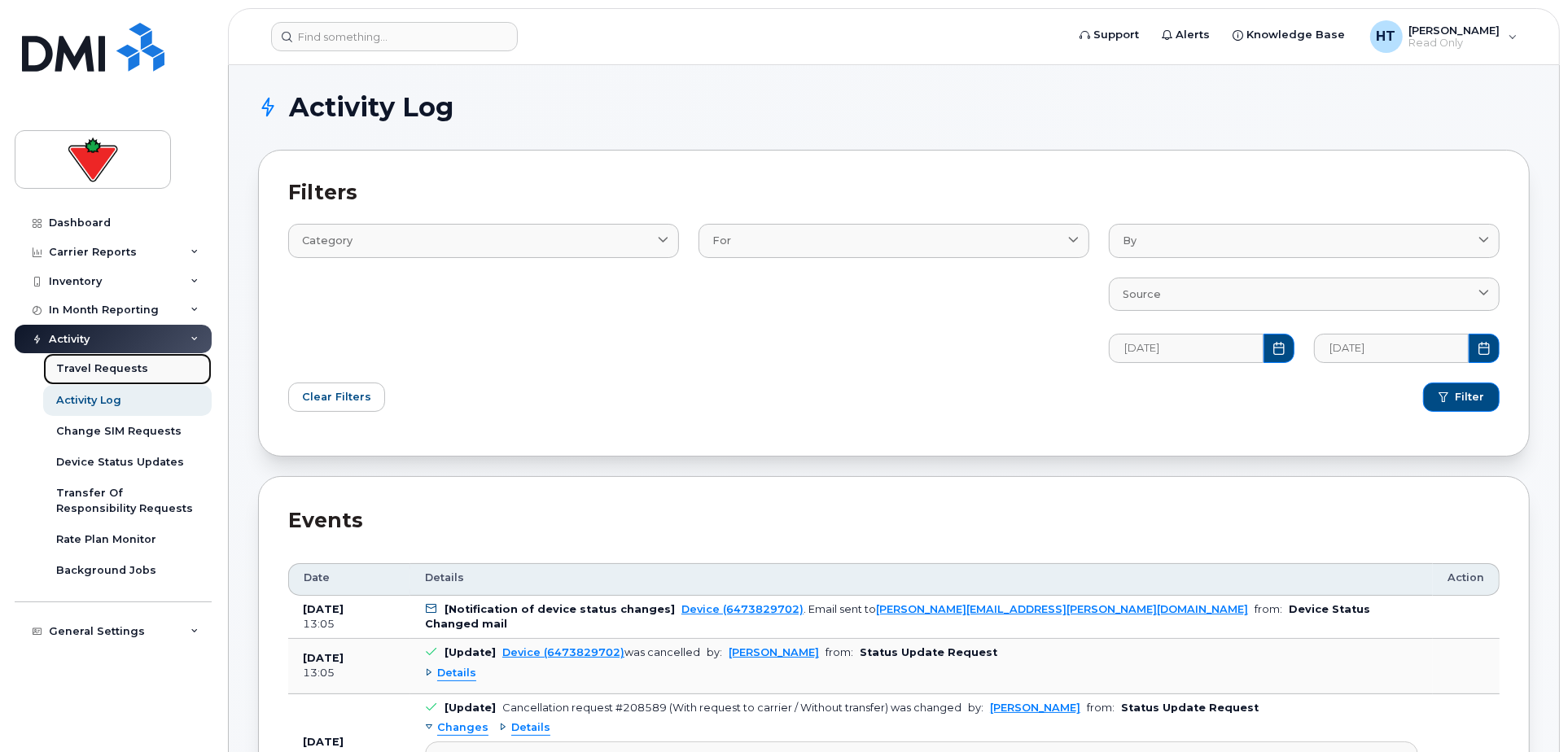
click at [84, 367] on div "Travel Requests" at bounding box center [102, 369] width 92 height 15
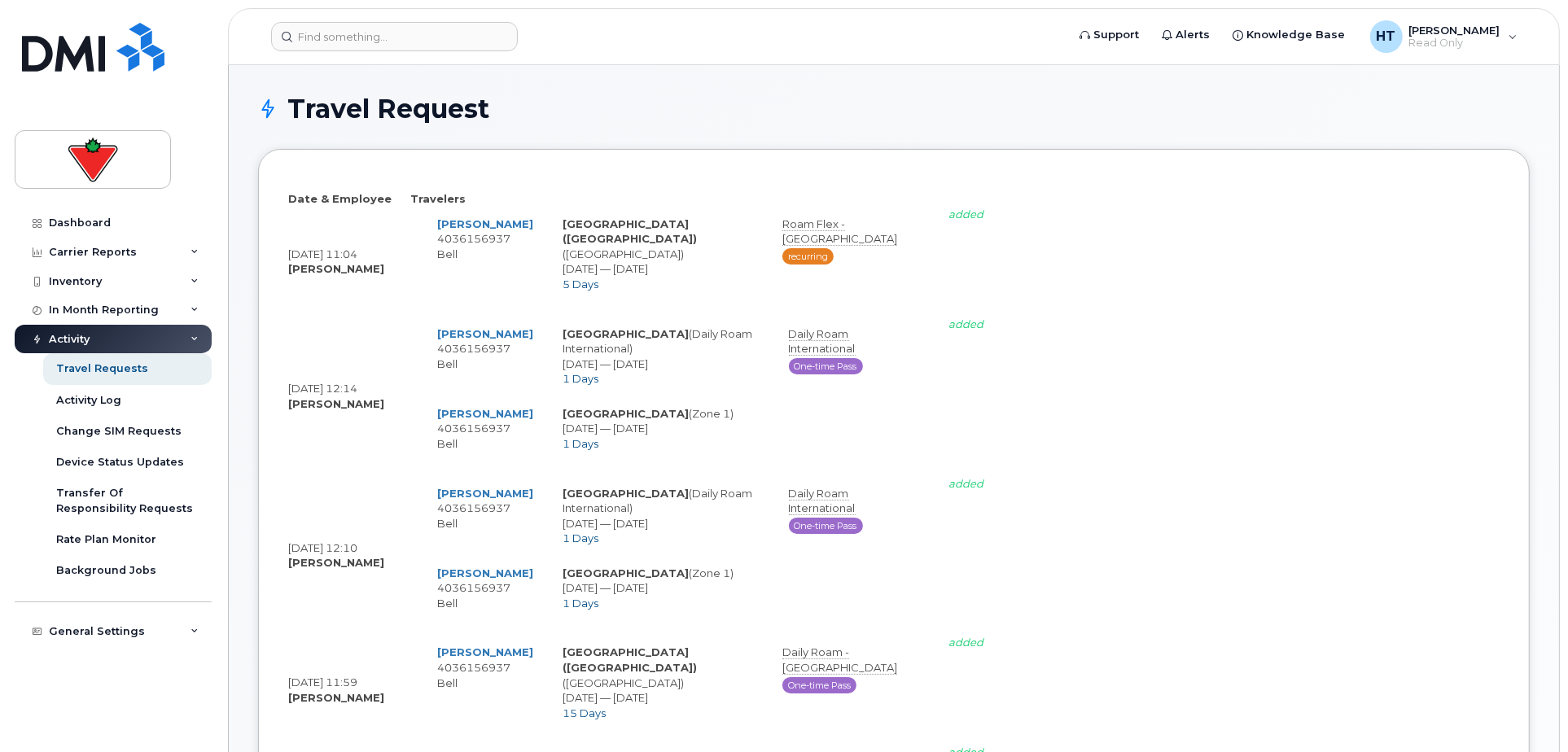
select select
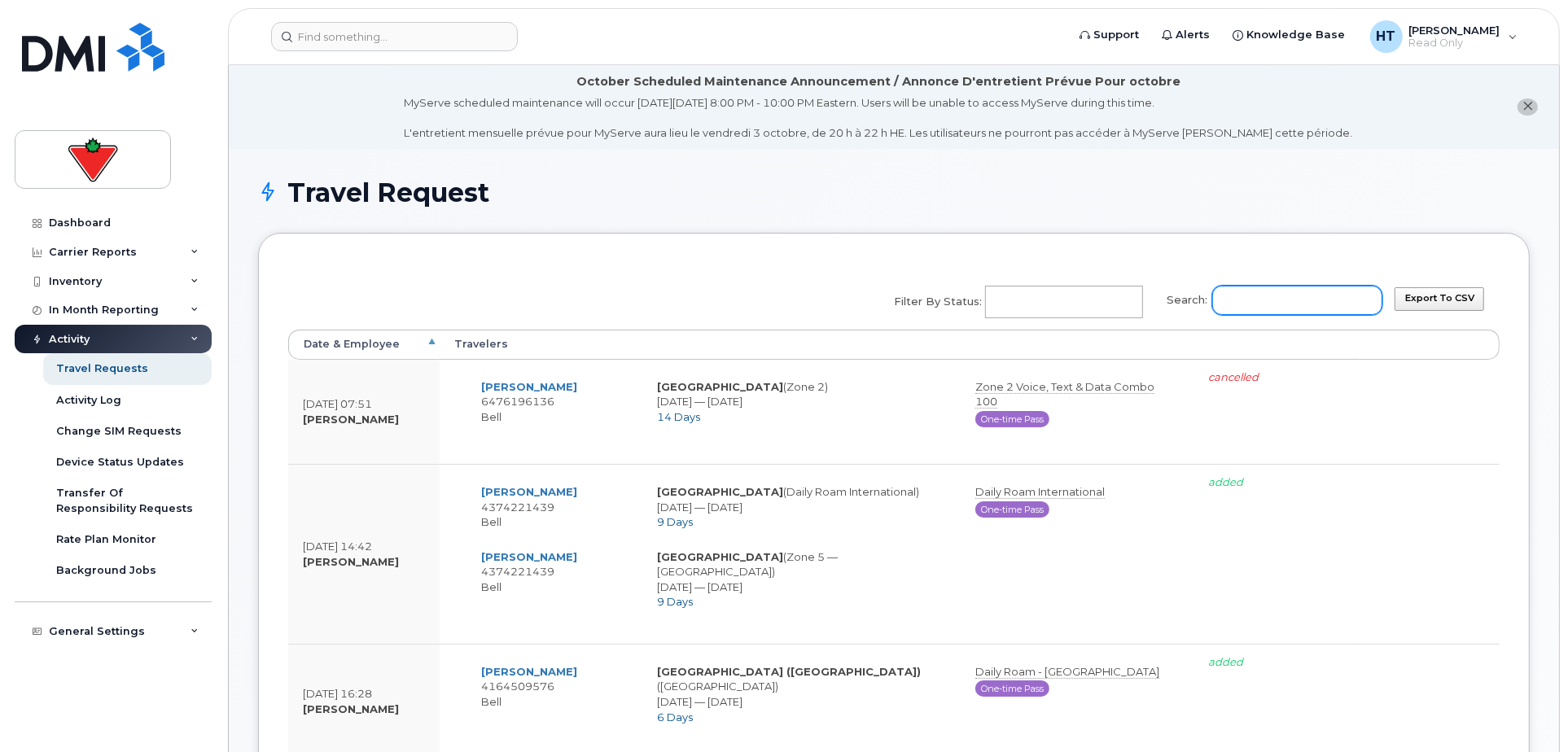
click at [1294, 299] on input "Search:" at bounding box center [1297, 301] width 170 height 30
click at [1300, 299] on input "Search:" at bounding box center [1297, 301] width 170 height 30
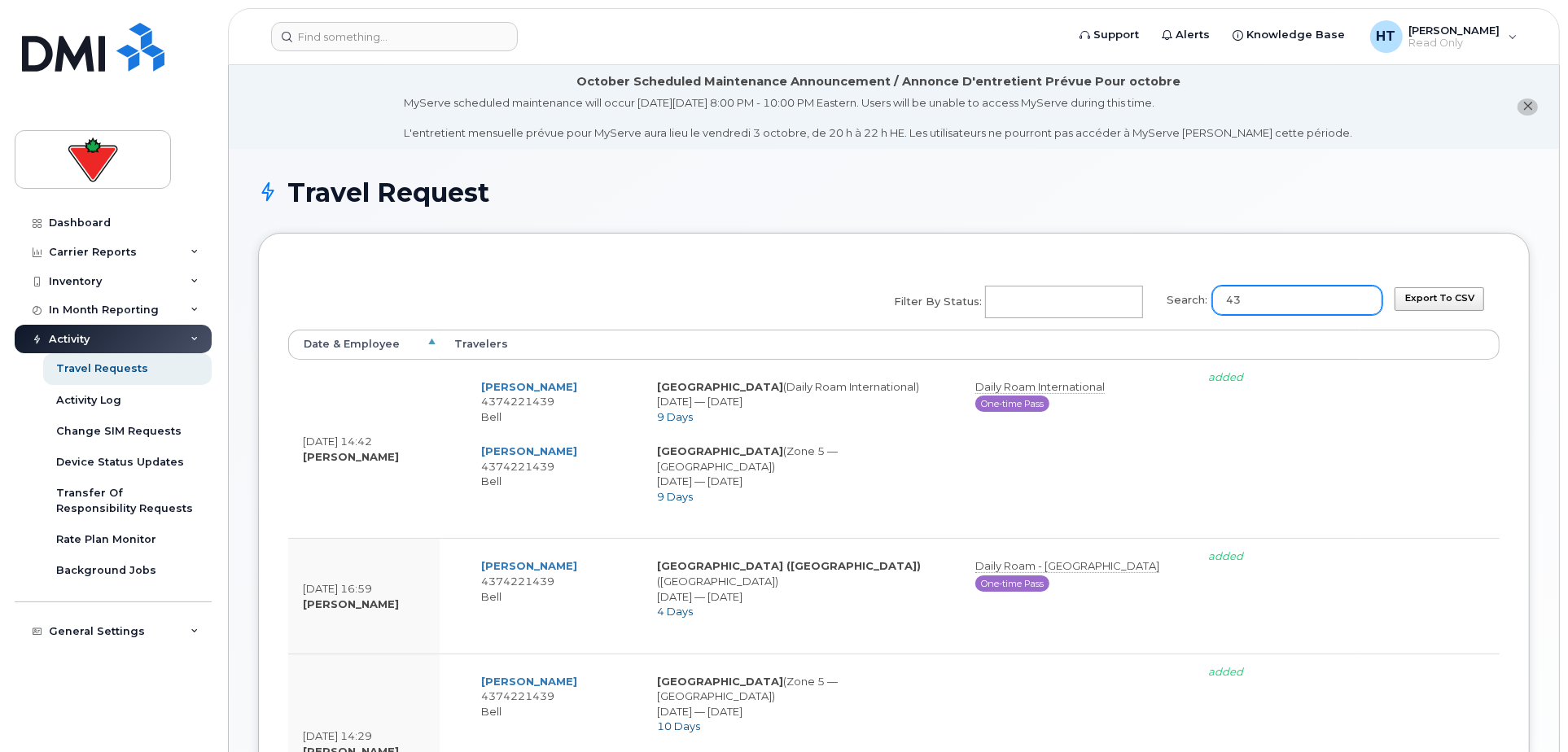
type input "4"
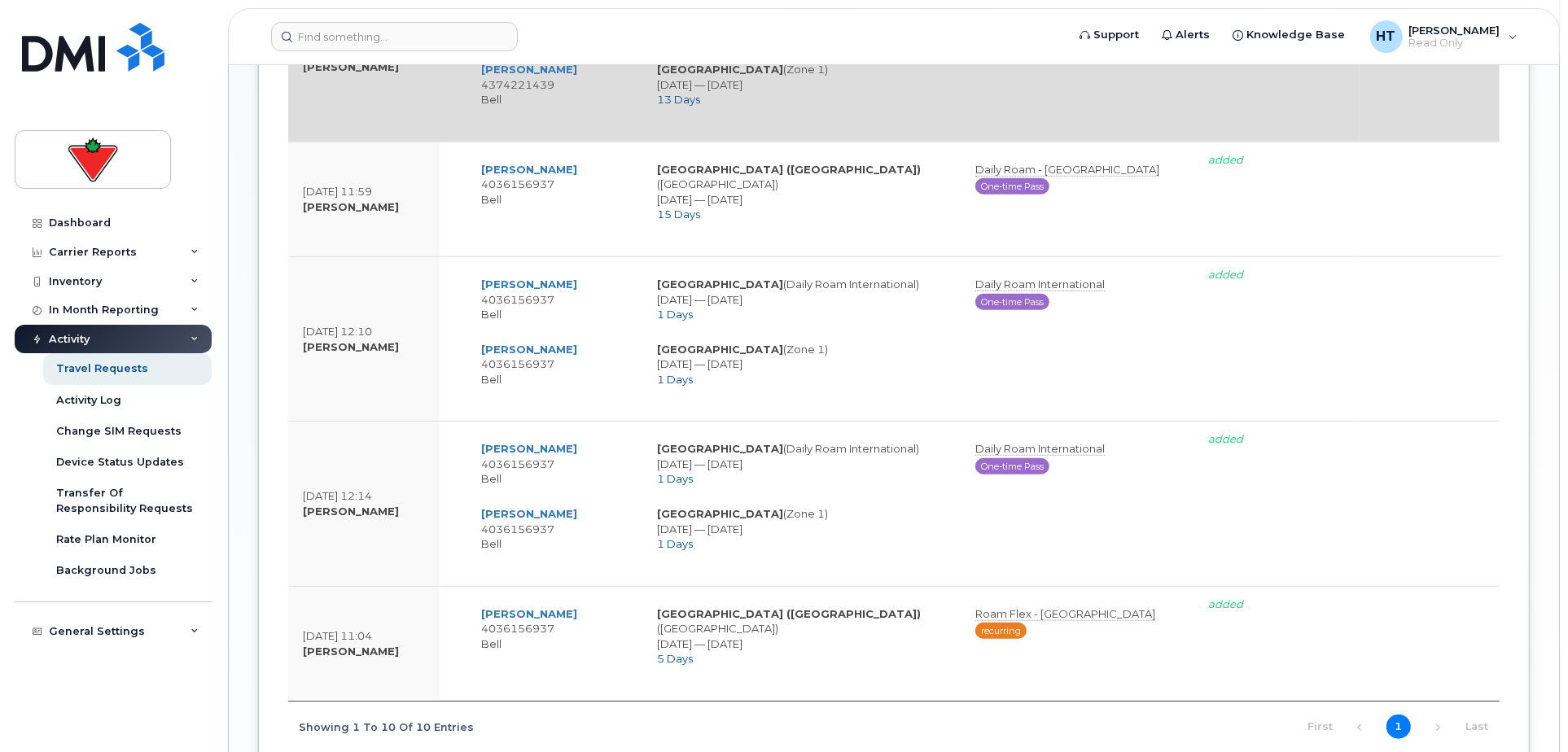
scroll to position [1143, 0]
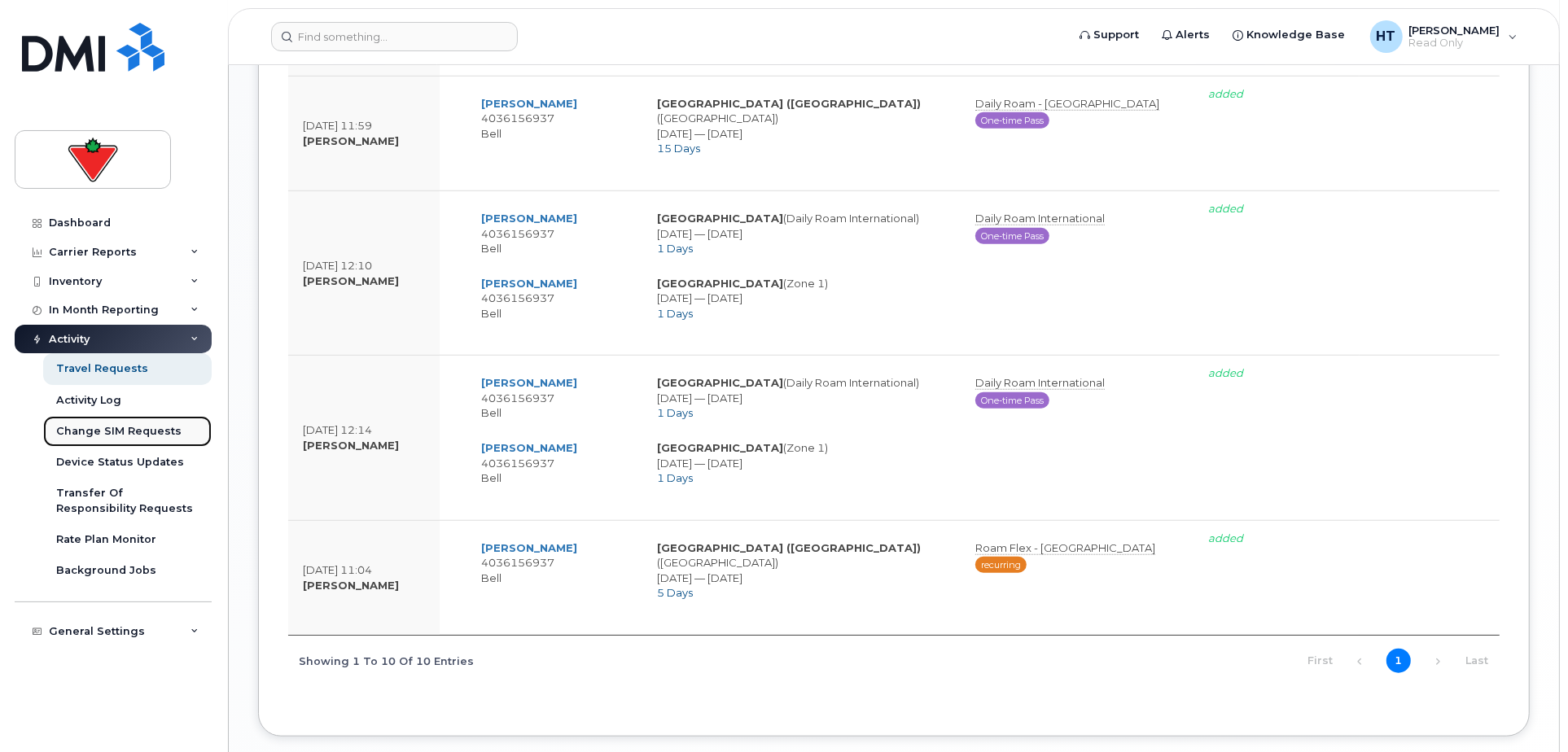
click at [93, 430] on div "Change SIM Requests" at bounding box center [119, 431] width 126 height 15
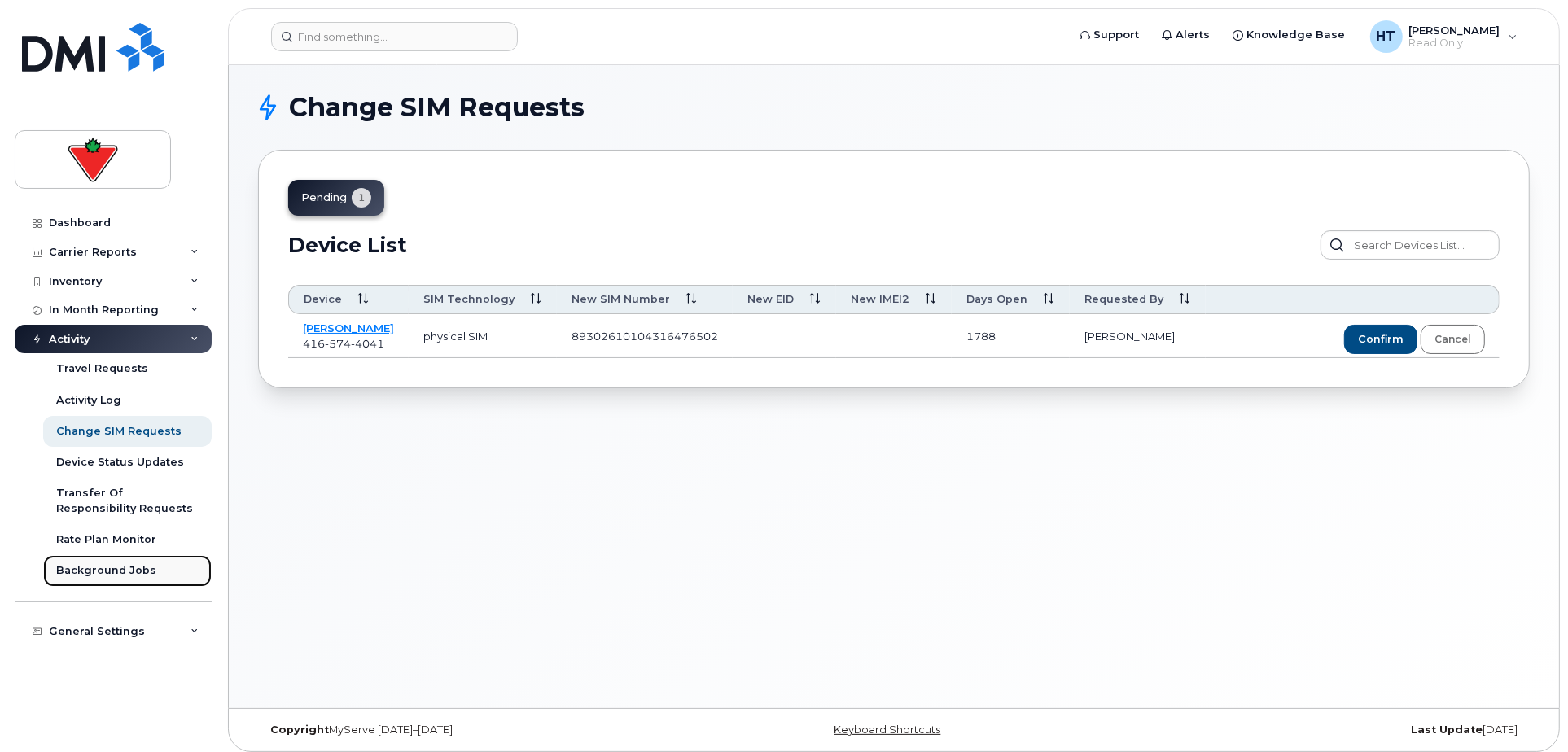
click at [105, 565] on div "Background Jobs" at bounding box center [105, 571] width 100 height 15
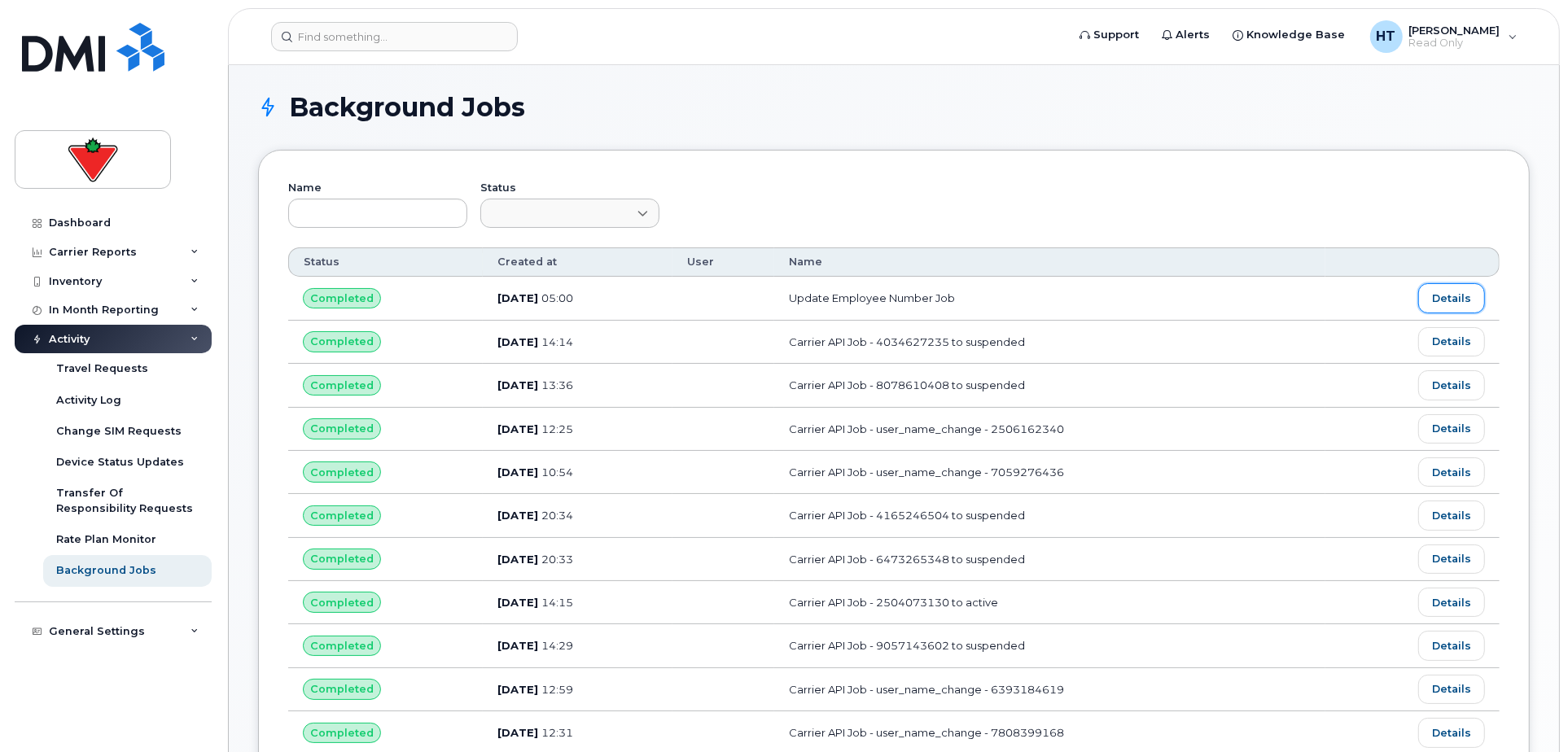
click at [1470, 305] on link "Details" at bounding box center [1451, 298] width 67 height 30
click at [92, 267] on div "Inventory" at bounding box center [113, 281] width 197 height 30
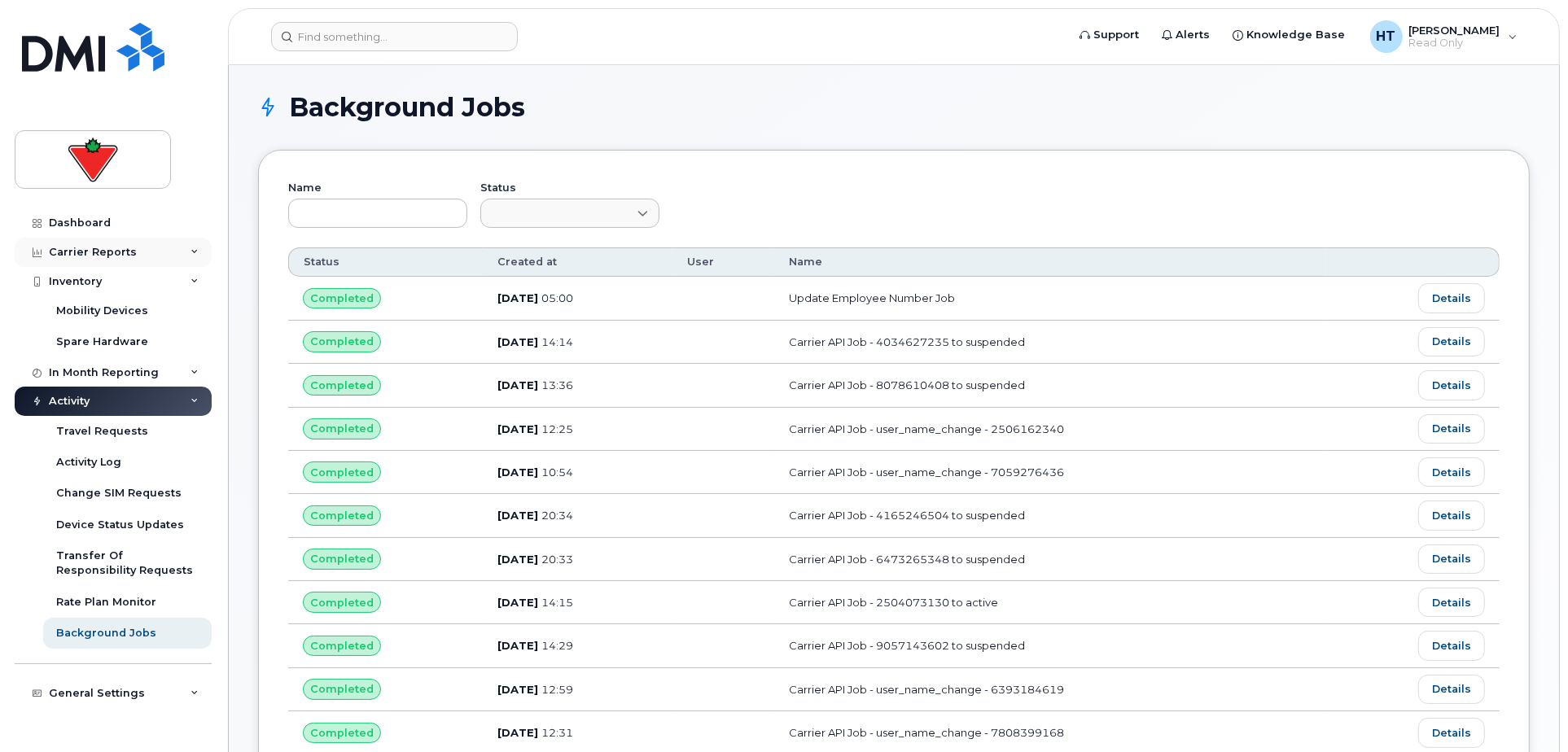
click at [95, 255] on div "Carrier Reports" at bounding box center [92, 252] width 88 height 13
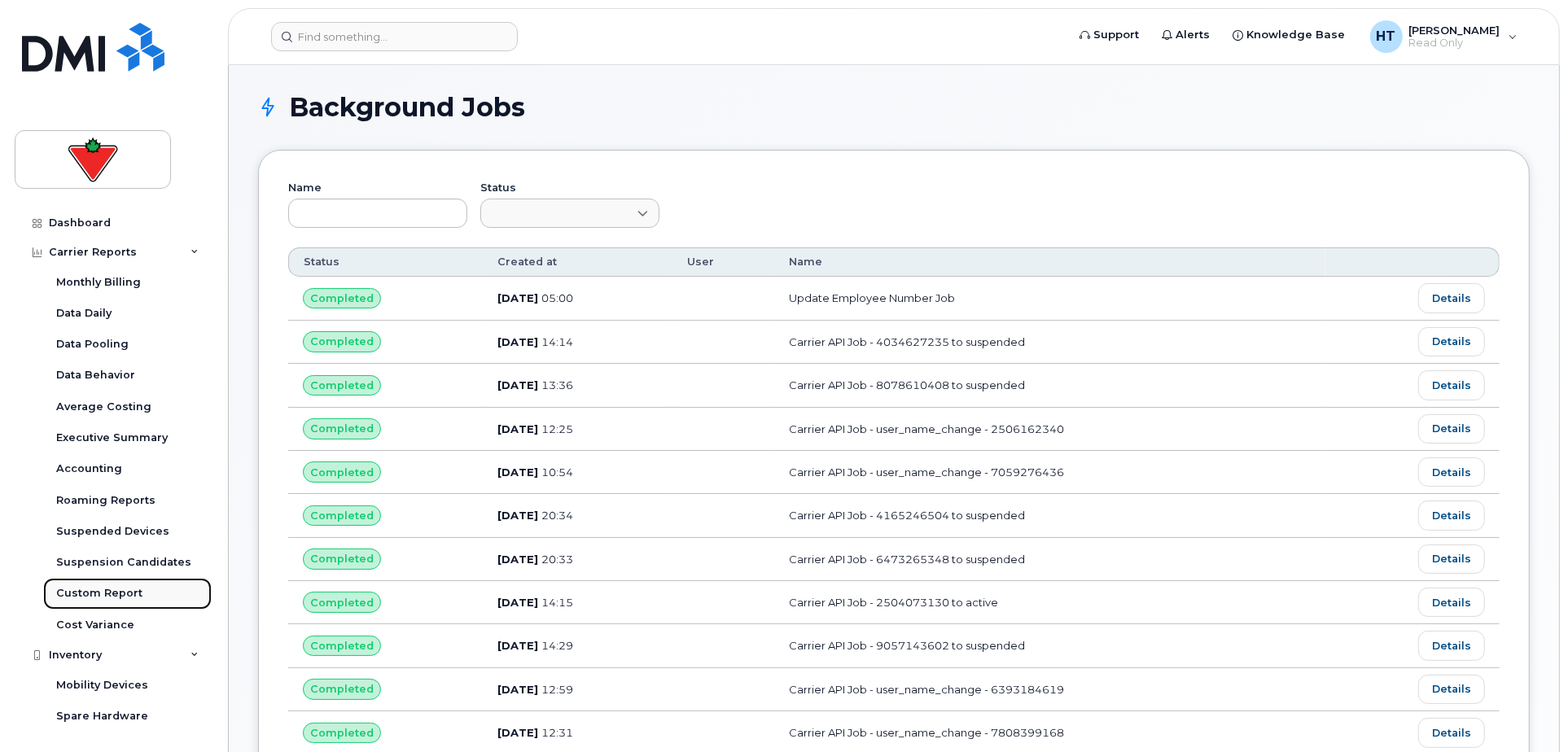
click at [94, 591] on div "Custom Report" at bounding box center [98, 593] width 86 height 15
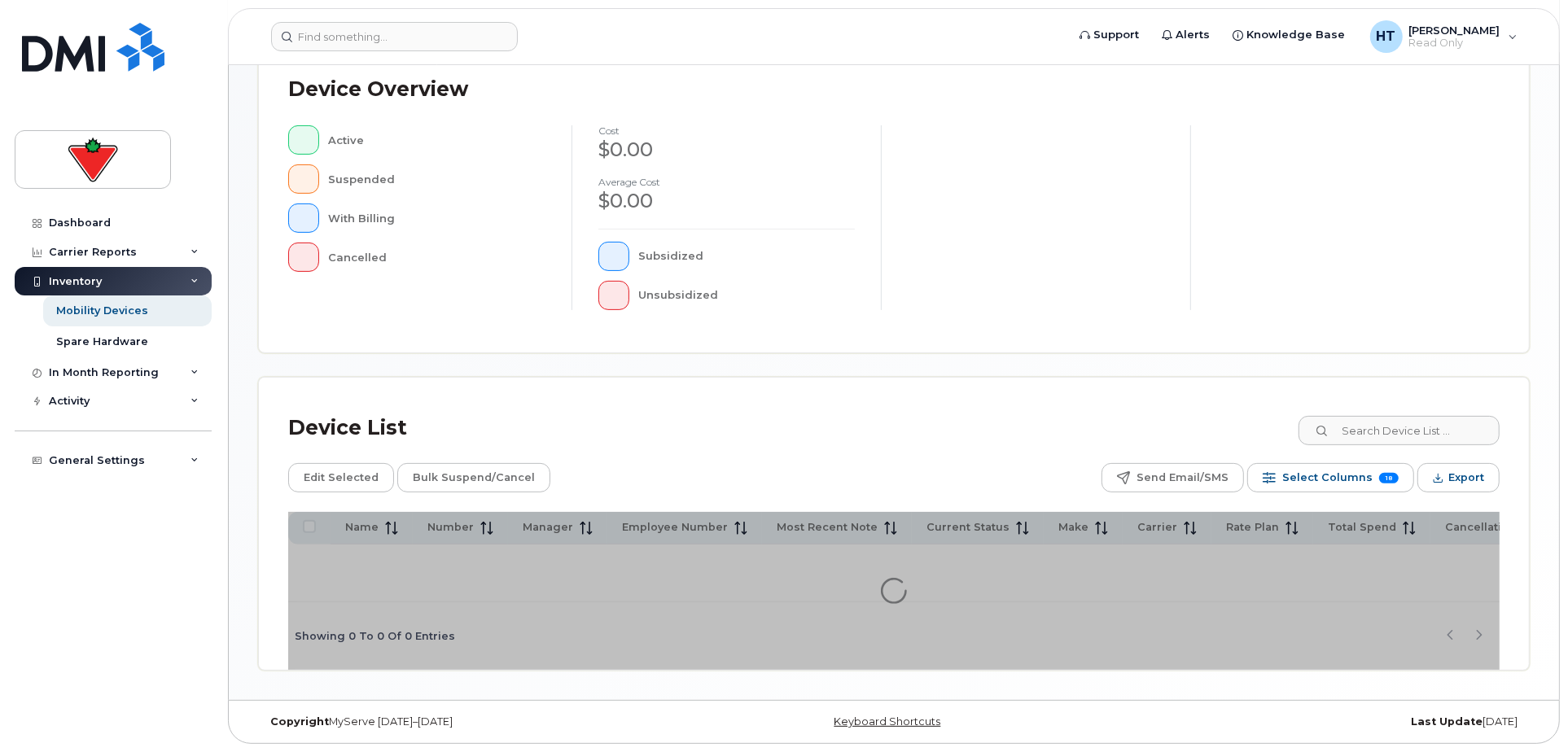
scroll to position [189, 0]
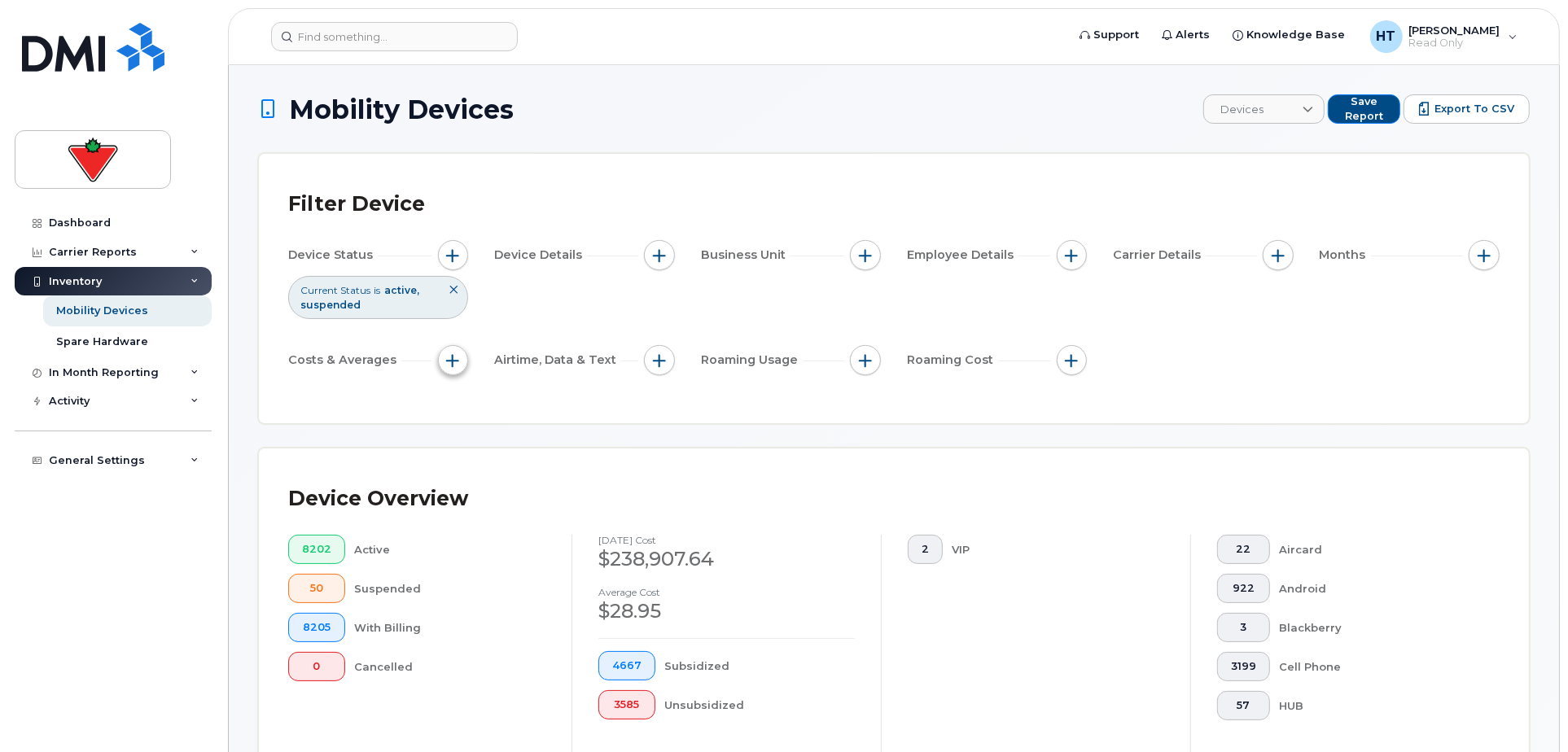
click at [460, 362] on button "button" at bounding box center [454, 361] width 31 height 31
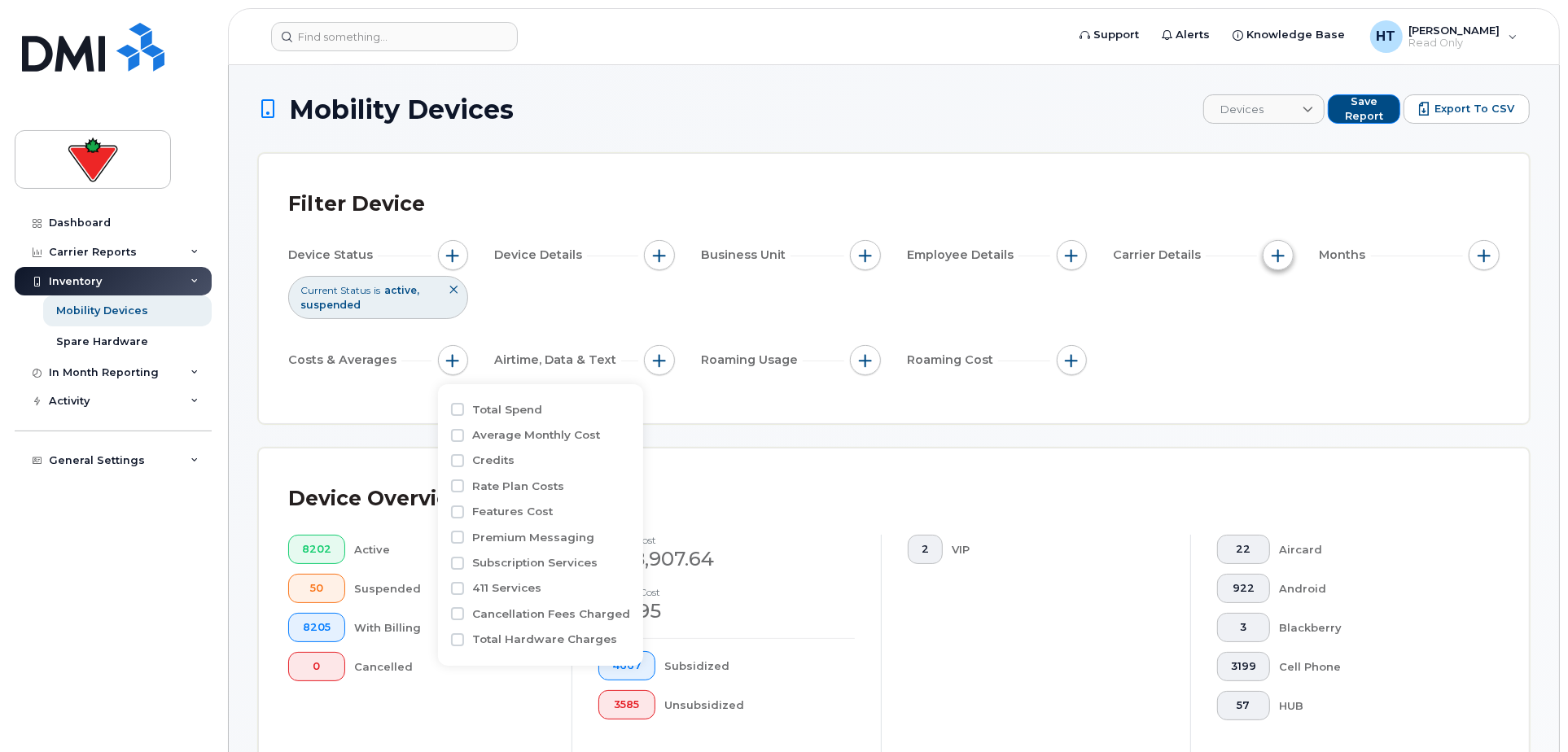
click at [1273, 249] on span "button" at bounding box center [1278, 255] width 13 height 13
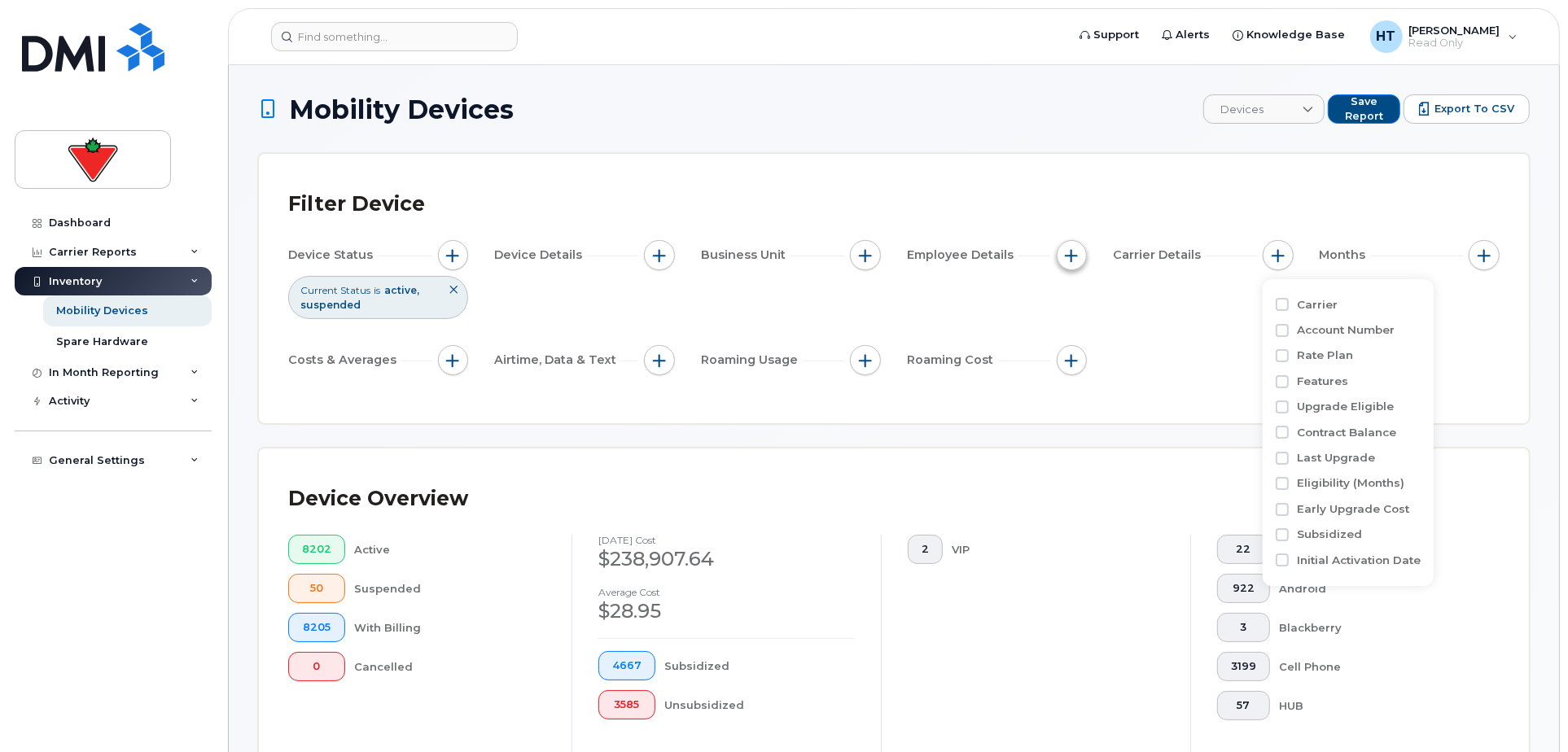
click at [1080, 253] on button "button" at bounding box center [1073, 256] width 31 height 31
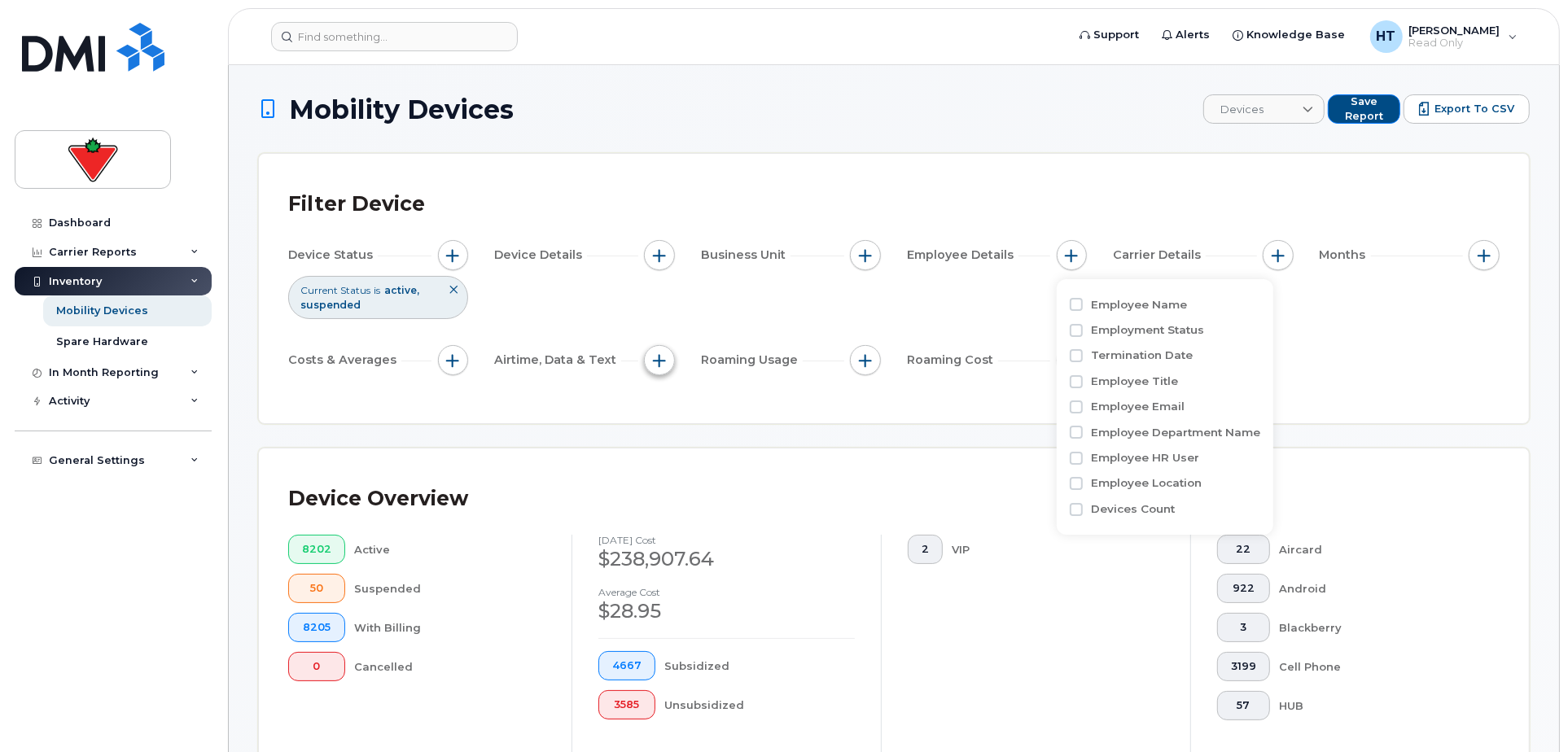
click at [656, 357] on span "button" at bounding box center [659, 360] width 13 height 13
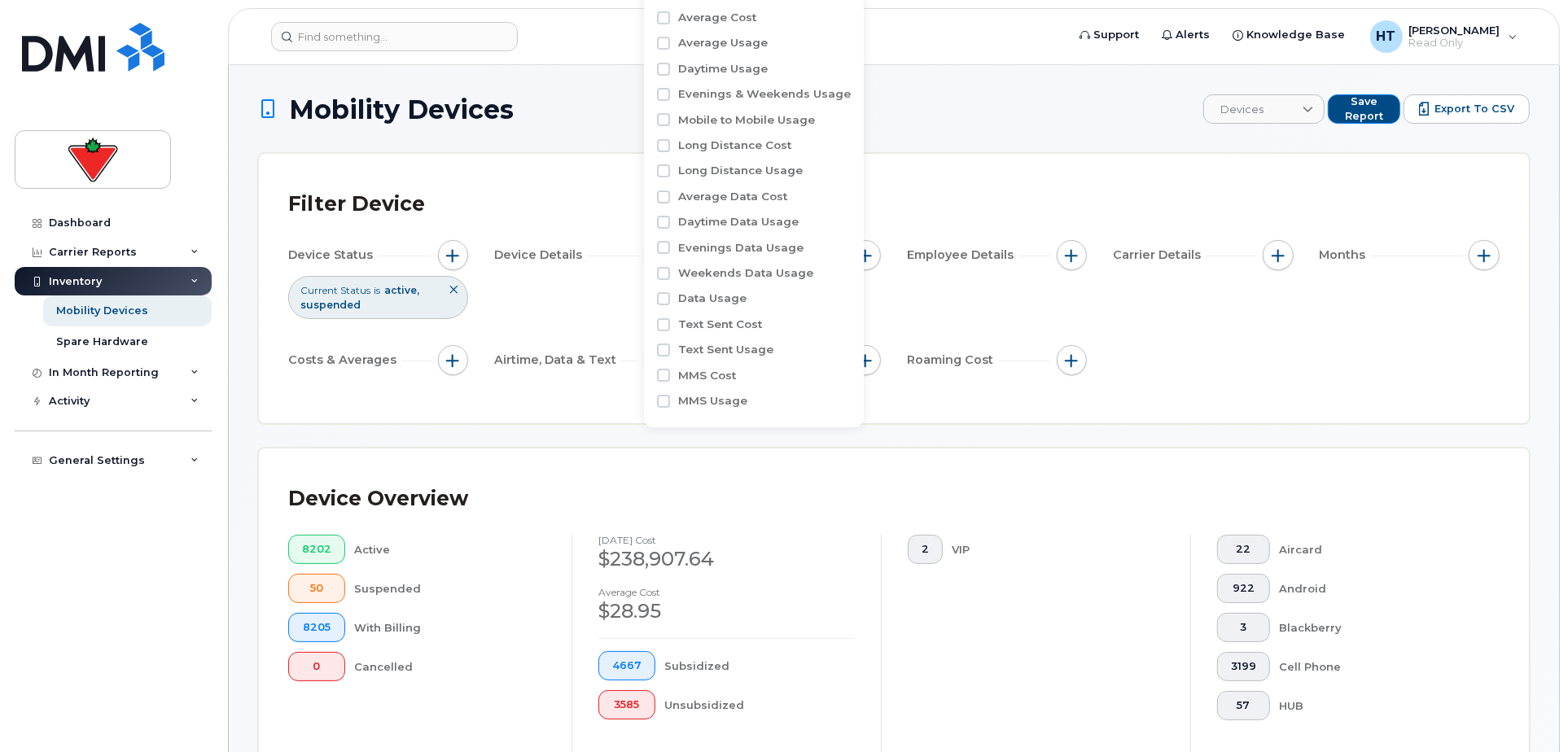
click at [1246, 341] on div "Device Status Current Status is active suspended Device Details Business Unit E…" at bounding box center [894, 311] width 1212 height 142
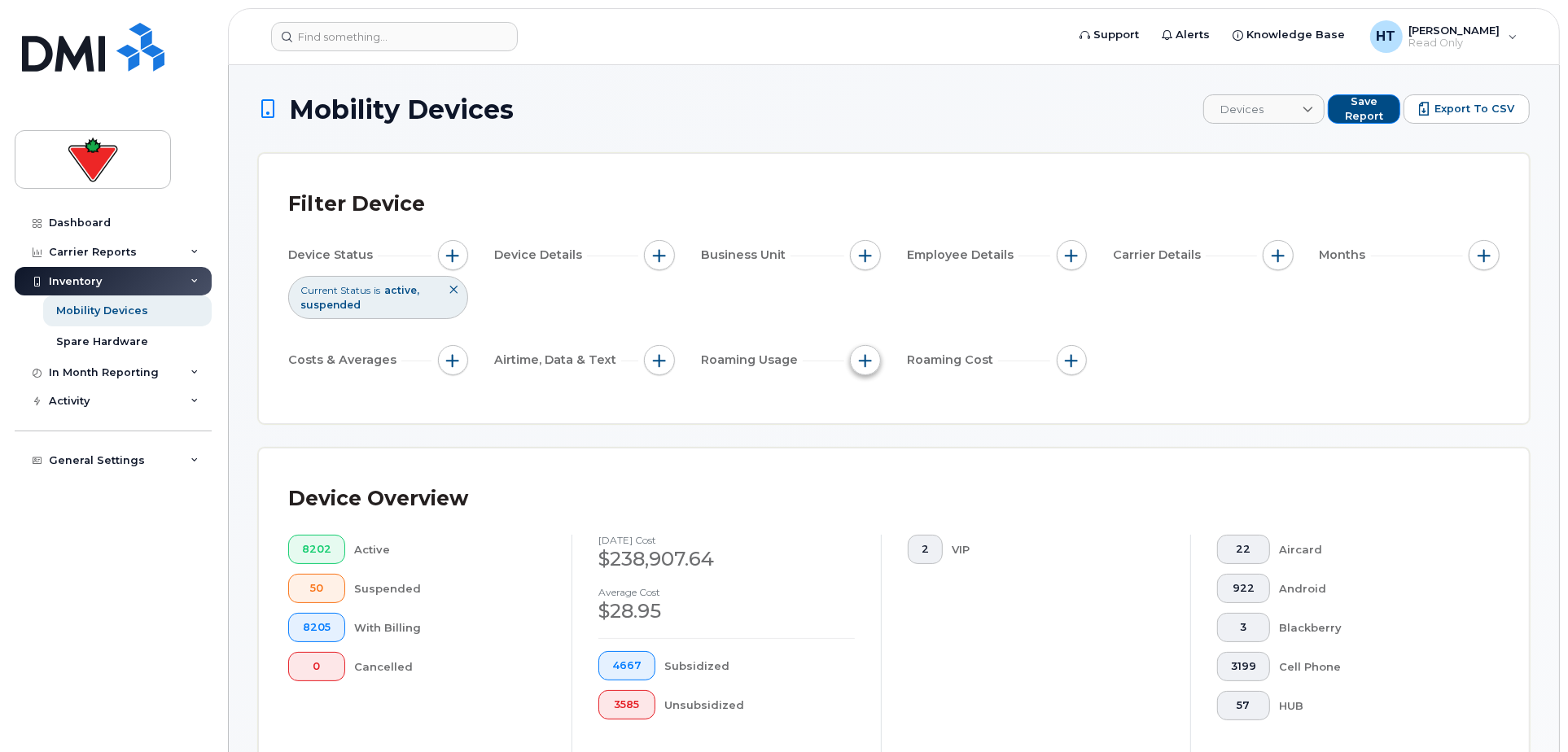
click at [876, 355] on button "button" at bounding box center [865, 361] width 31 height 31
drag, startPoint x: 1245, startPoint y: 353, endPoint x: 1295, endPoint y: 323, distance: 58.3
click at [1246, 353] on div "Device Status Current Status is active suspended Device Details Business Unit E…" at bounding box center [894, 311] width 1212 height 142
click at [1489, 249] on span "button" at bounding box center [1484, 255] width 13 height 13
click at [1396, 302] on input "Billing Cycle" at bounding box center [1402, 304] width 13 height 13
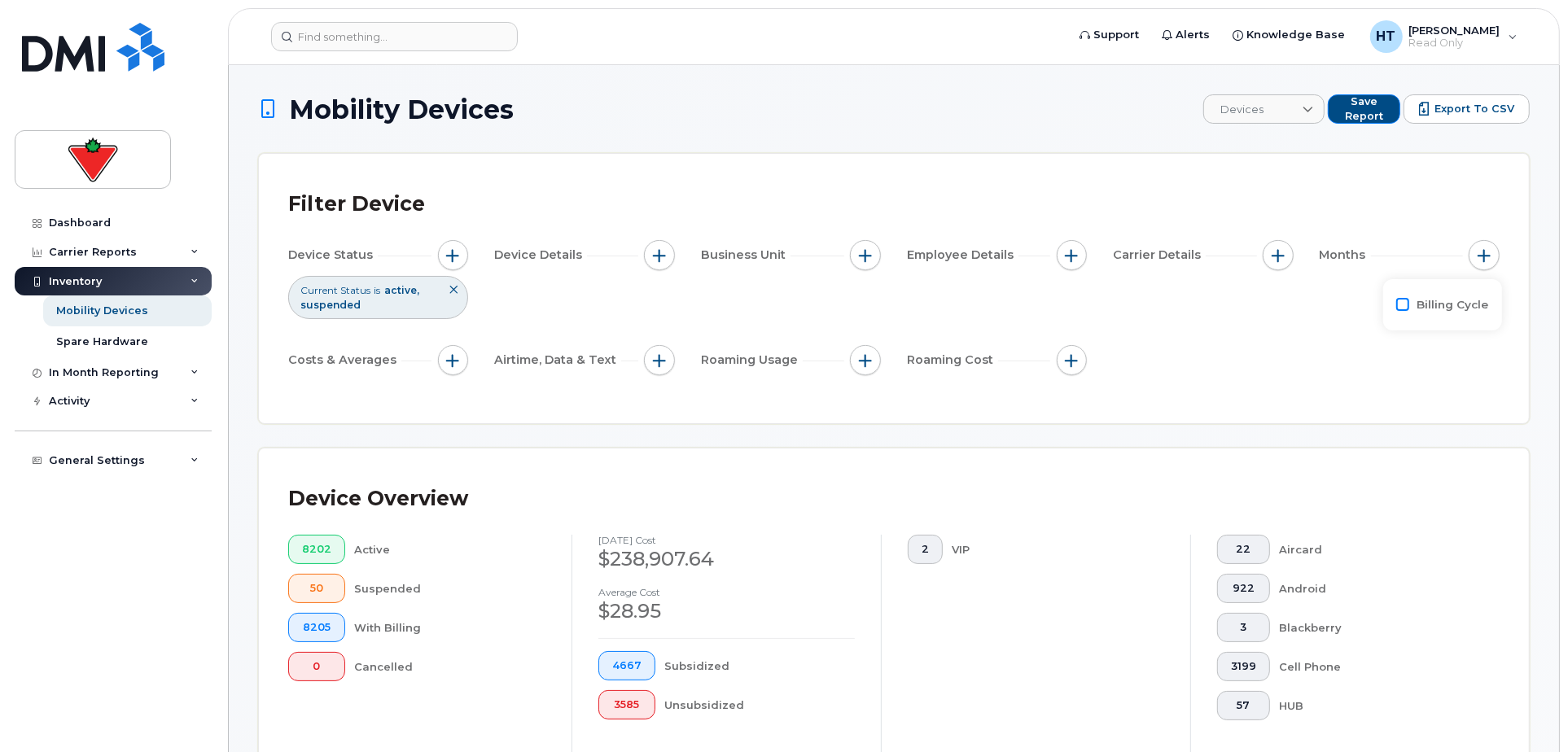
checkbox input "true"
click at [1471, 363] on div at bounding box center [1471, 371] width 8 height 26
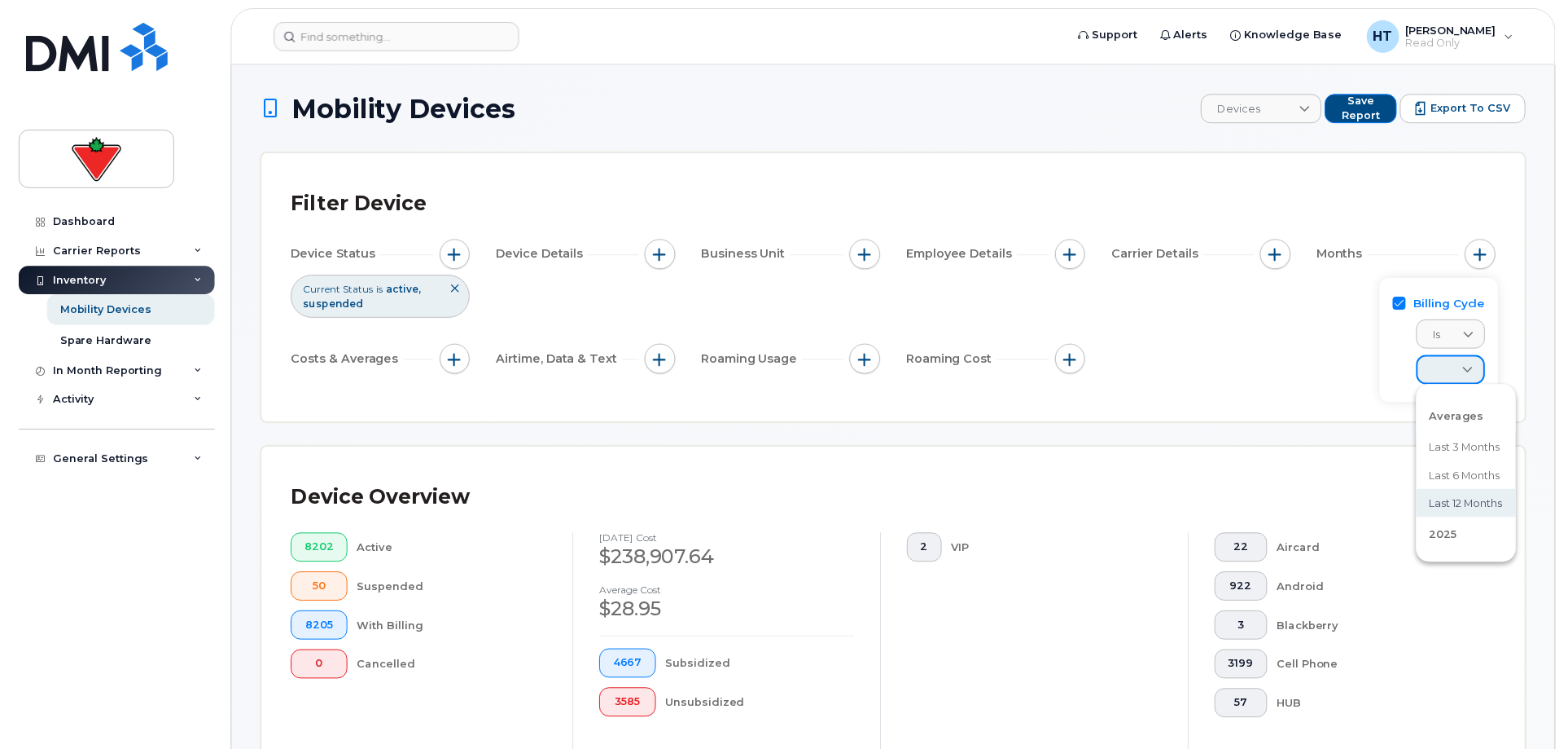
scroll to position [25, 0]
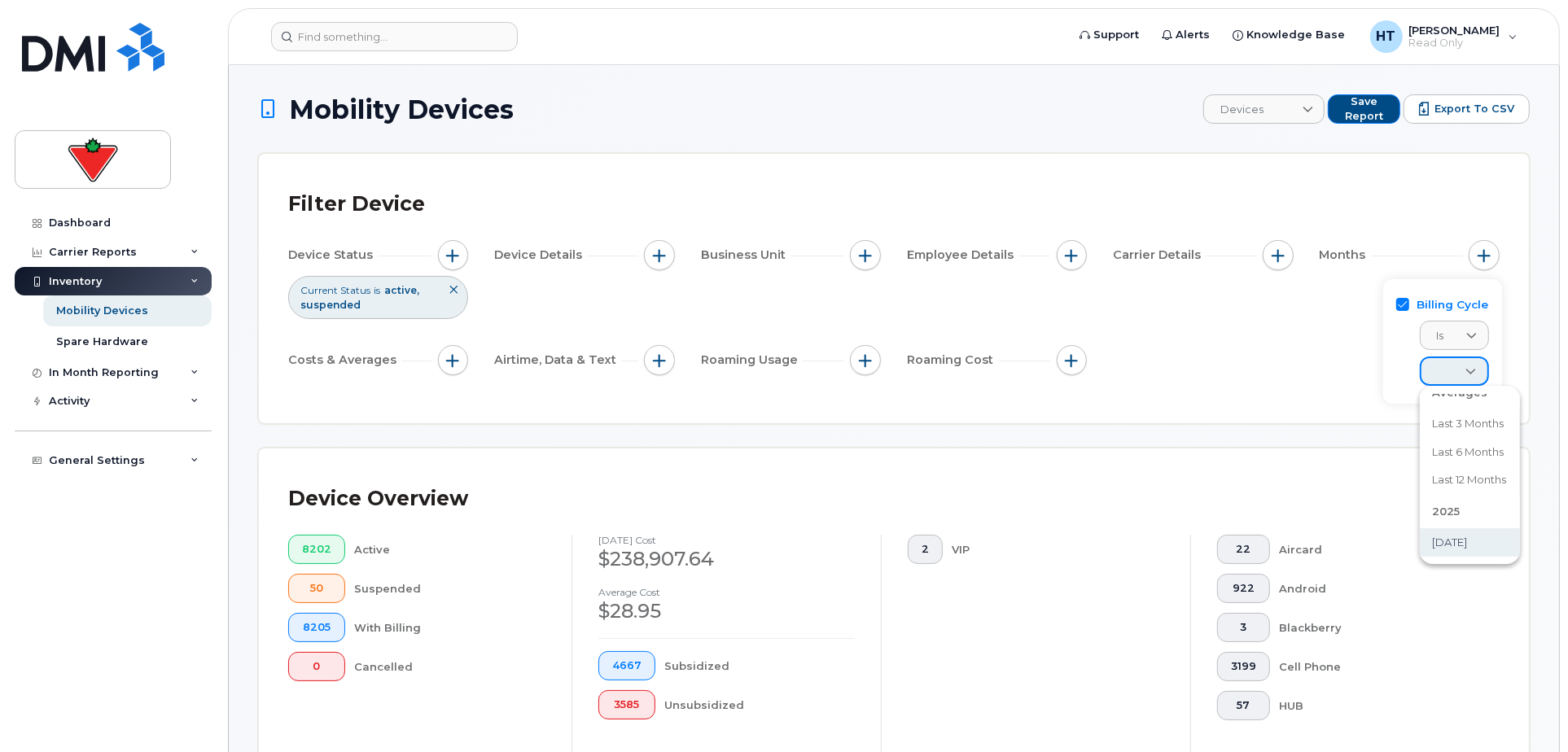
click at [1462, 540] on span "[DATE]" at bounding box center [1450, 543] width 35 height 16
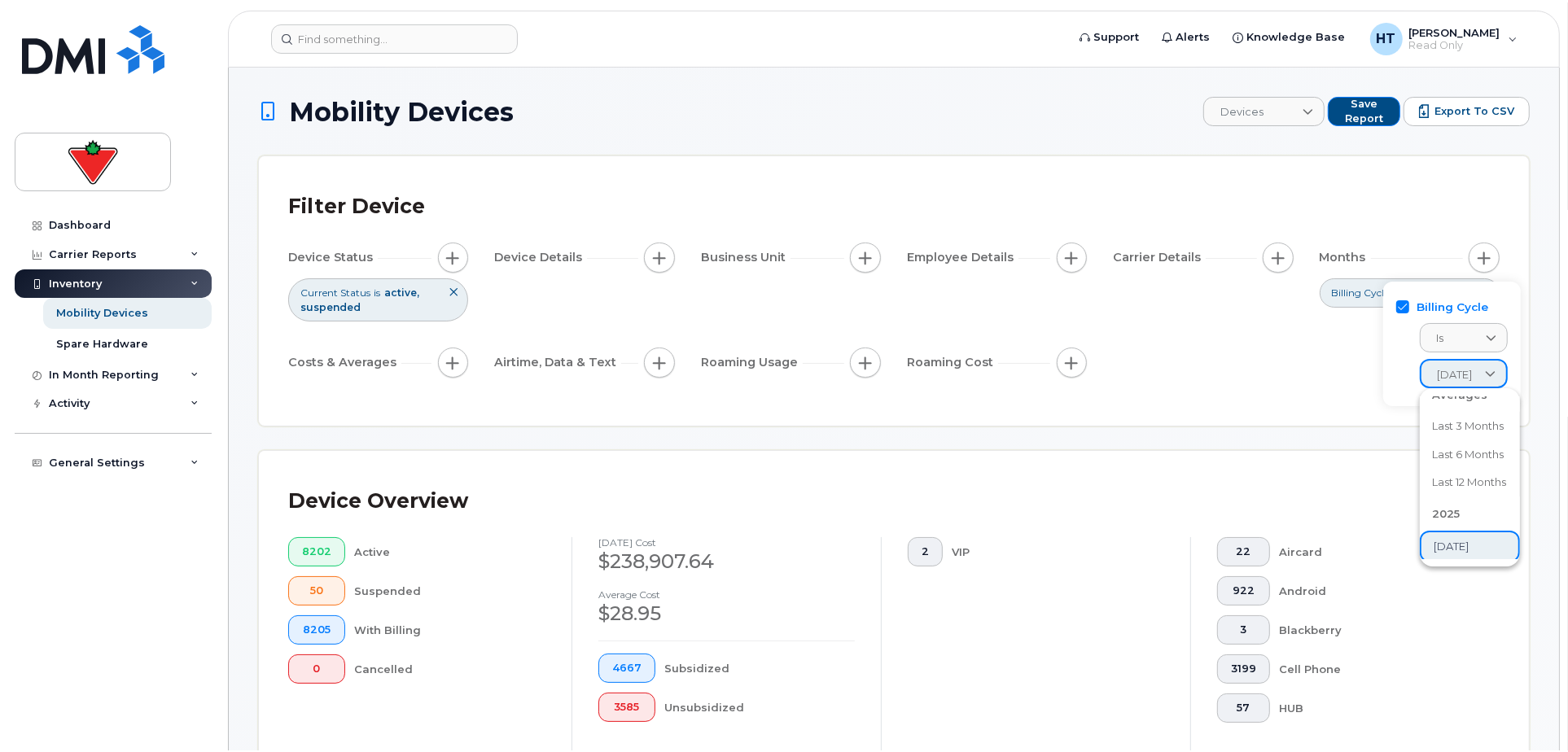
scroll to position [27, 0]
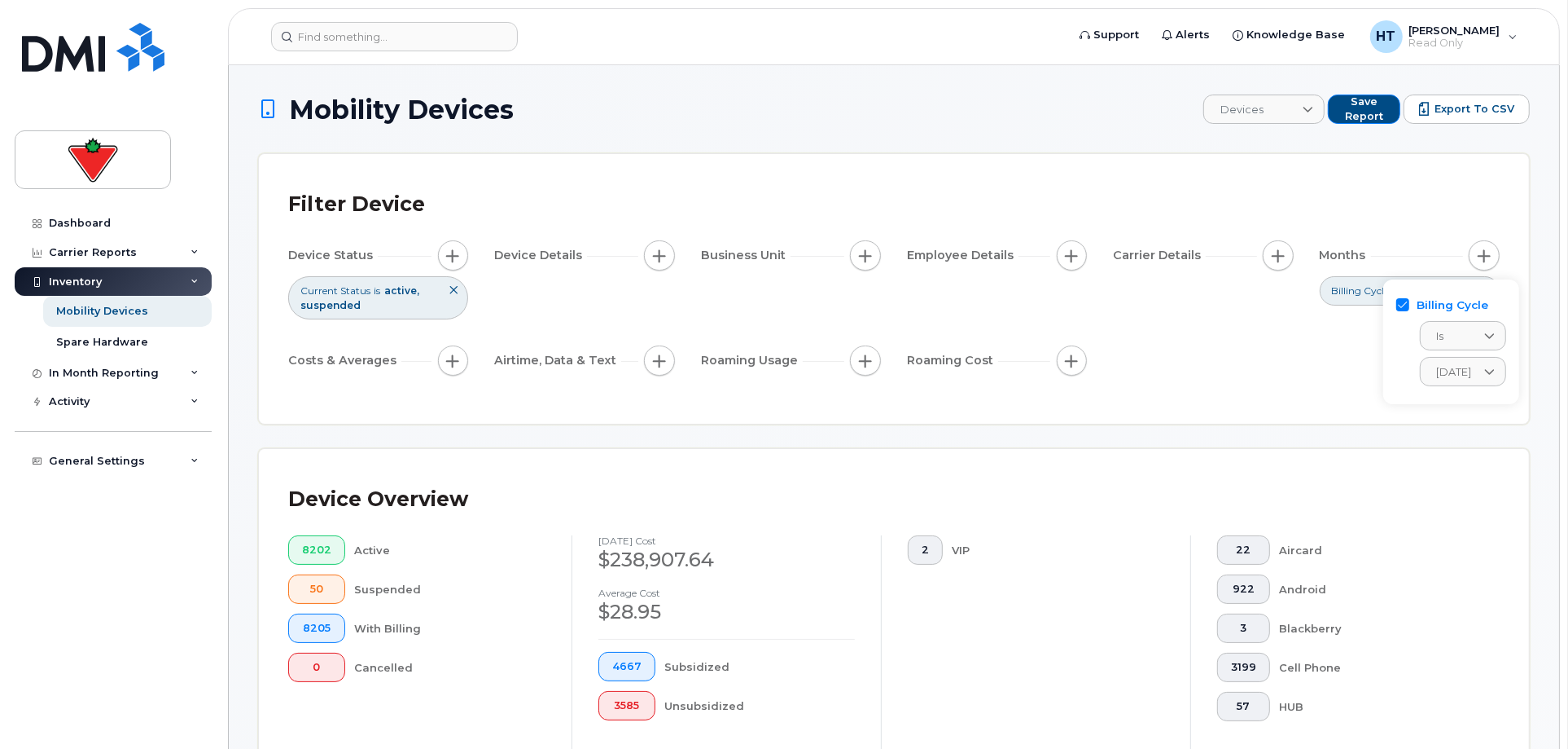
click at [1277, 394] on div "Filter Device Device Status Current Status is active suspended Device Details B…" at bounding box center [893, 289] width 1270 height 269
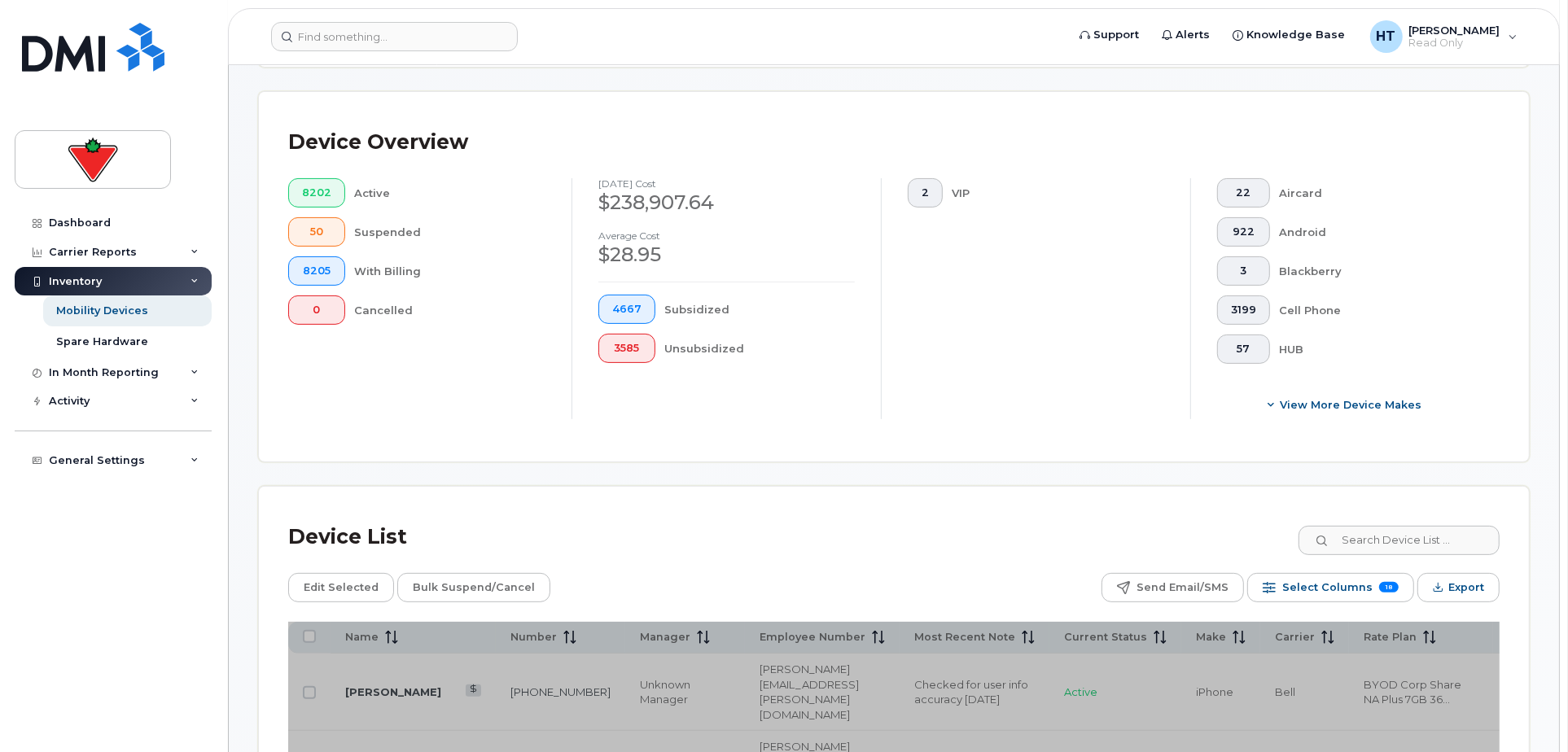
scroll to position [452, 0]
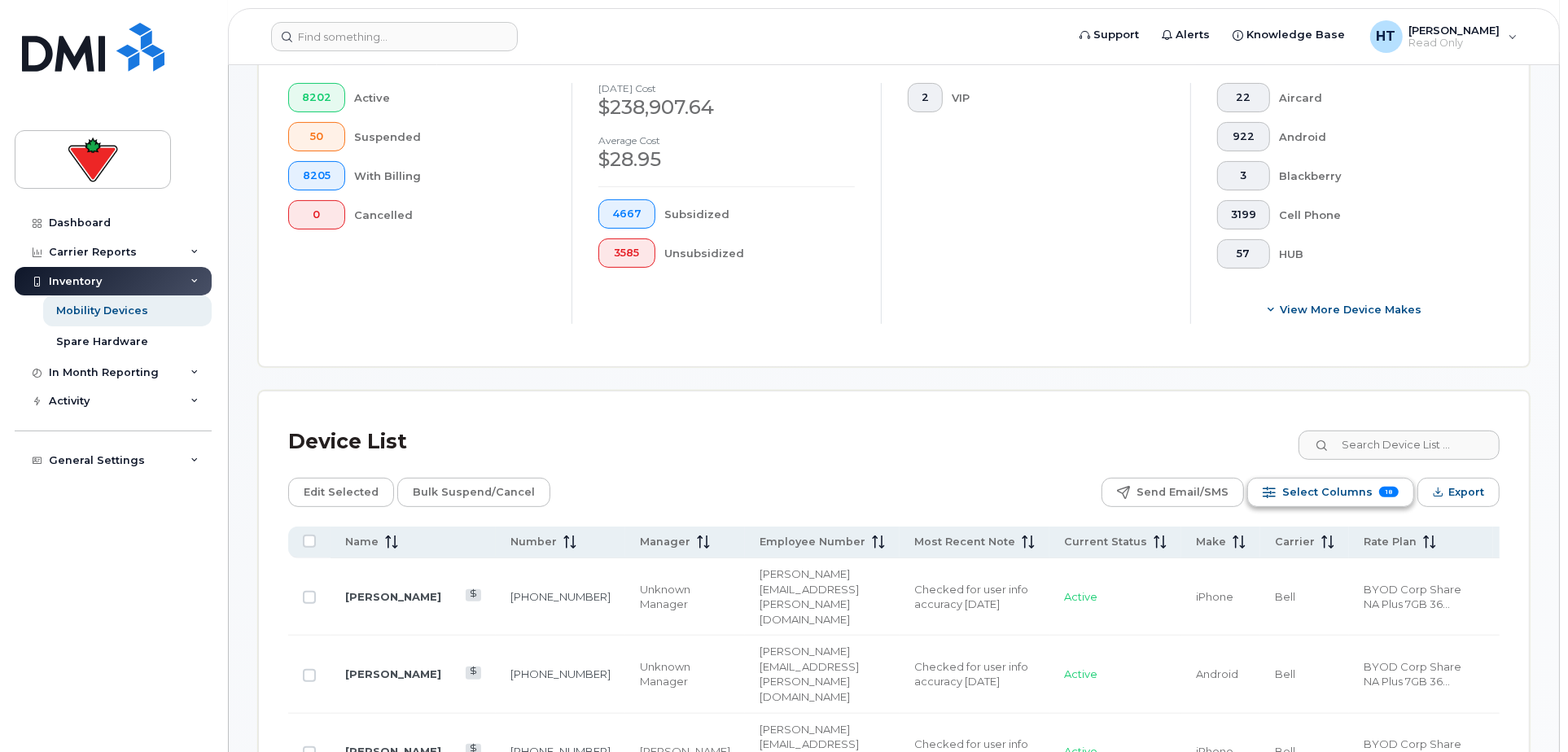
click at [1307, 492] on span "Select Columns" at bounding box center [1327, 492] width 91 height 24
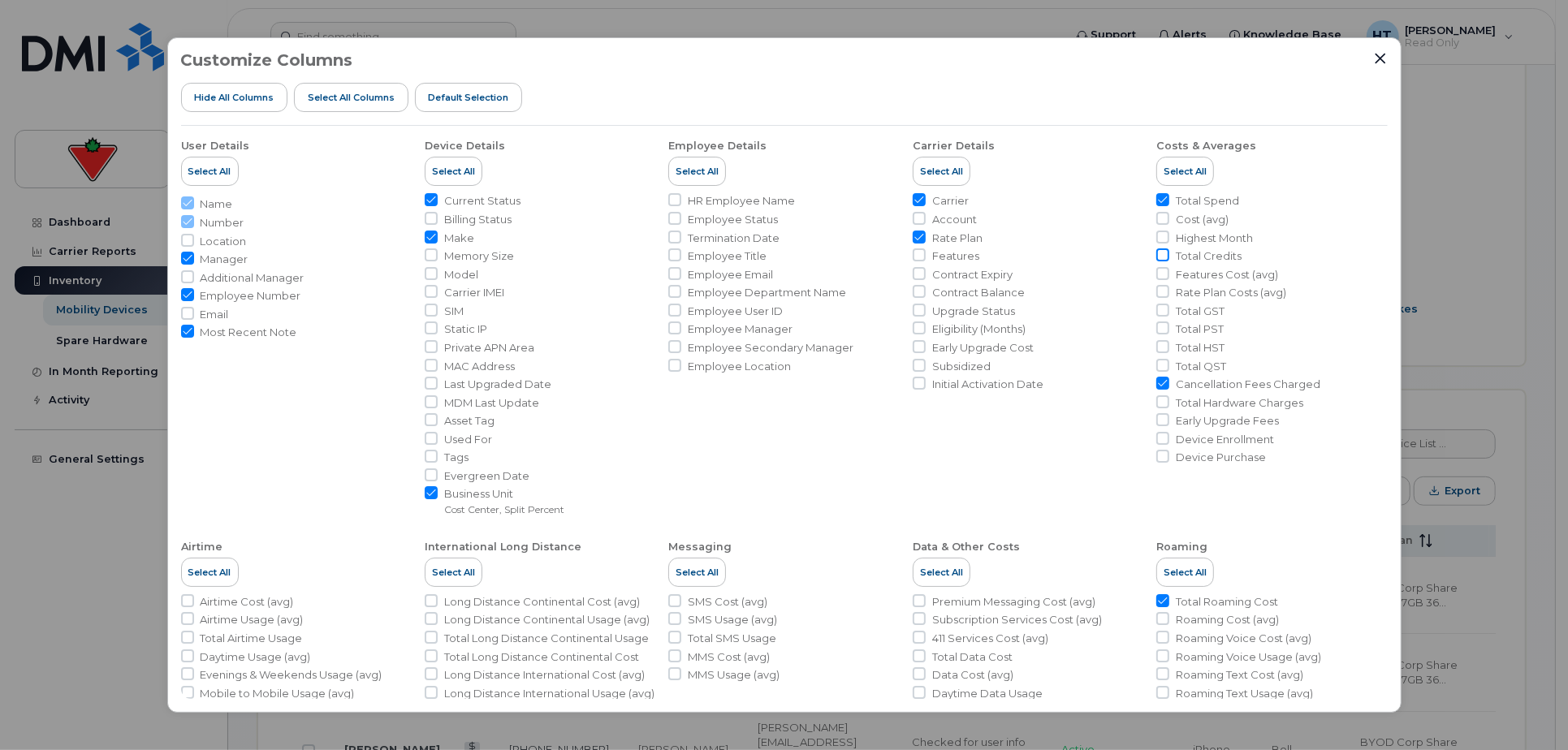
click at [1163, 257] on input "Total Credits" at bounding box center [1162, 255] width 13 height 13
checkbox input "true"
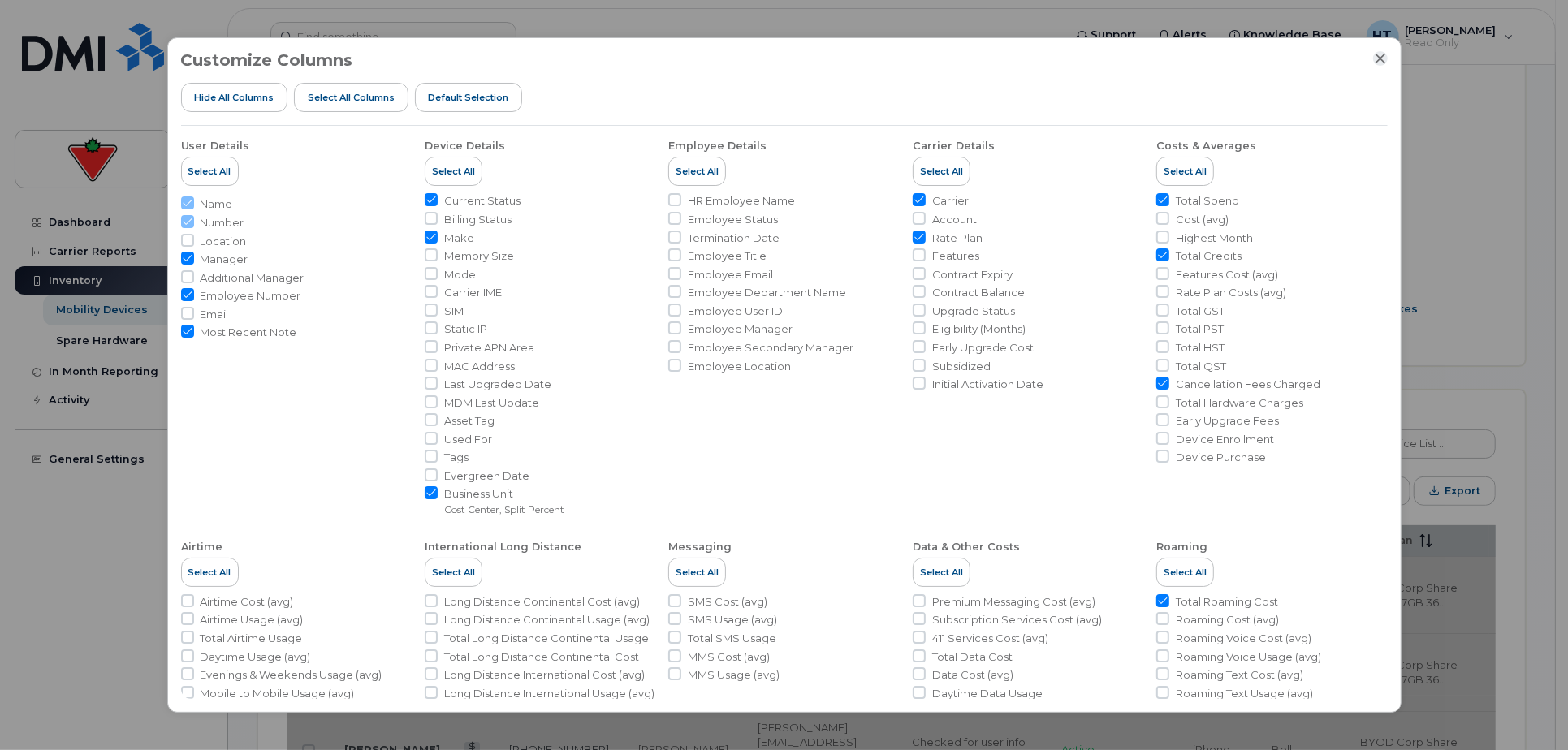
click at [1378, 56] on icon "Close" at bounding box center [1380, 58] width 13 height 13
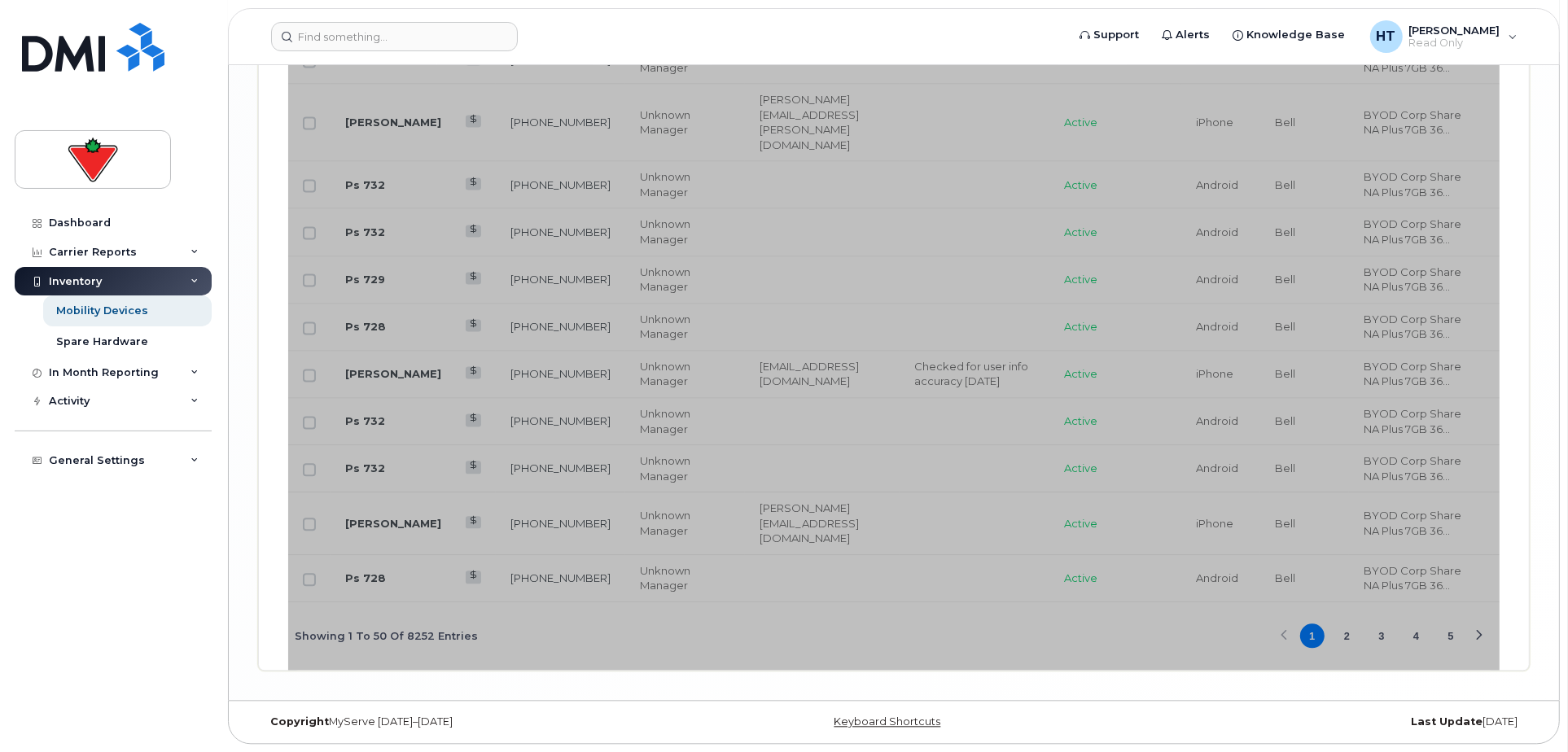
scroll to position [3534, 0]
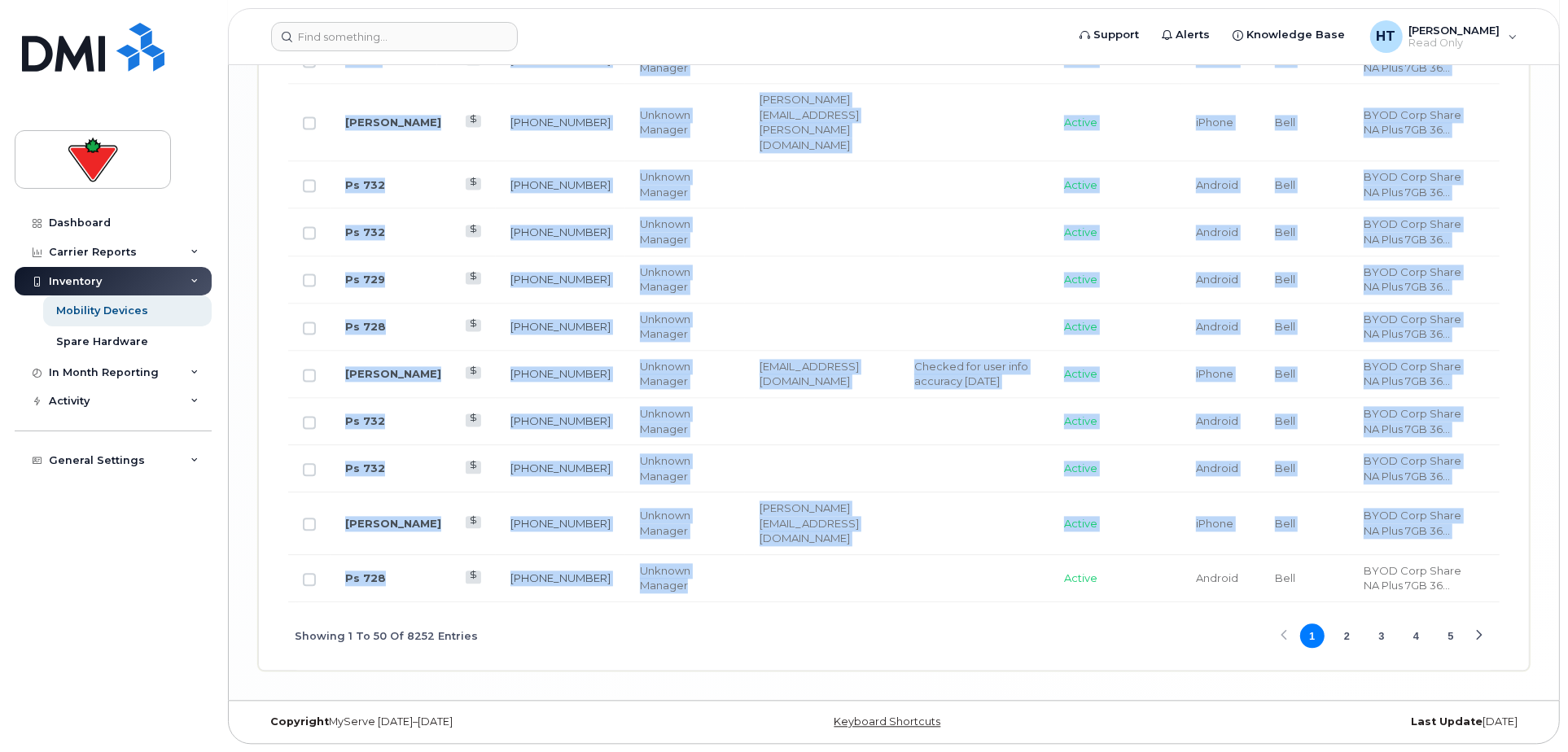
drag, startPoint x: 719, startPoint y: 597, endPoint x: 911, endPoint y: 599, distance: 192.0
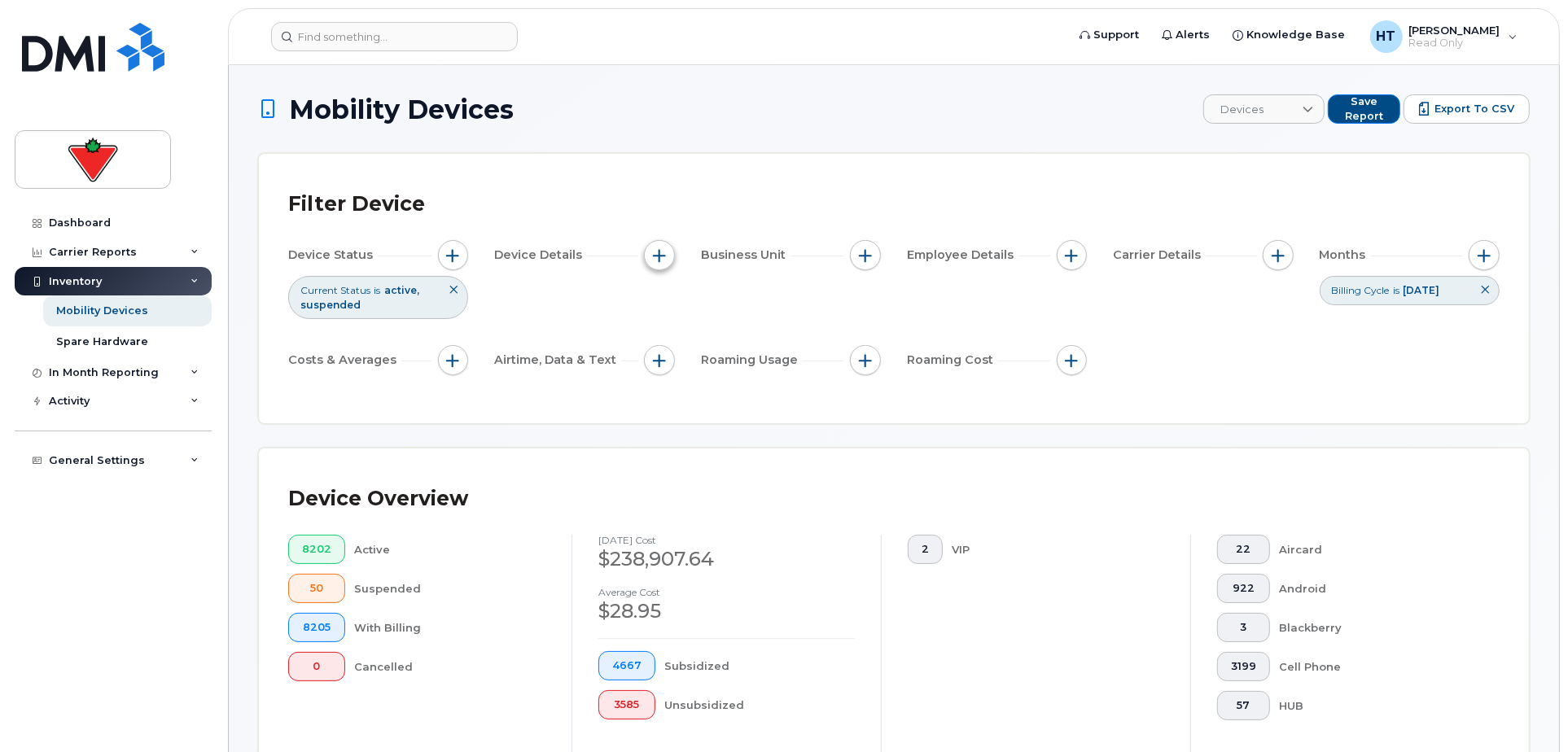
click at [647, 253] on button "button" at bounding box center [660, 256] width 31 height 31
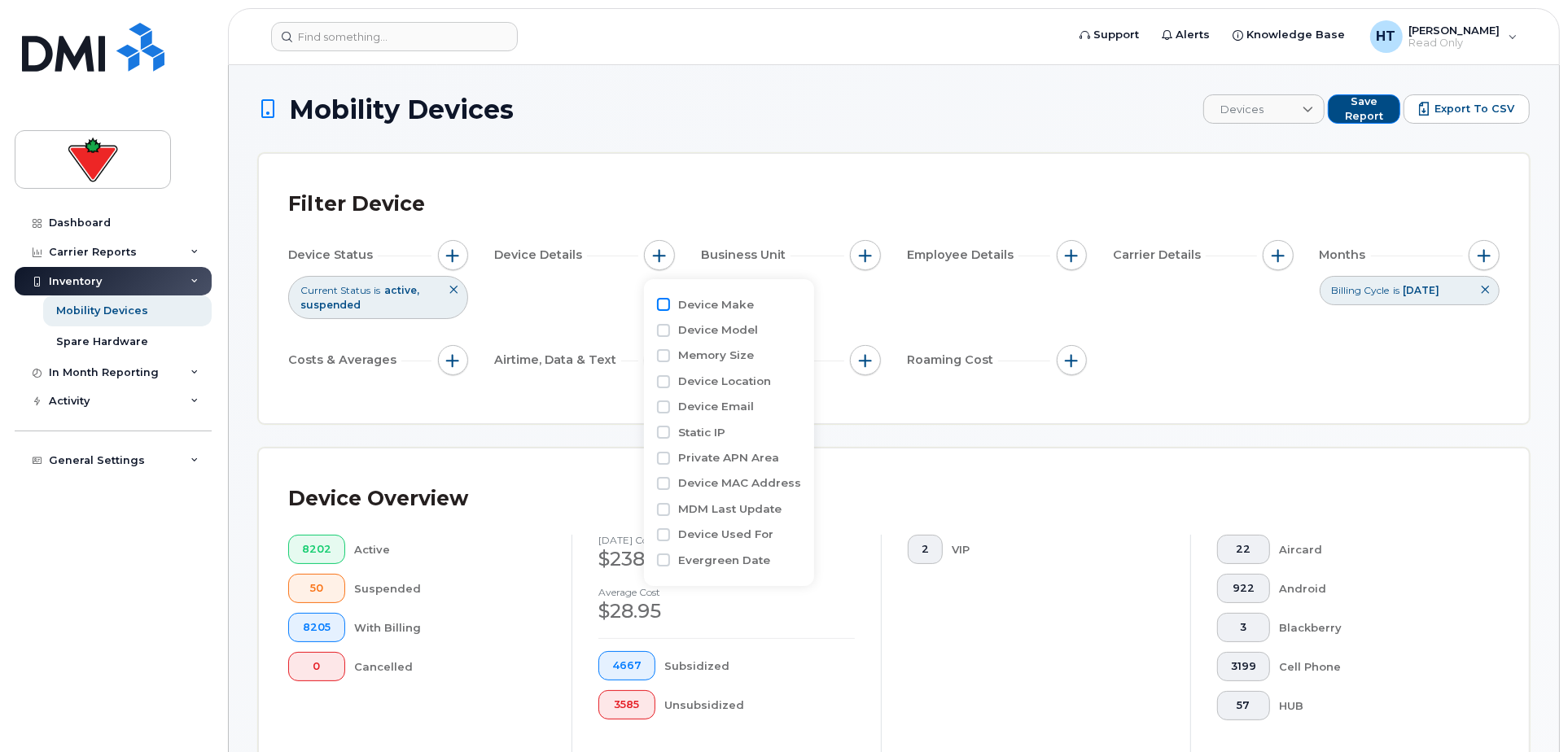
click at [663, 305] on input "Device Make" at bounding box center [663, 304] width 13 height 13
checkbox input "true"
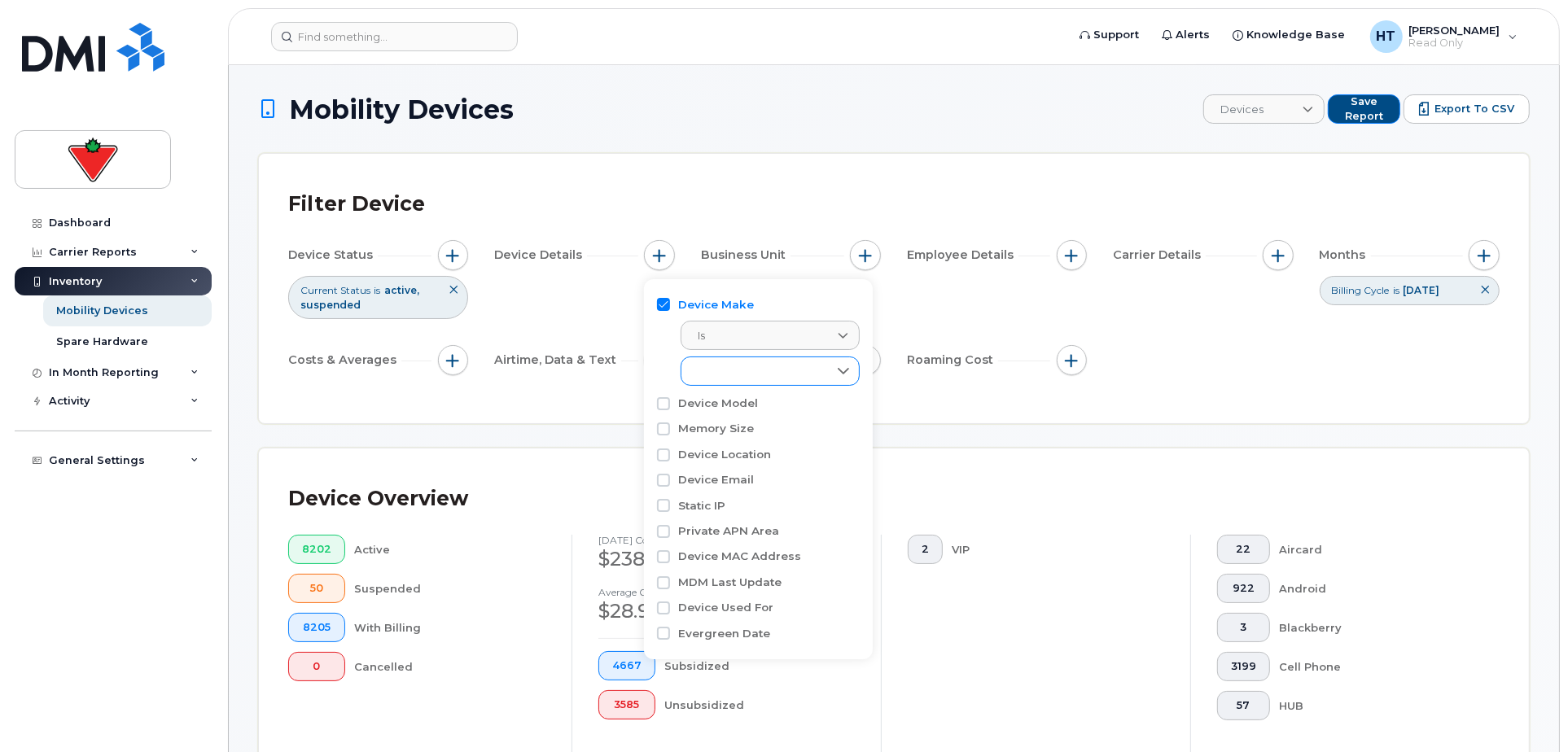
click at [845, 365] on icon at bounding box center [843, 371] width 13 height 13
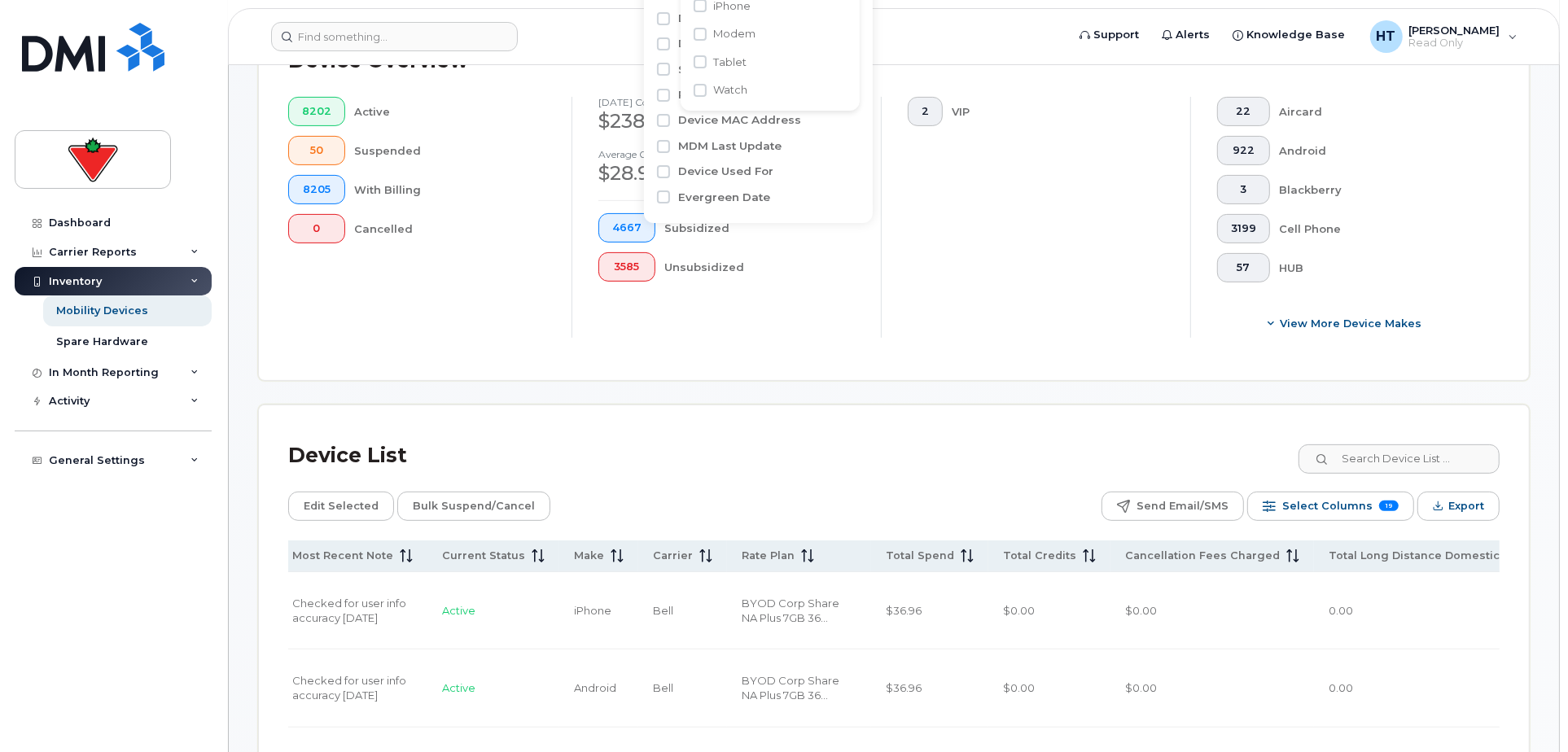
scroll to position [180, 0]
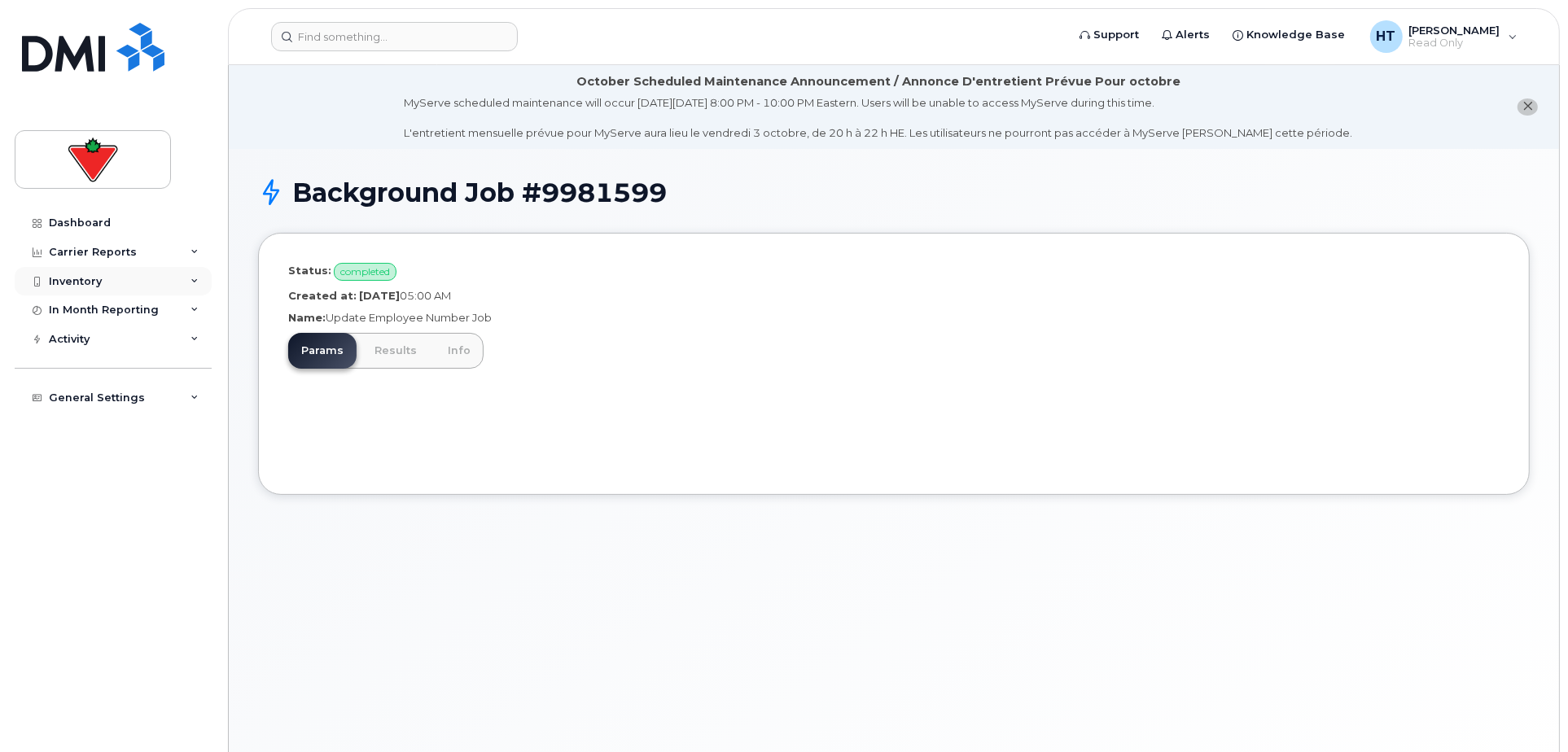
click at [94, 278] on div "Inventory" at bounding box center [75, 281] width 53 height 13
click at [105, 252] on div "Carrier Reports" at bounding box center [92, 252] width 88 height 13
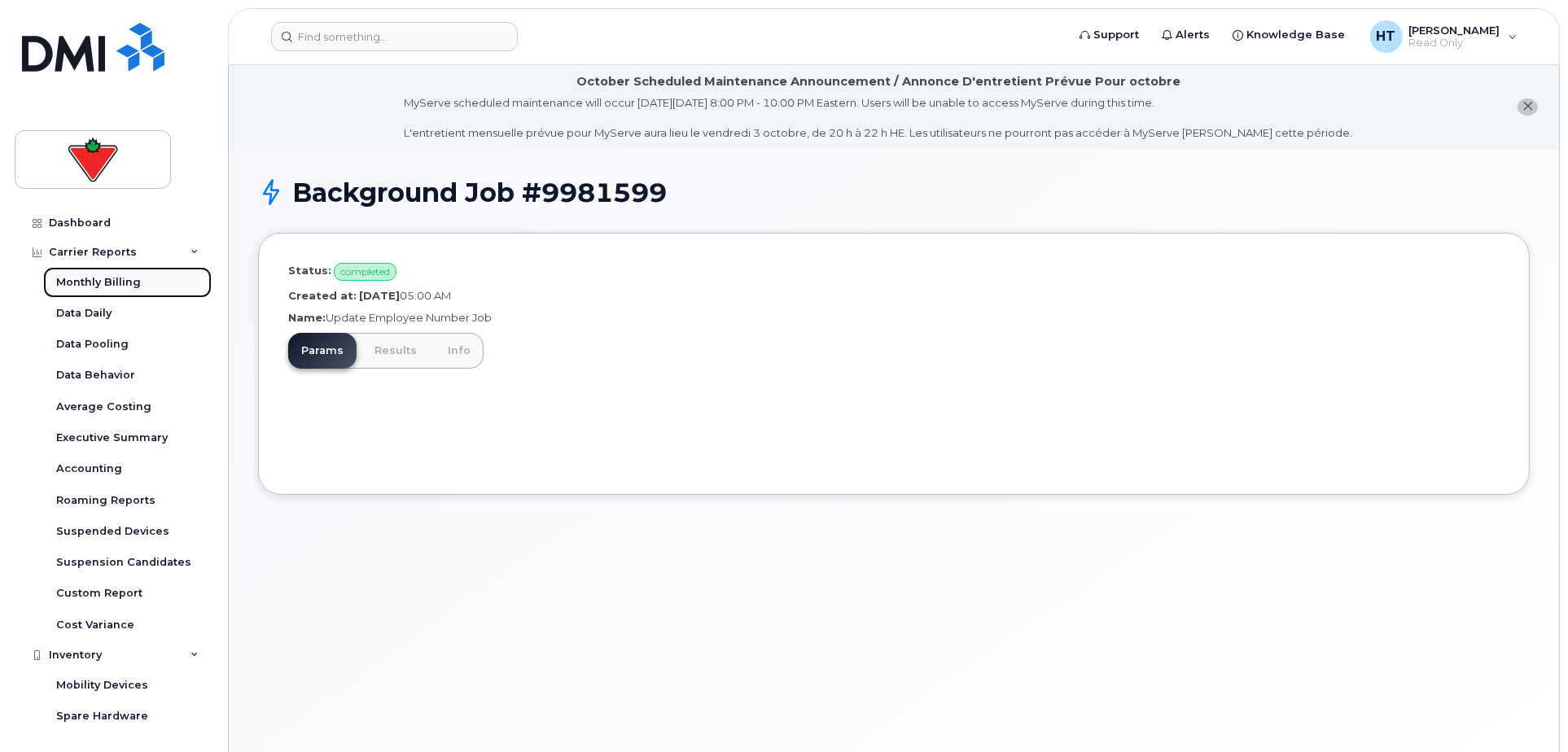
click at [102, 282] on div "Monthly Billing" at bounding box center [98, 282] width 85 height 15
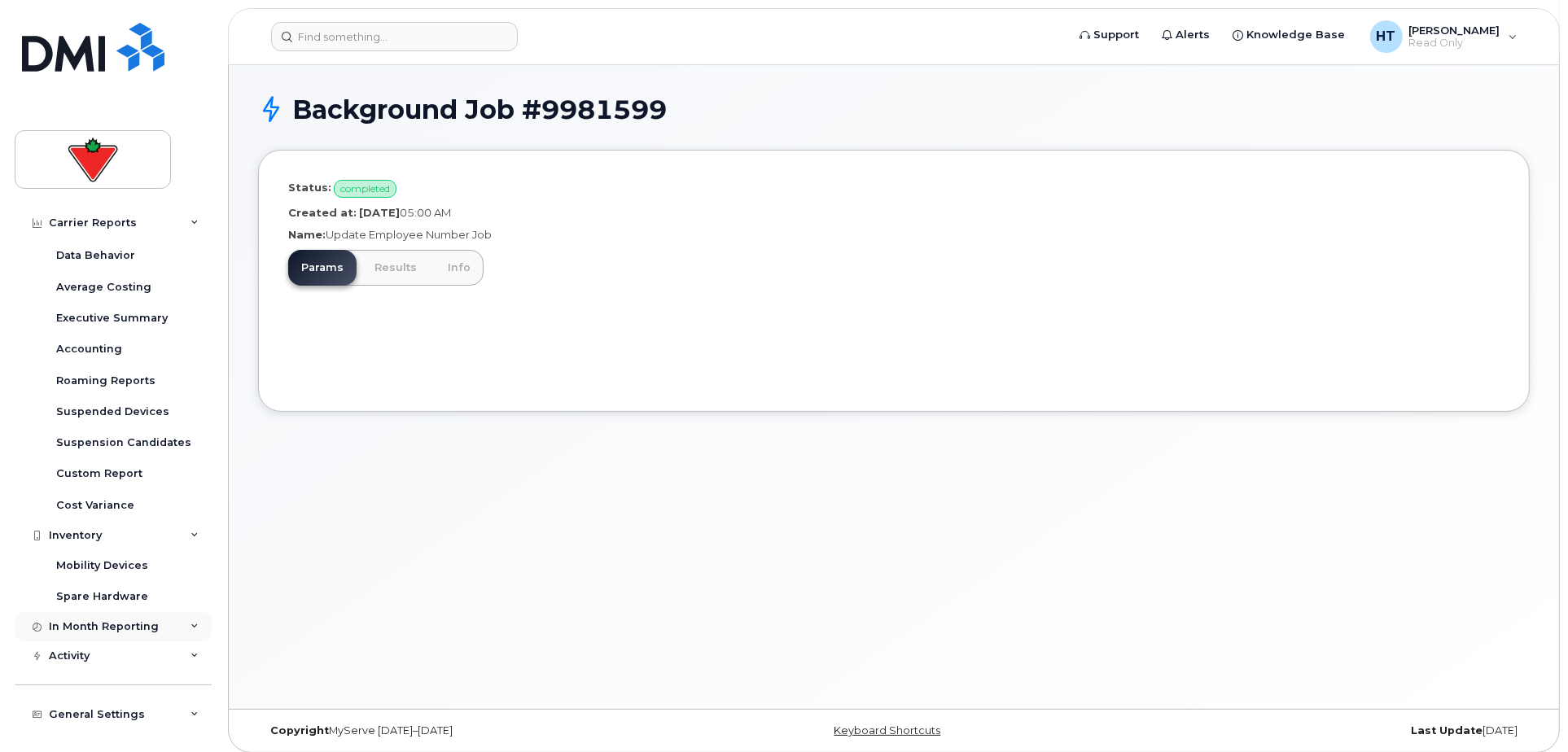
scroll to position [91, 0]
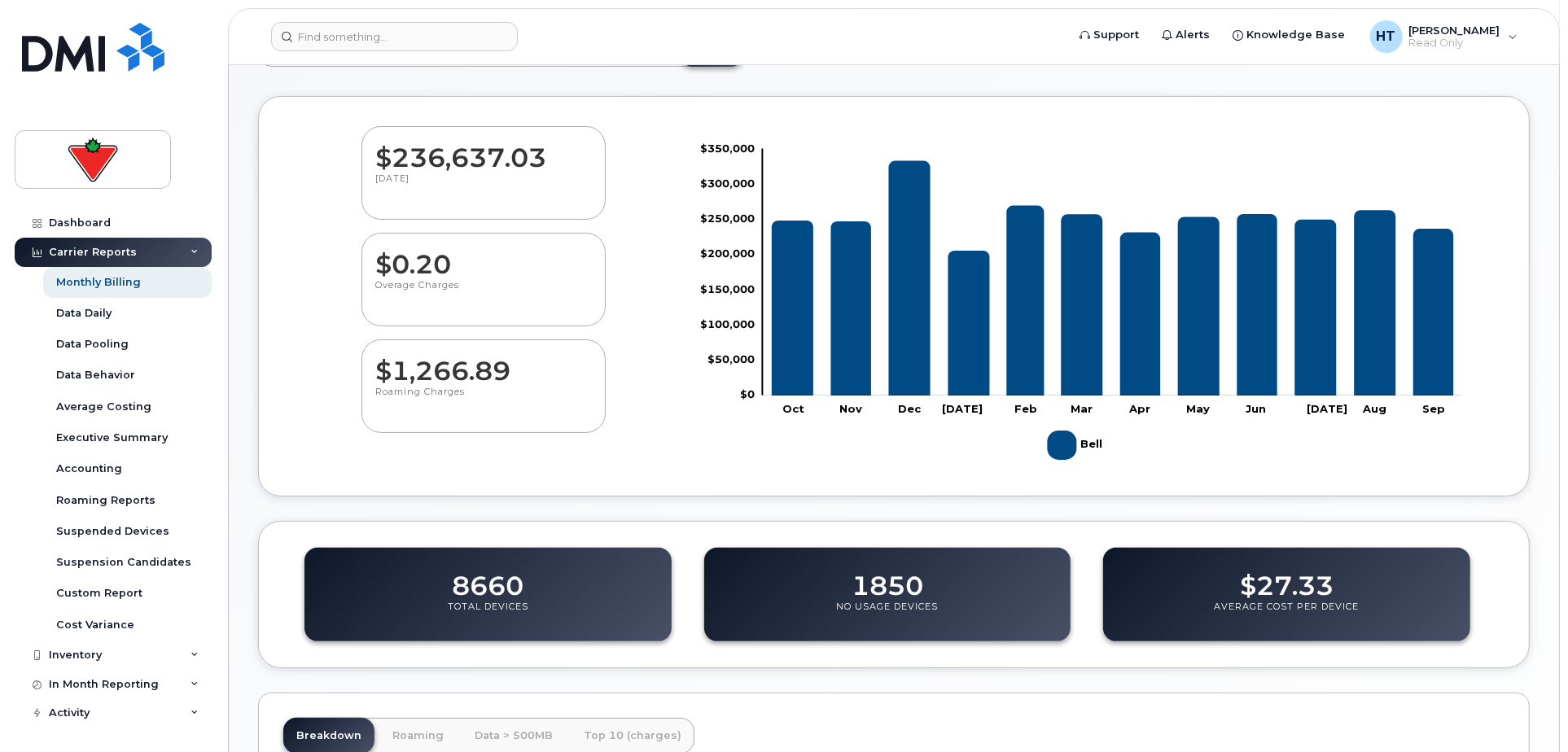
scroll to position [91, 0]
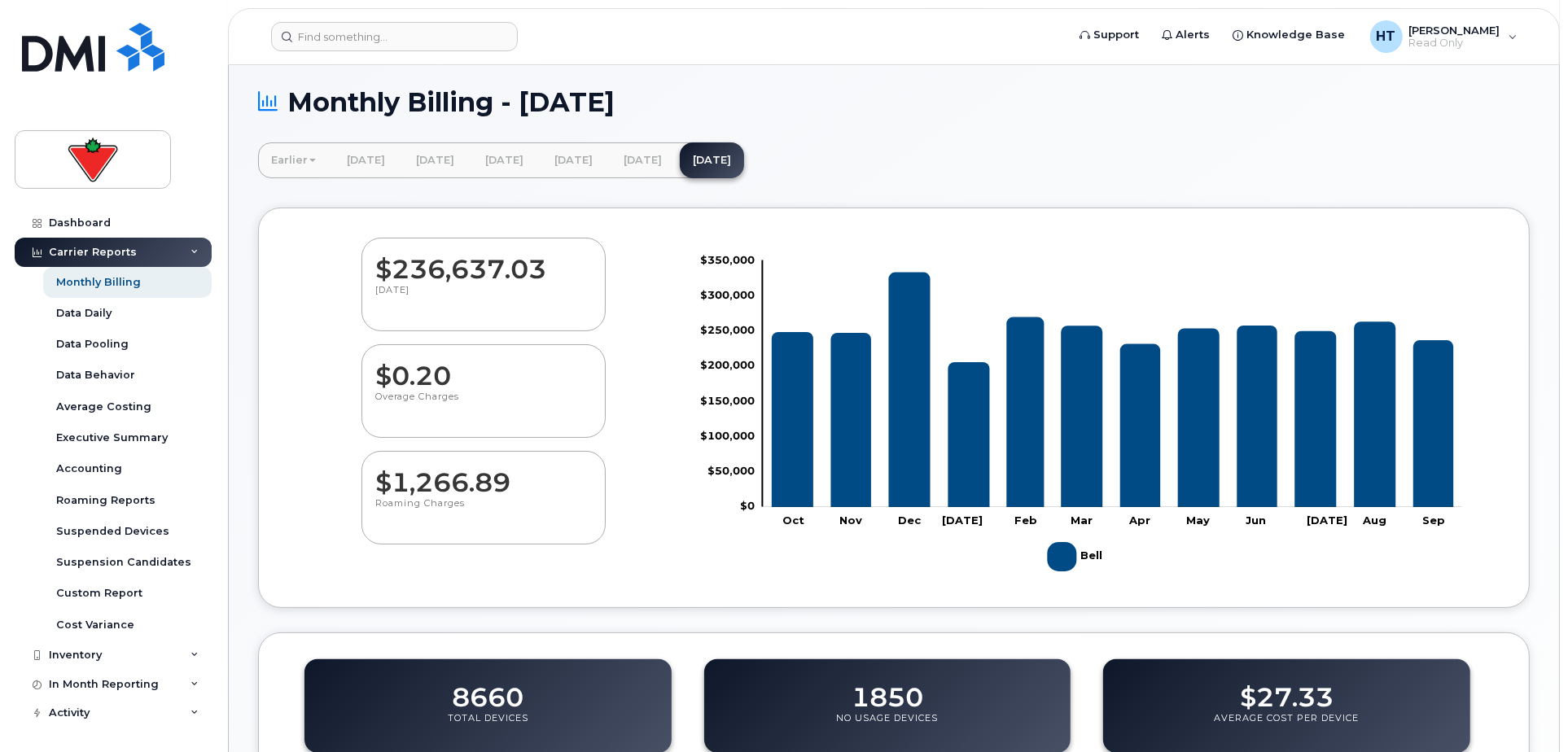
click at [434, 266] on dd "$236,637.03" at bounding box center [484, 261] width 217 height 45
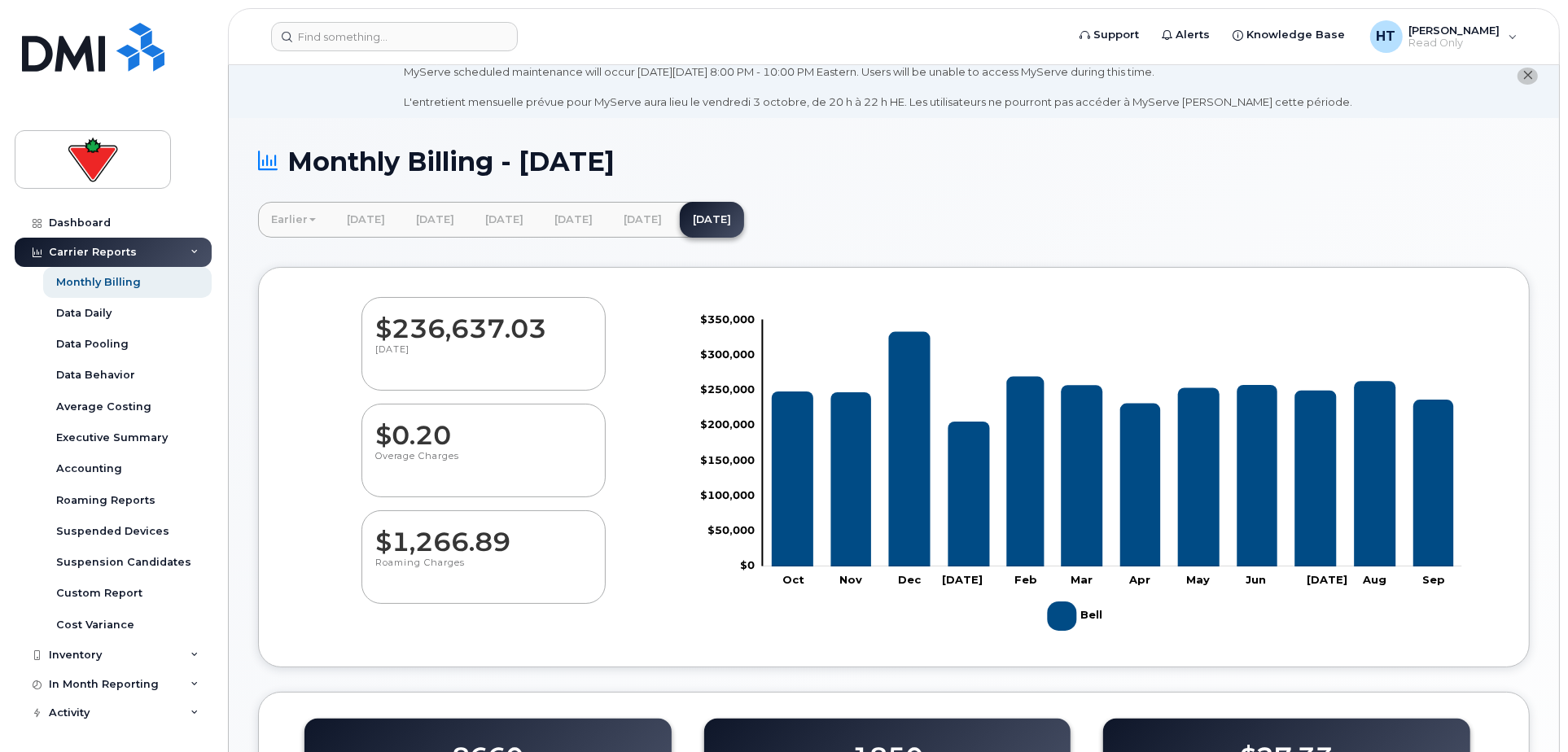
scroll to position [0, 0]
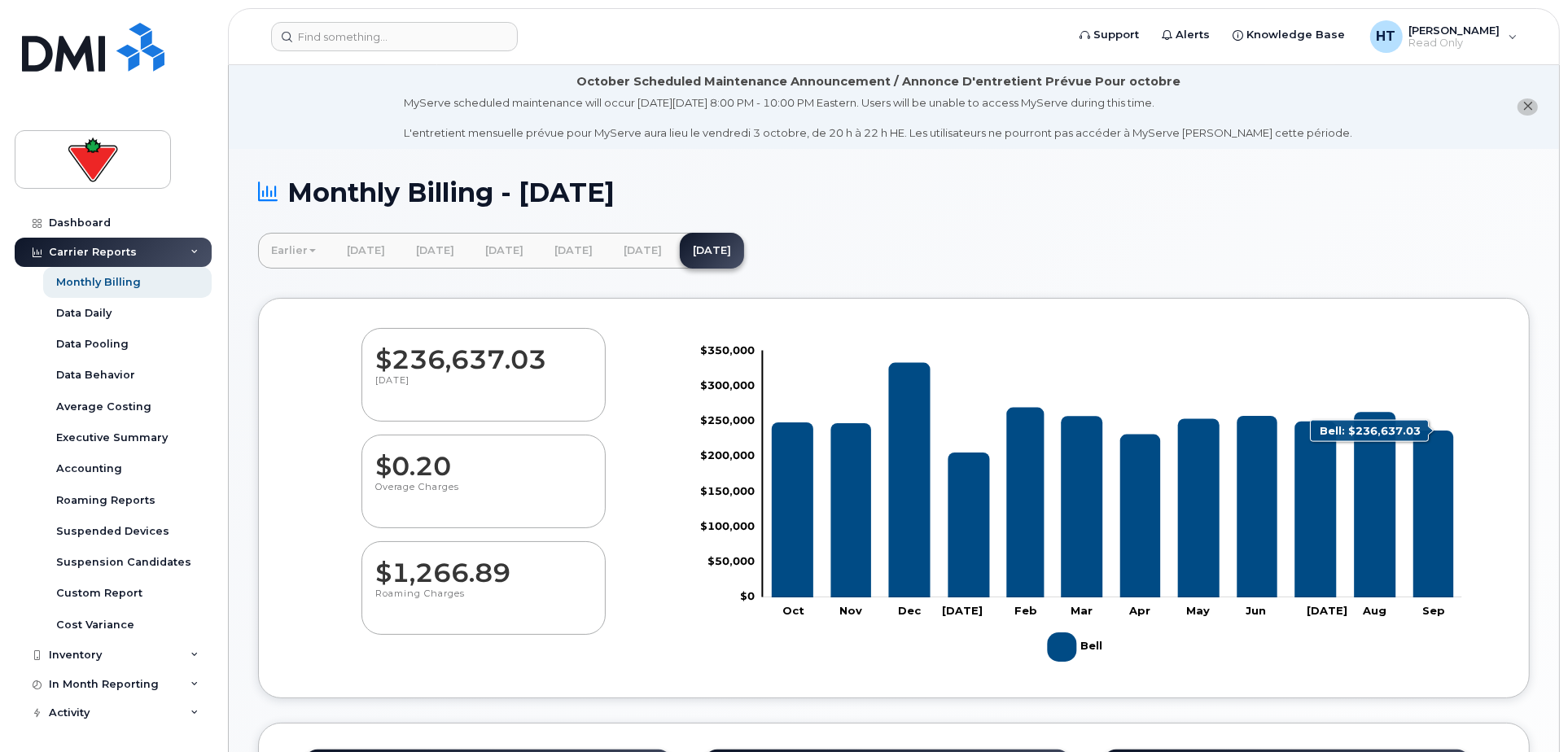
click at [1447, 519] on icon "Bell" at bounding box center [1434, 514] width 40 height 167
click at [1431, 613] on tspan "Sep" at bounding box center [1435, 610] width 23 height 13
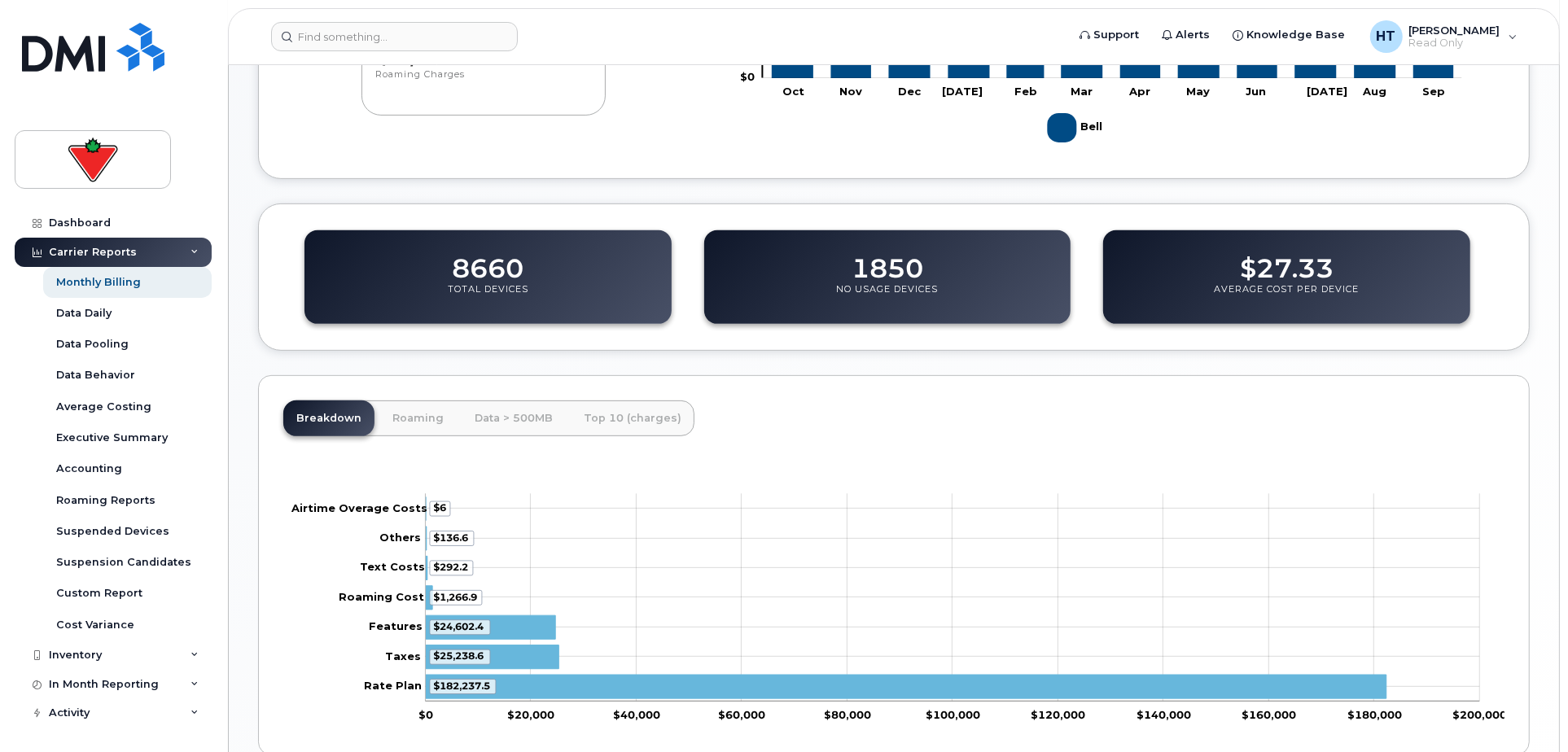
scroll to position [604, 0]
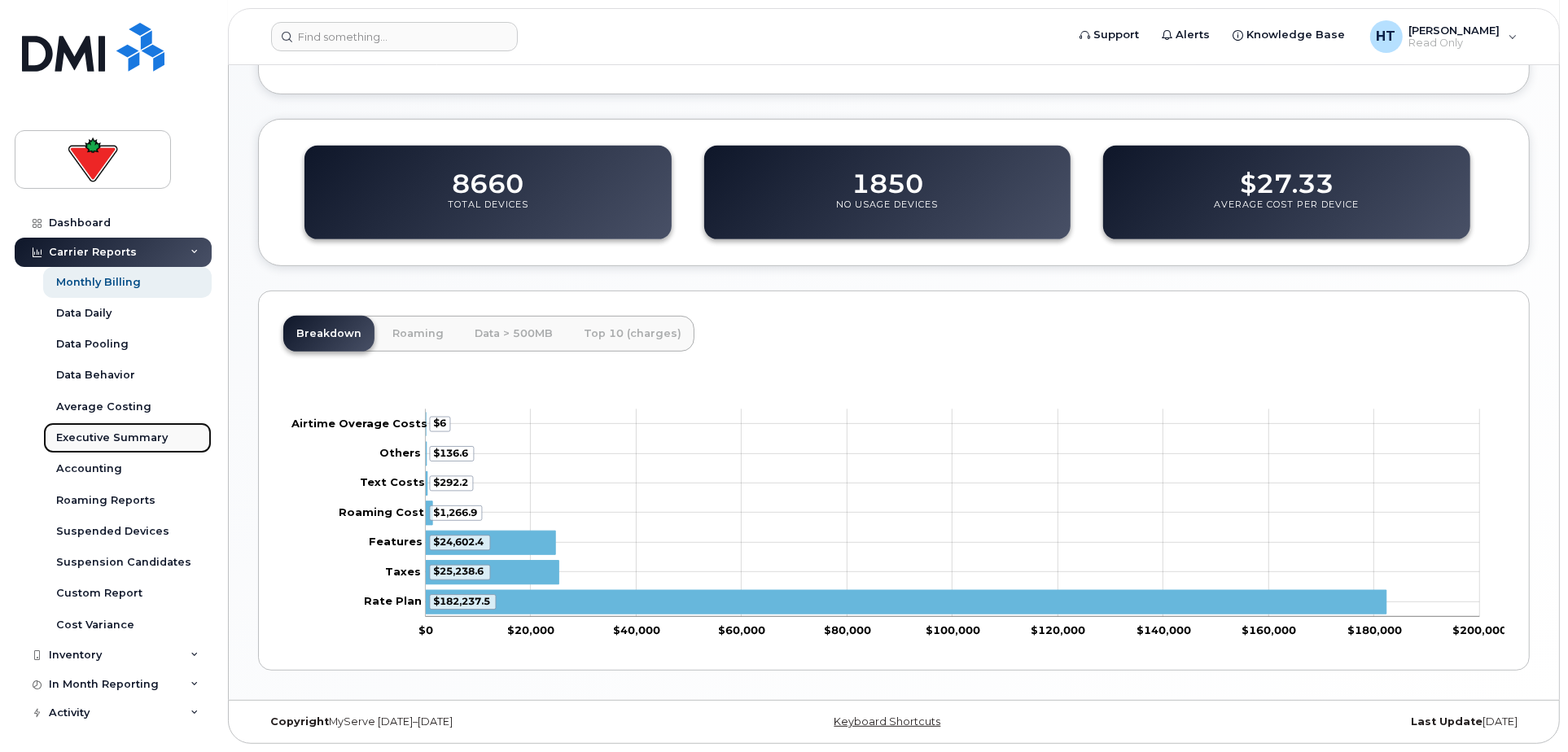
click at [118, 433] on div "Executive Summary" at bounding box center [112, 437] width 112 height 15
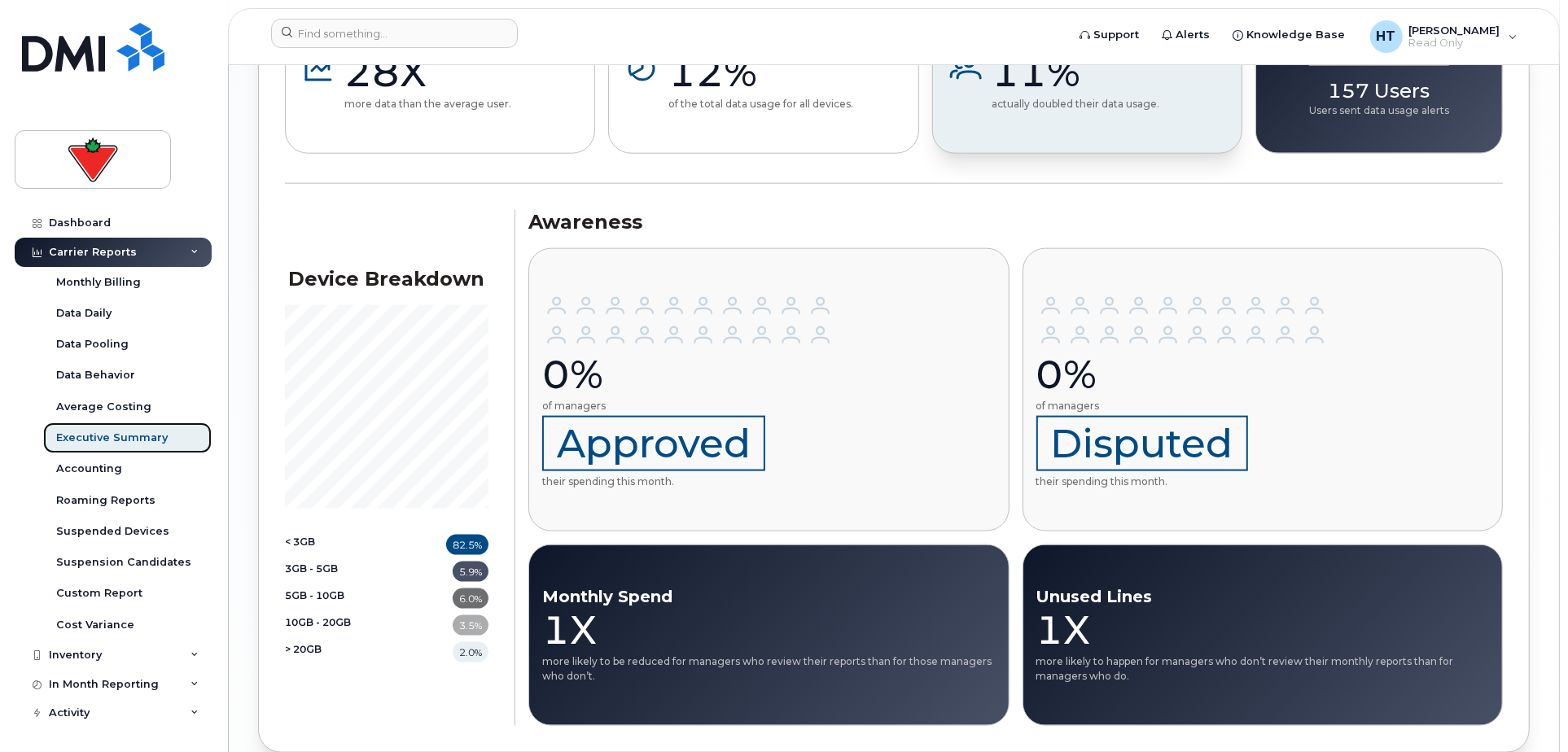
scroll to position [1988, 0]
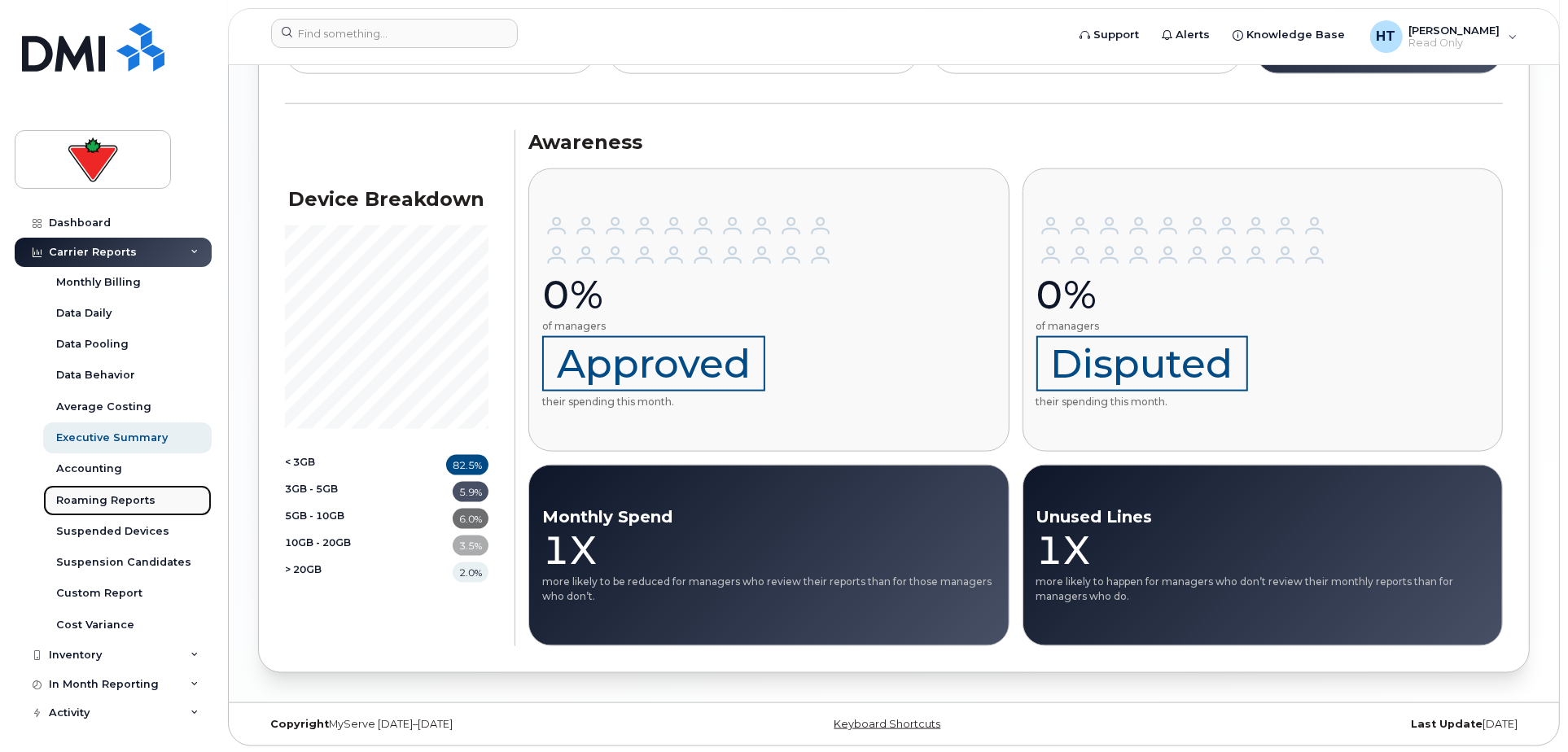
click at [88, 498] on div "Roaming Reports" at bounding box center [105, 500] width 99 height 15
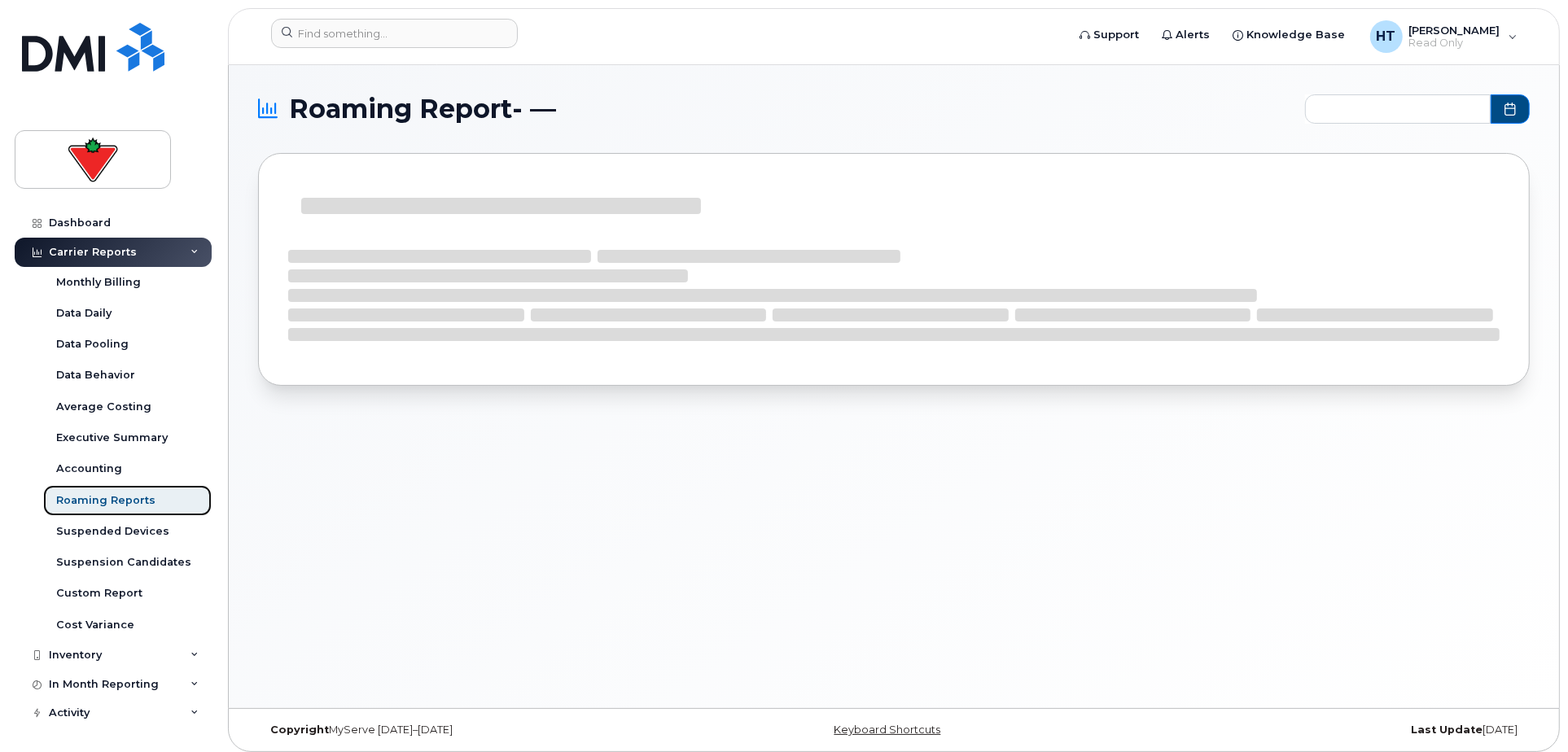
scroll to position [57, 0]
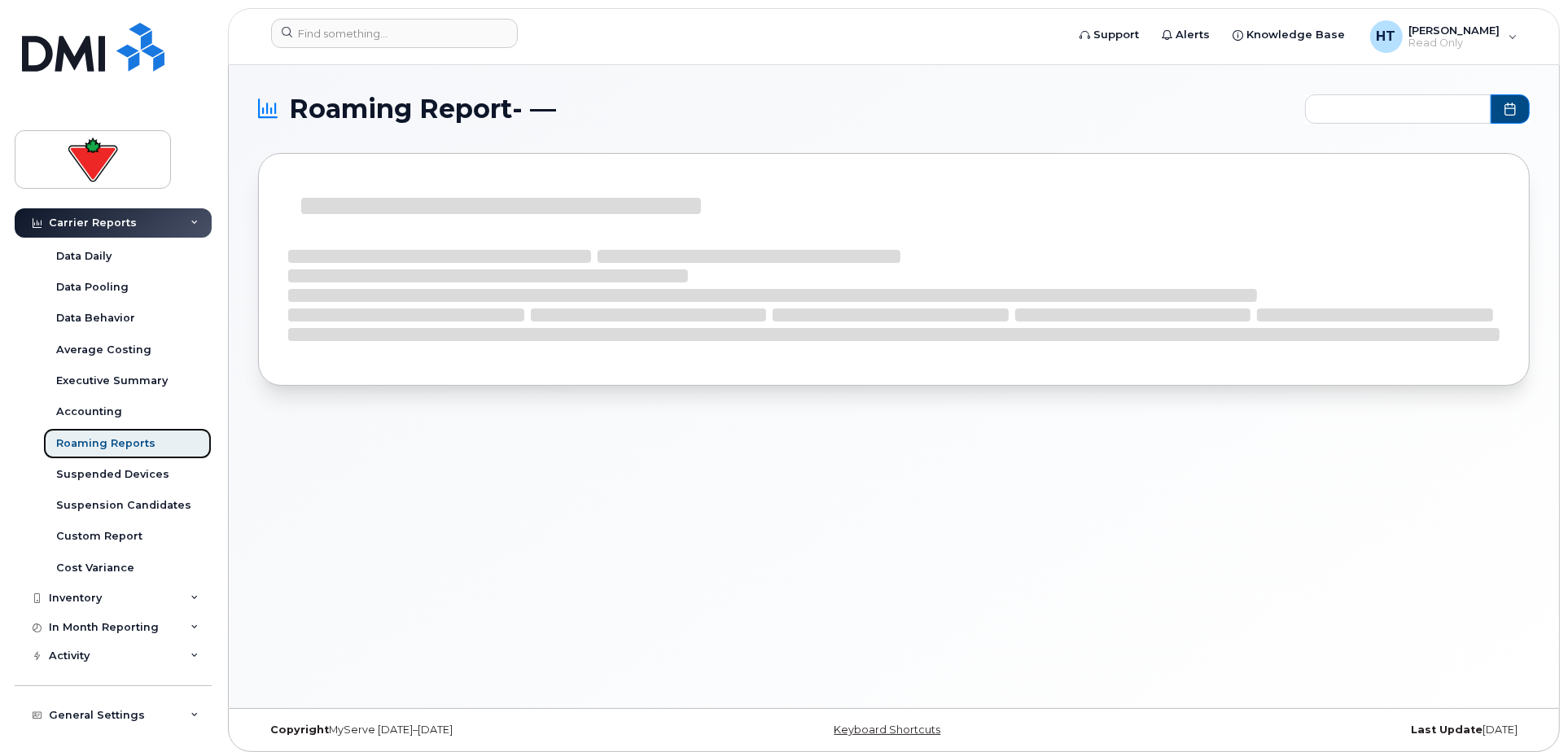
type input "2024-11 - 2025-09"
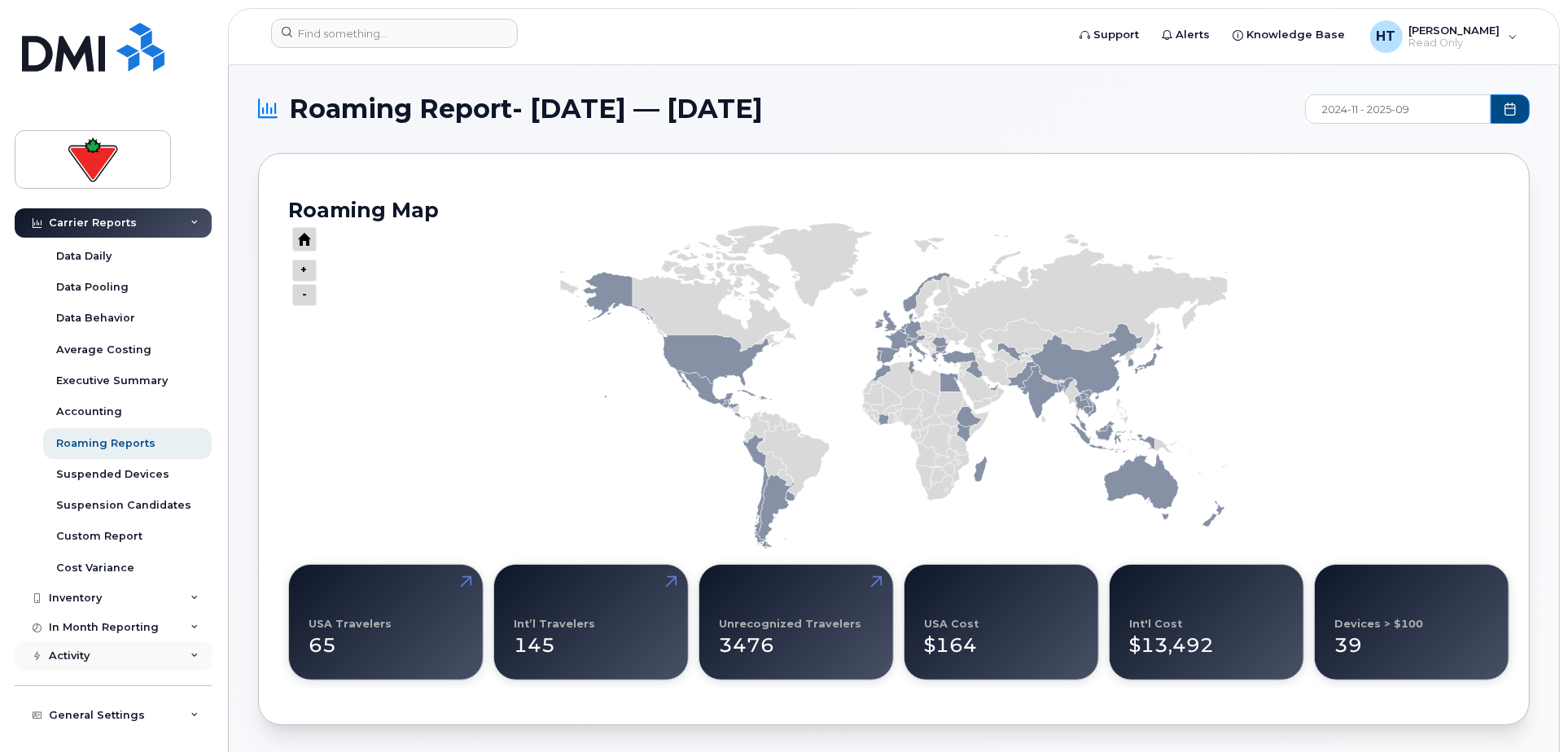
click at [78, 654] on div "Activity" at bounding box center [69, 656] width 41 height 13
click at [86, 627] on div "In Month Reporting" at bounding box center [104, 627] width 110 height 13
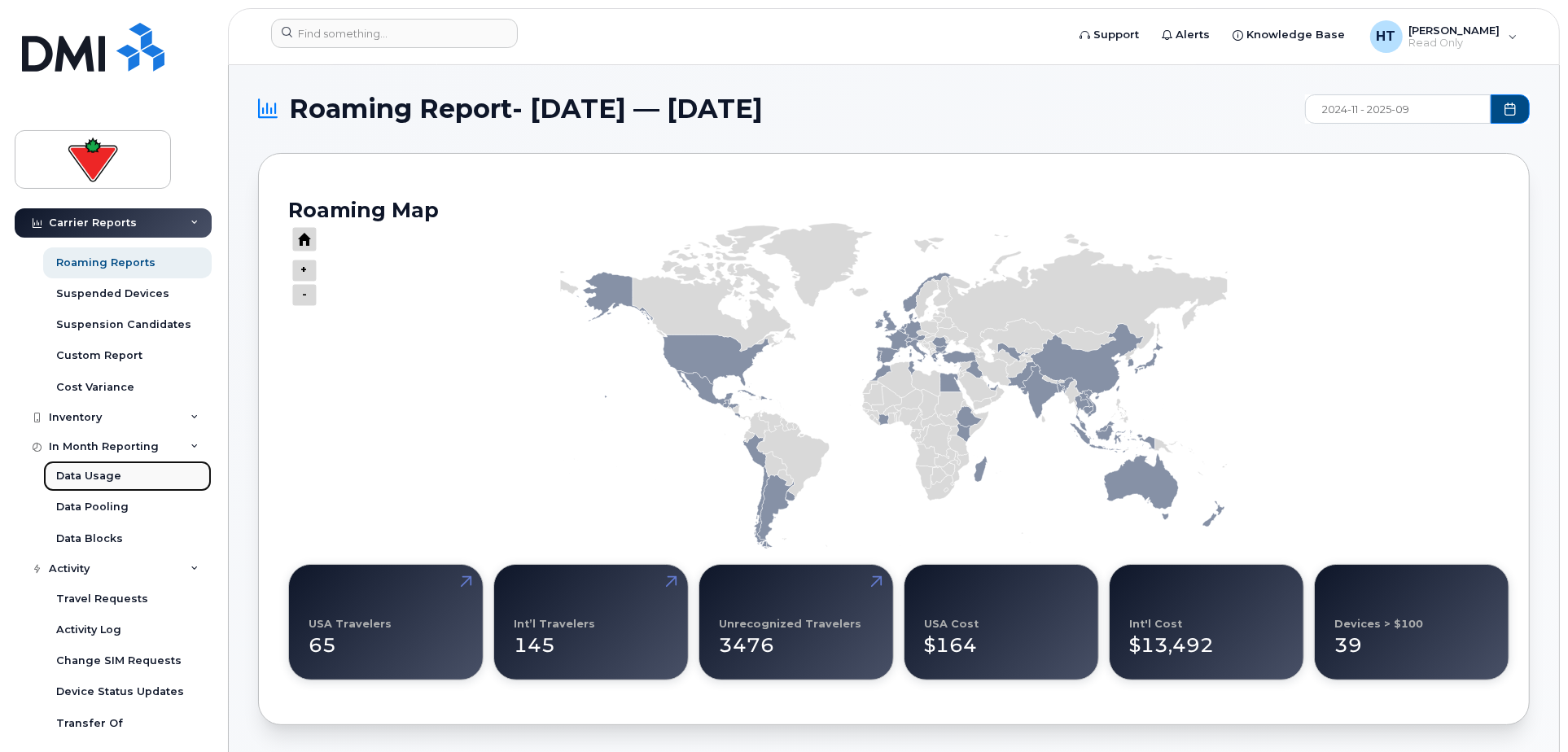
click at [92, 471] on div "Data Usage" at bounding box center [88, 476] width 65 height 15
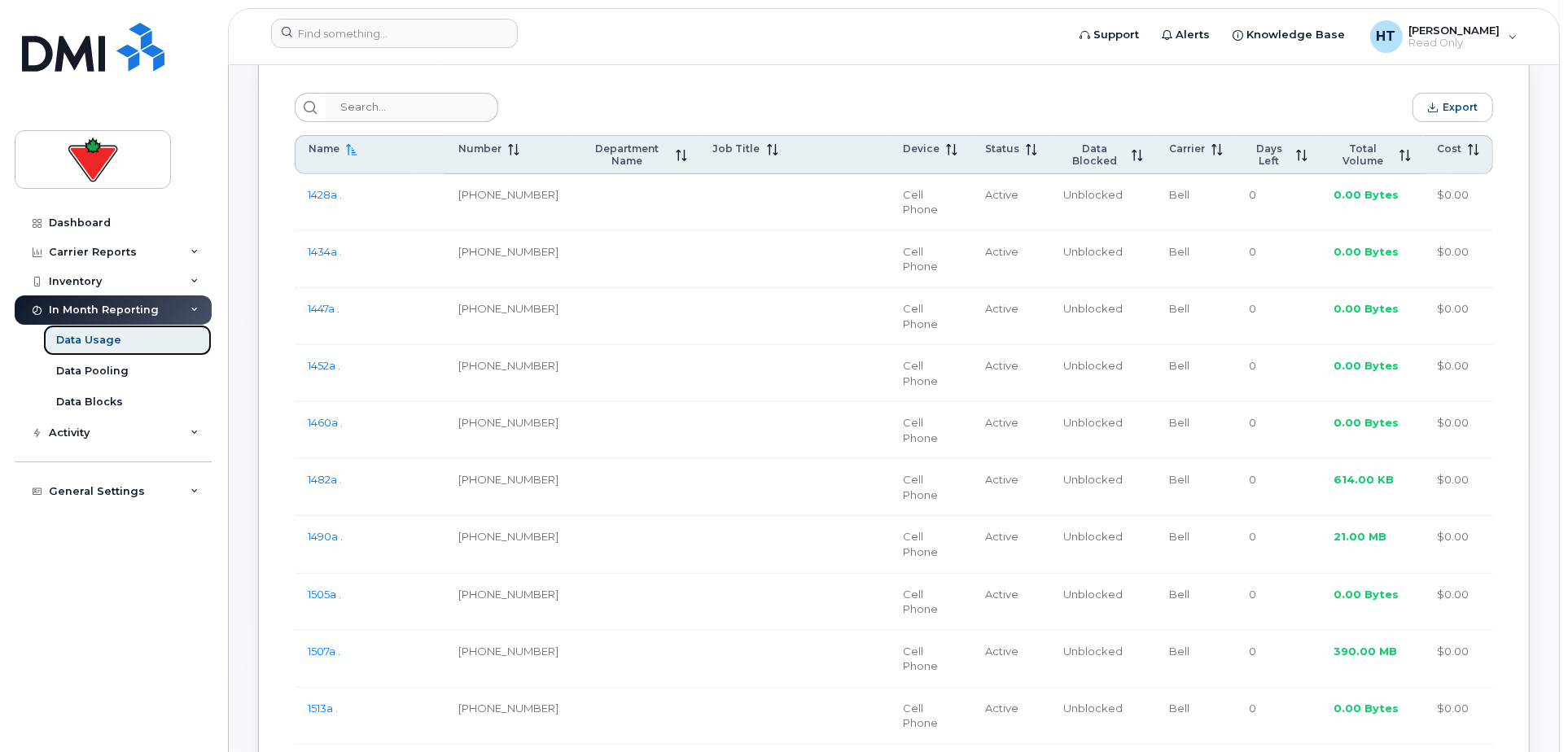
scroll to position [723, 0]
